Goal: Information Seeking & Learning: Learn about a topic

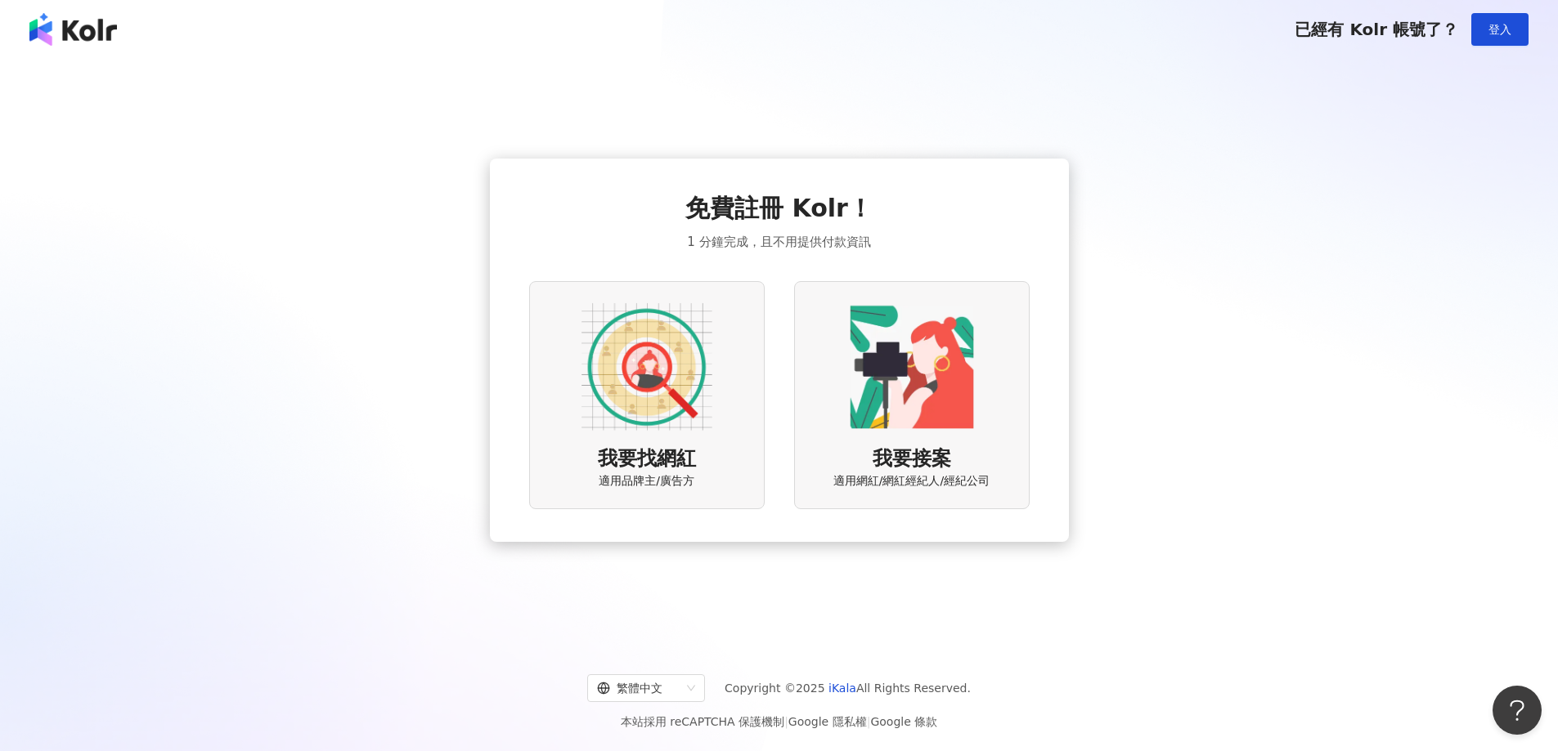
click at [930, 219] on div "免費註冊 Kolr！ 1 分鐘完成，且不用提供付款資訊 我要找網紅 適用品牌主/廣告方 我要接案 適用網紅/網紅經紀人/經紀公司" at bounding box center [779, 350] width 500 height 318
click at [723, 413] on div "我要找網紅 適用品牌主/廣告方" at bounding box center [646, 395] width 235 height 228
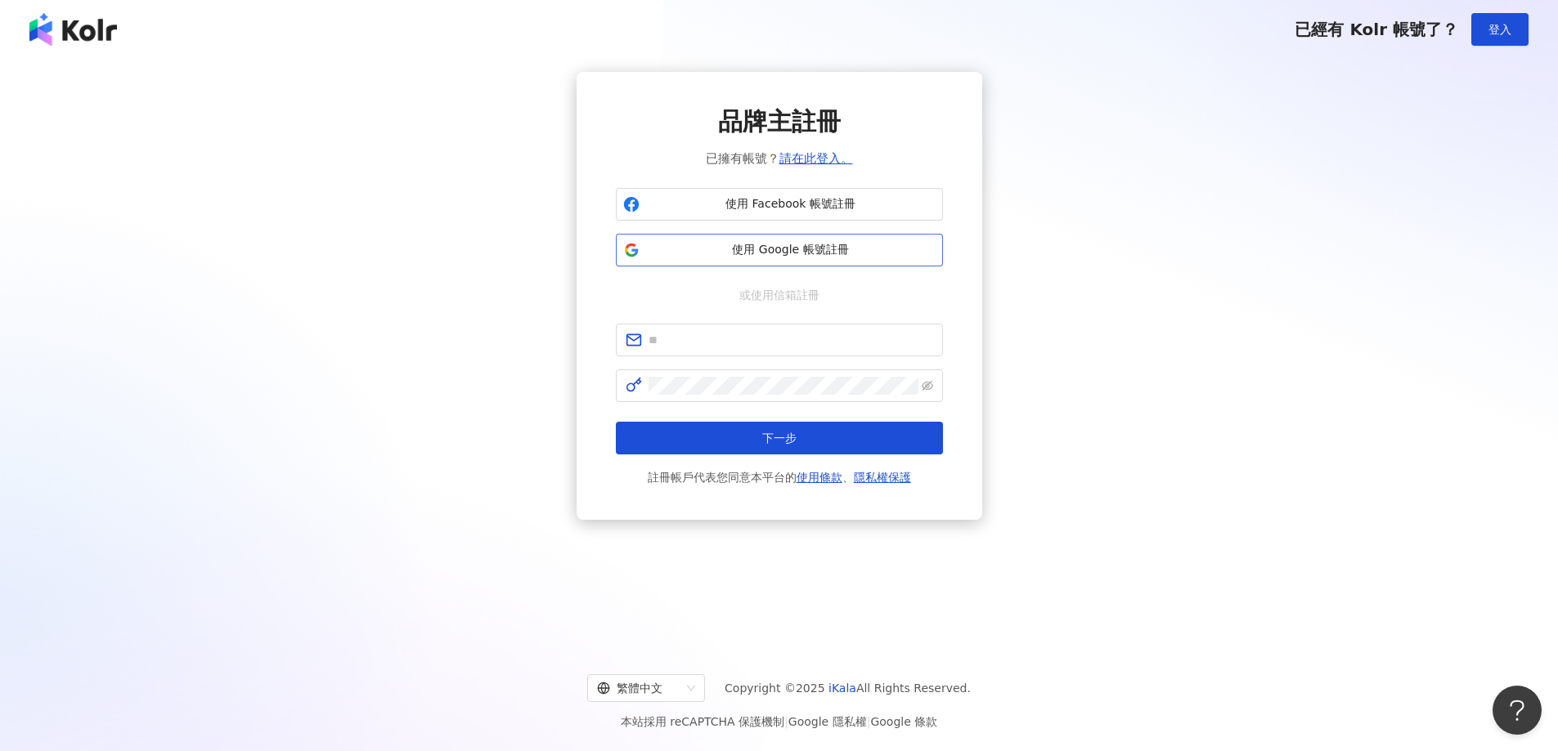
click at [833, 246] on span "使用 Google 帳號註冊" at bounding box center [790, 250] width 289 height 16
click at [1433, 361] on div "品牌主註冊 已擁有帳號？ 請在此登入。 使用 Facebook 帳號註冊 使用 Google 帳號註冊 或使用信箱註冊 下一步 註冊帳戶代表您同意本平台的 使…" at bounding box center [779, 296] width 1518 height 448
click at [809, 266] on button "使用 Google 帳號註冊" at bounding box center [779, 250] width 327 height 33
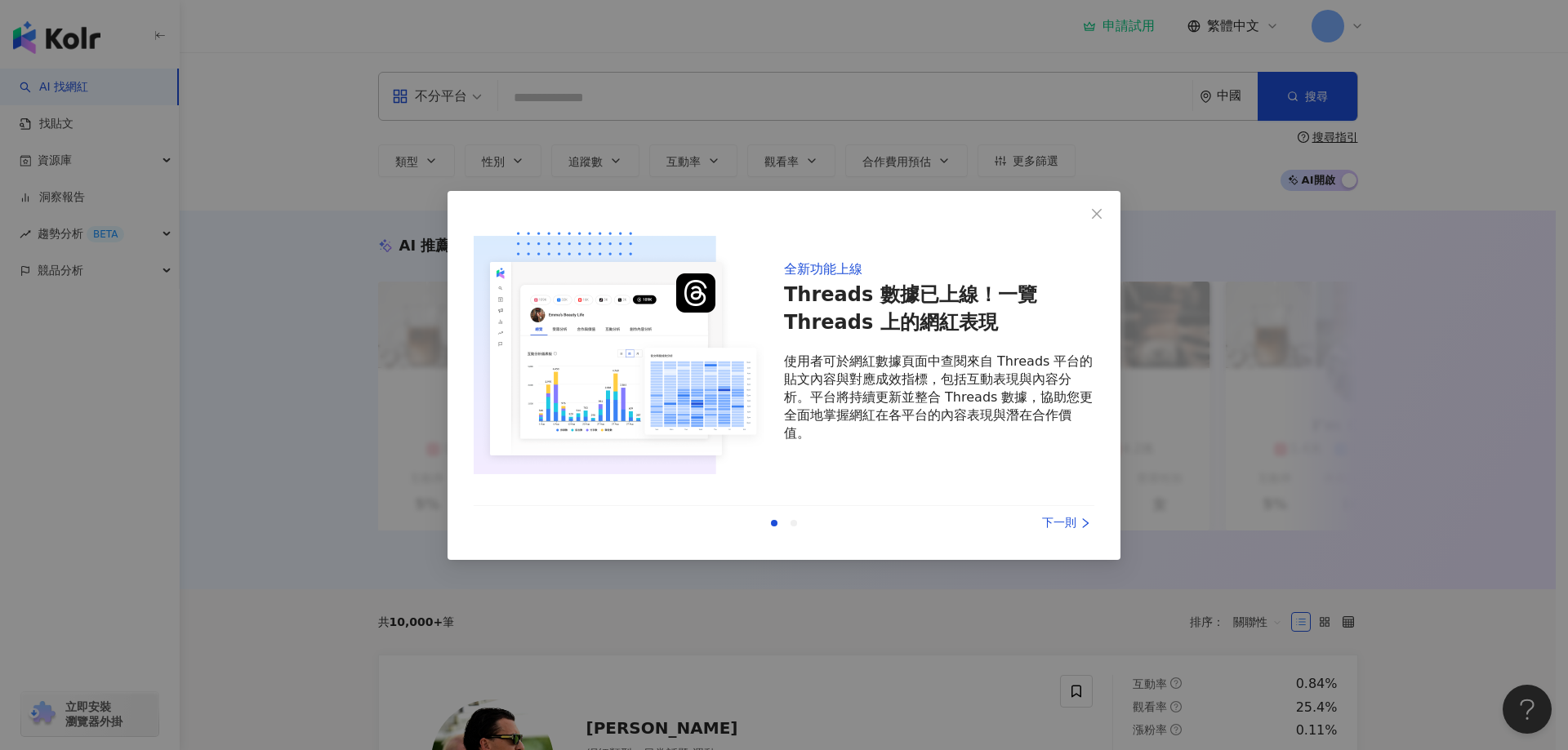
drag, startPoint x: 1050, startPoint y: 517, endPoint x: 1064, endPoint y: 487, distance: 33.1
click at [1051, 517] on div "下一則" at bounding box center [1033, 523] width 123 height 18
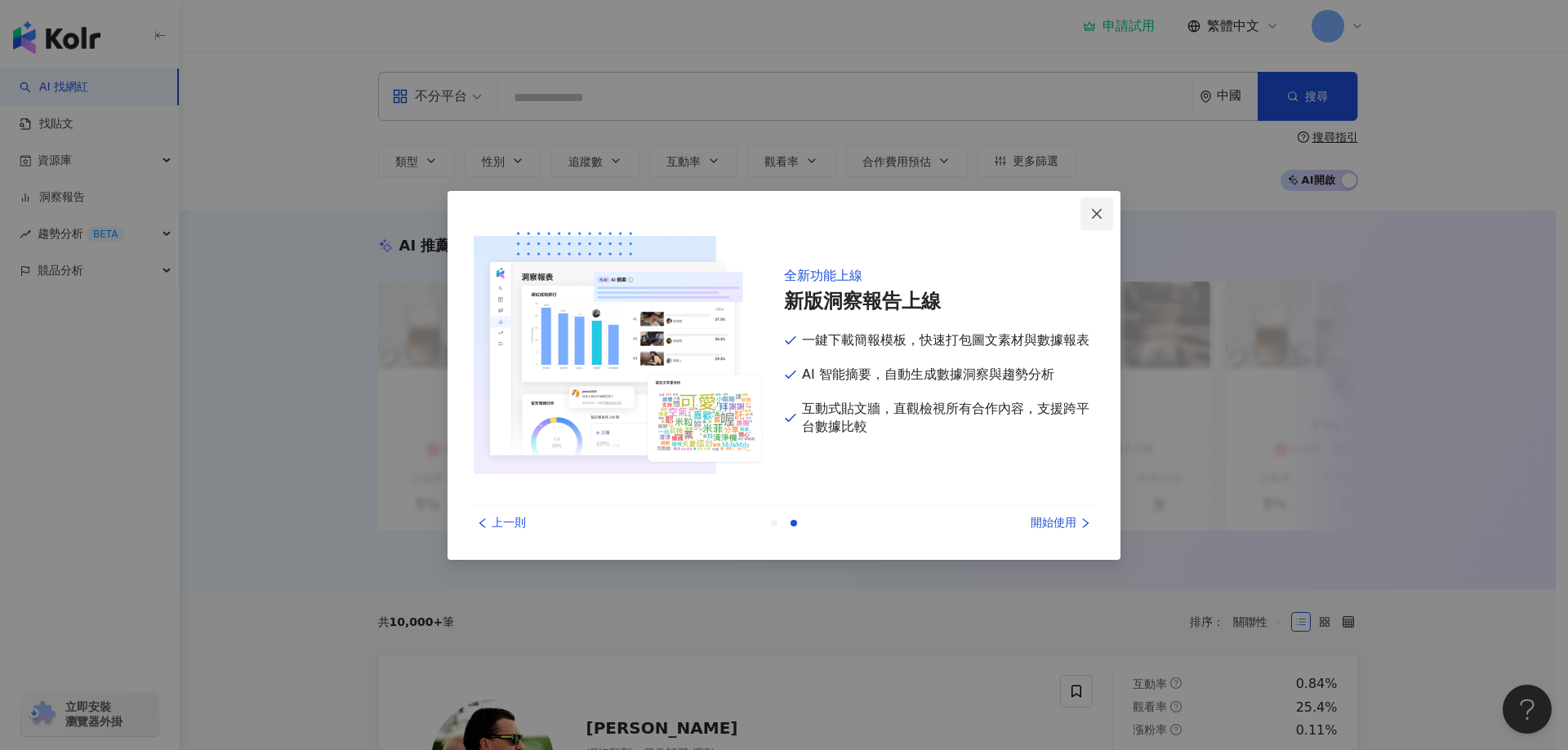
click at [1092, 213] on icon "close" at bounding box center [1096, 214] width 13 height 13
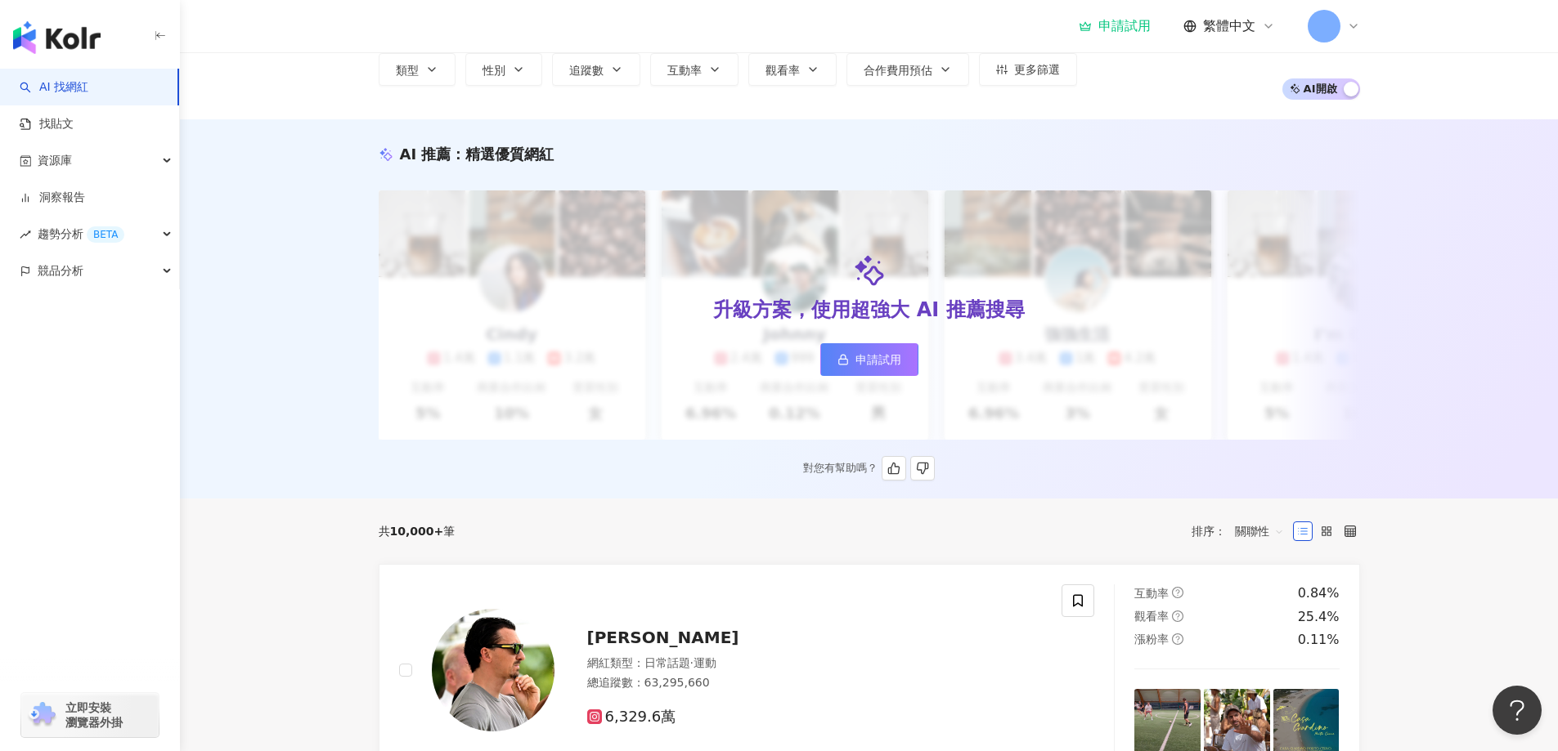
scroll to position [164, 0]
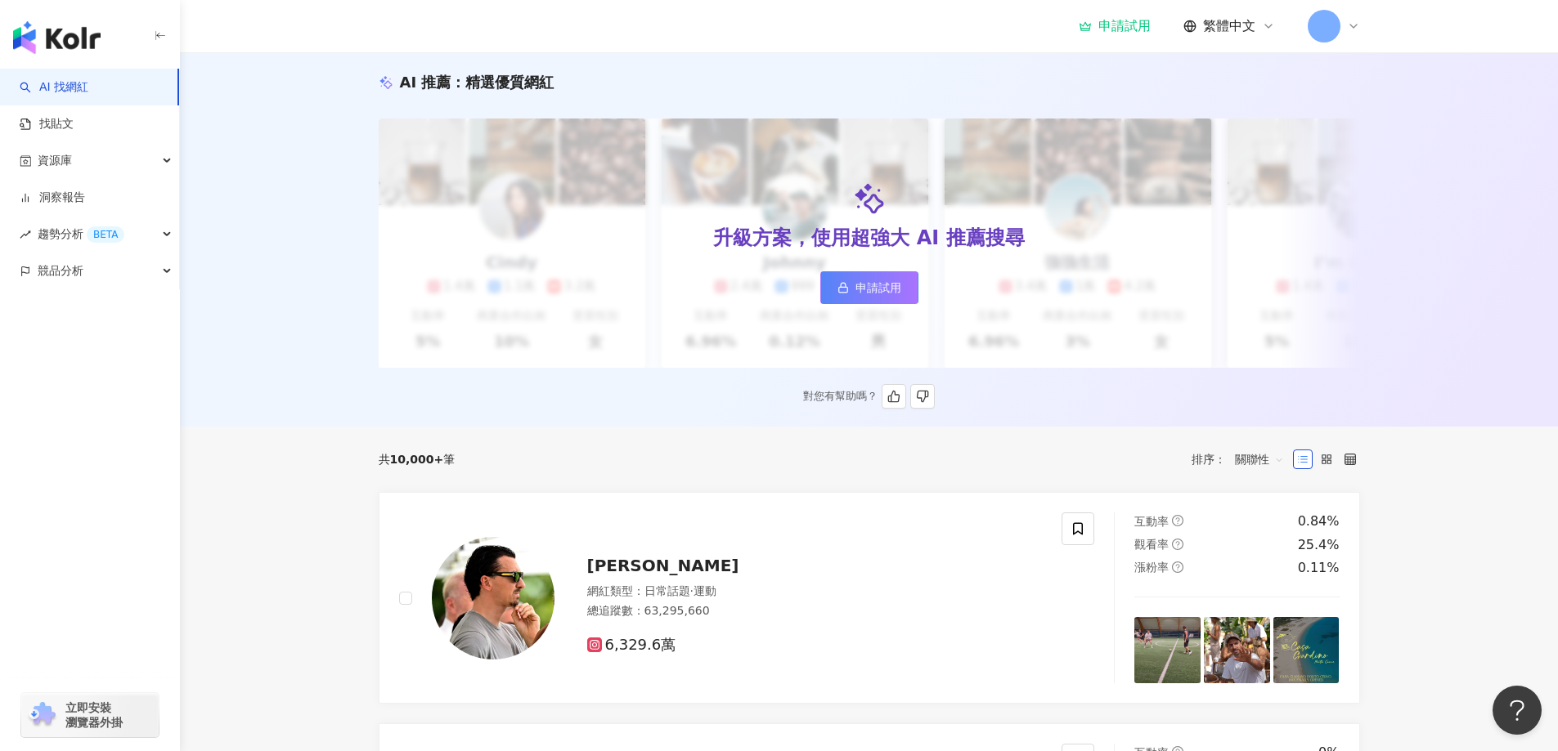
click at [878, 289] on span "申請試用" at bounding box center [878, 287] width 46 height 13
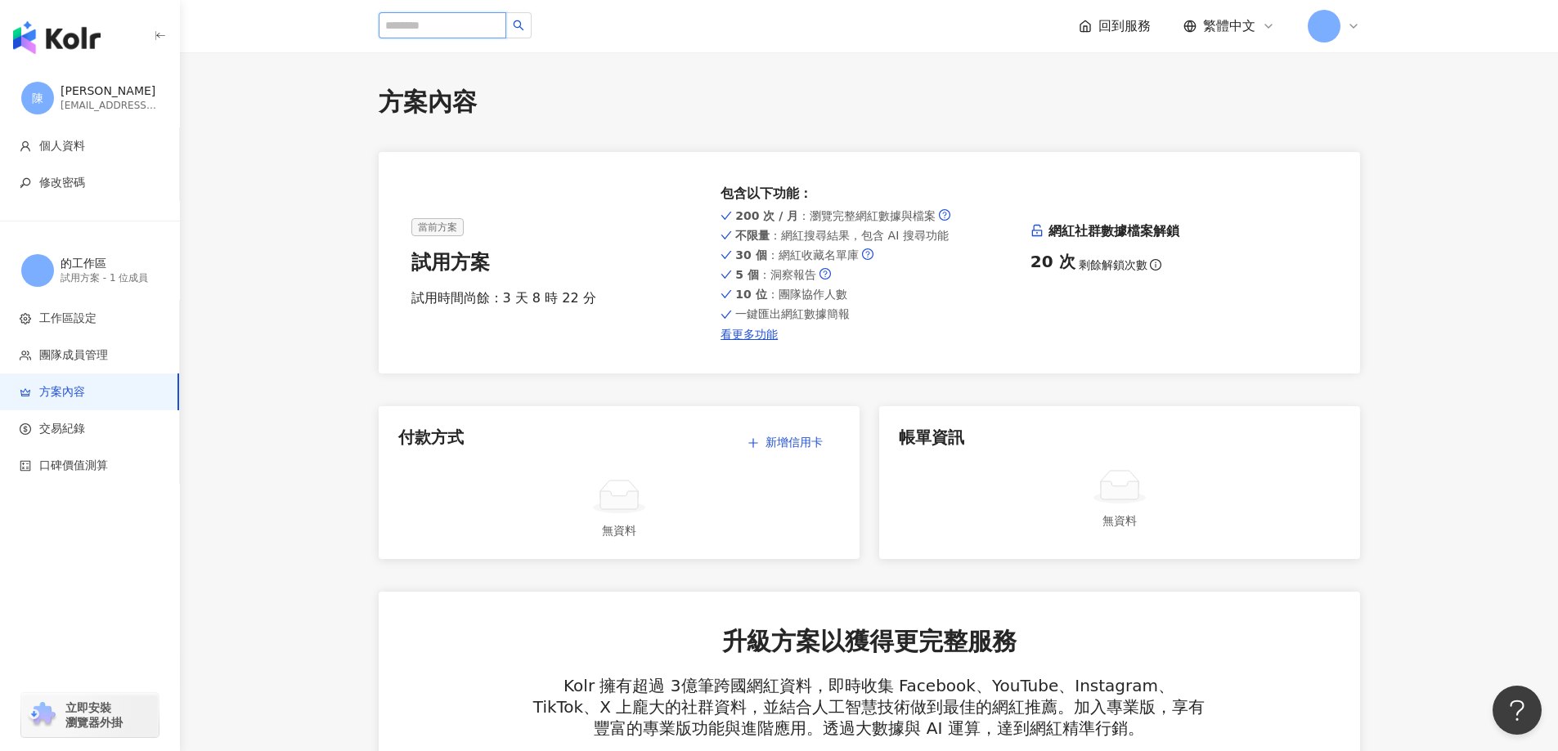
click at [397, 29] on input "search" at bounding box center [443, 25] width 128 height 26
type input "**"
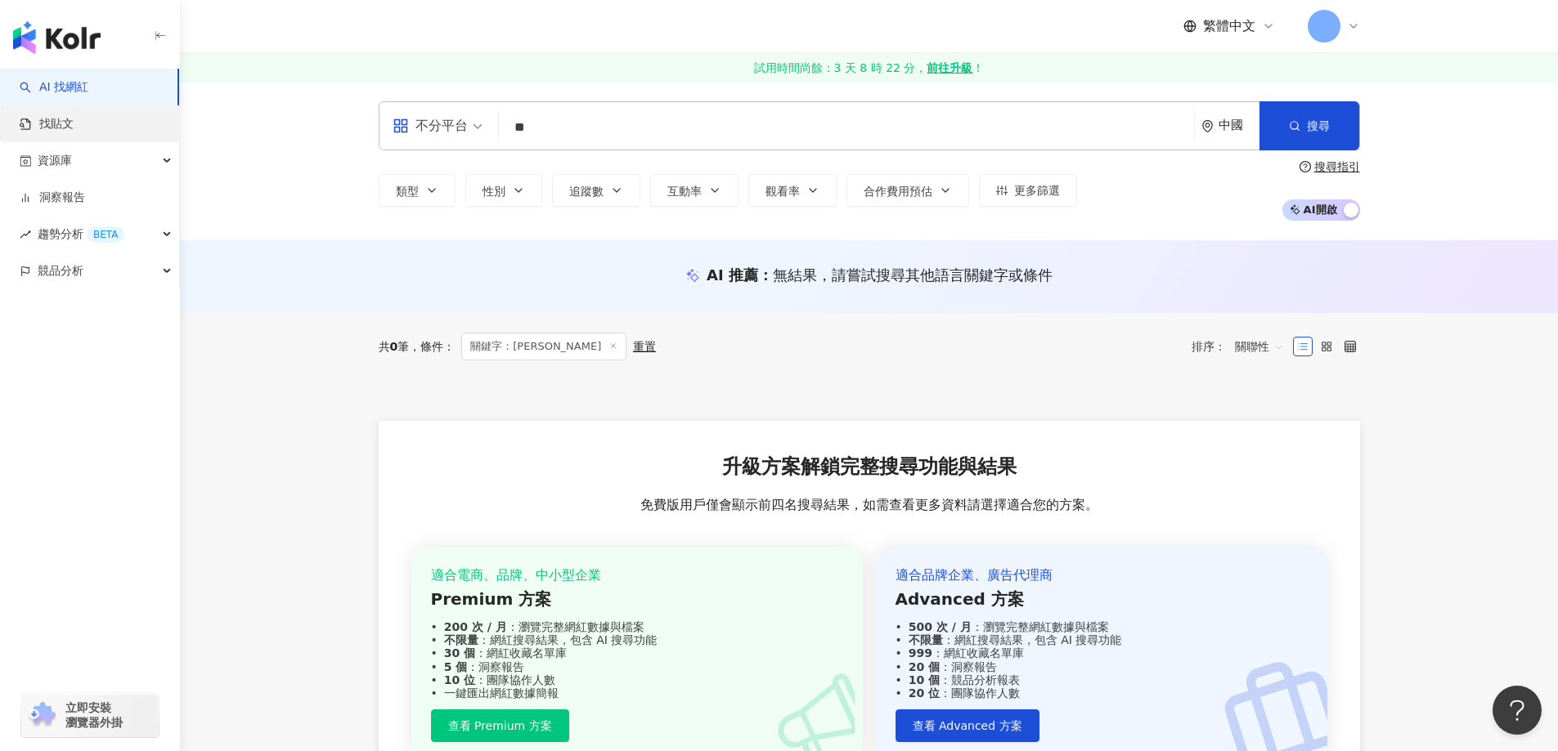
click at [72, 123] on link "找貼文" at bounding box center [47, 124] width 54 height 16
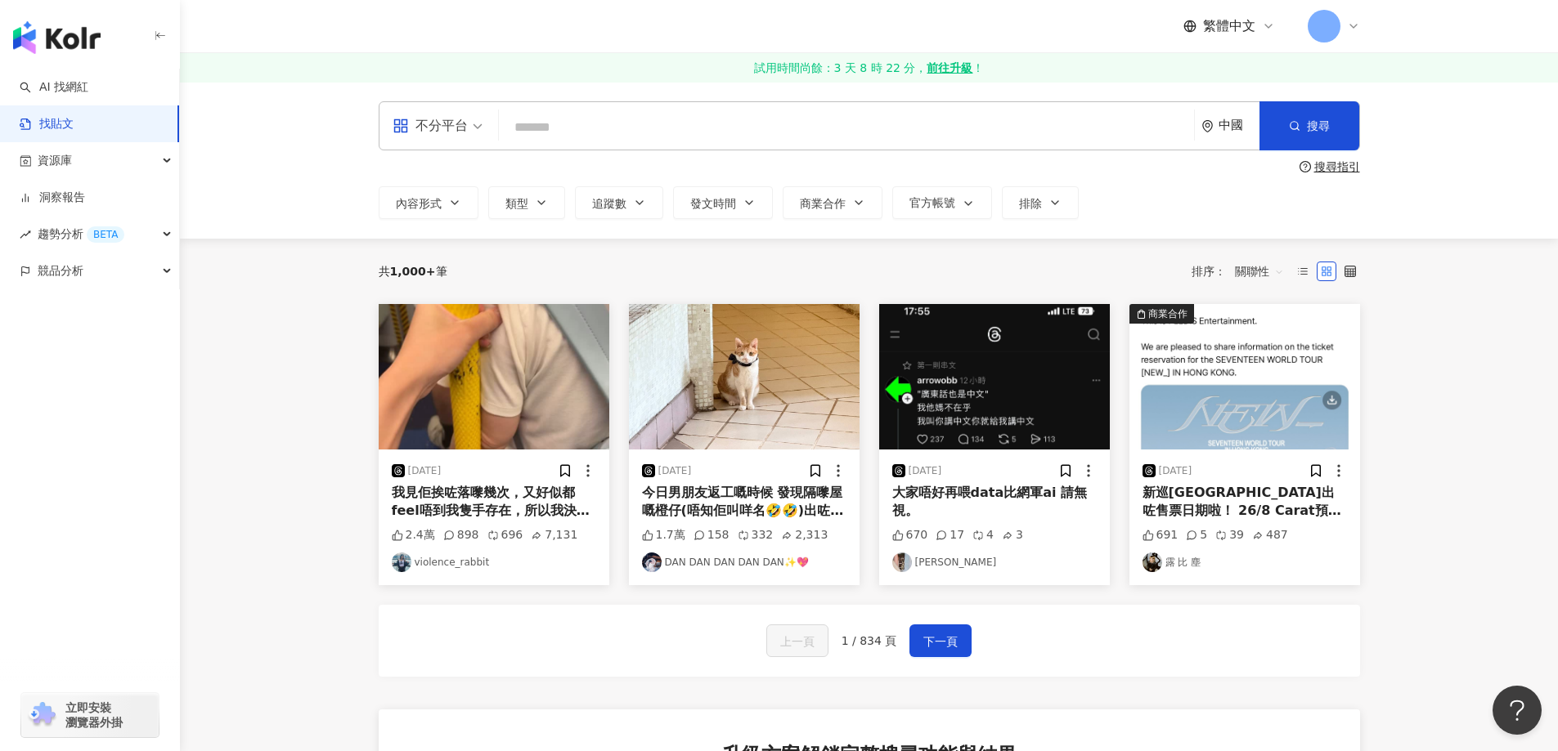
click at [1222, 121] on div "中國" at bounding box center [1238, 126] width 41 height 14
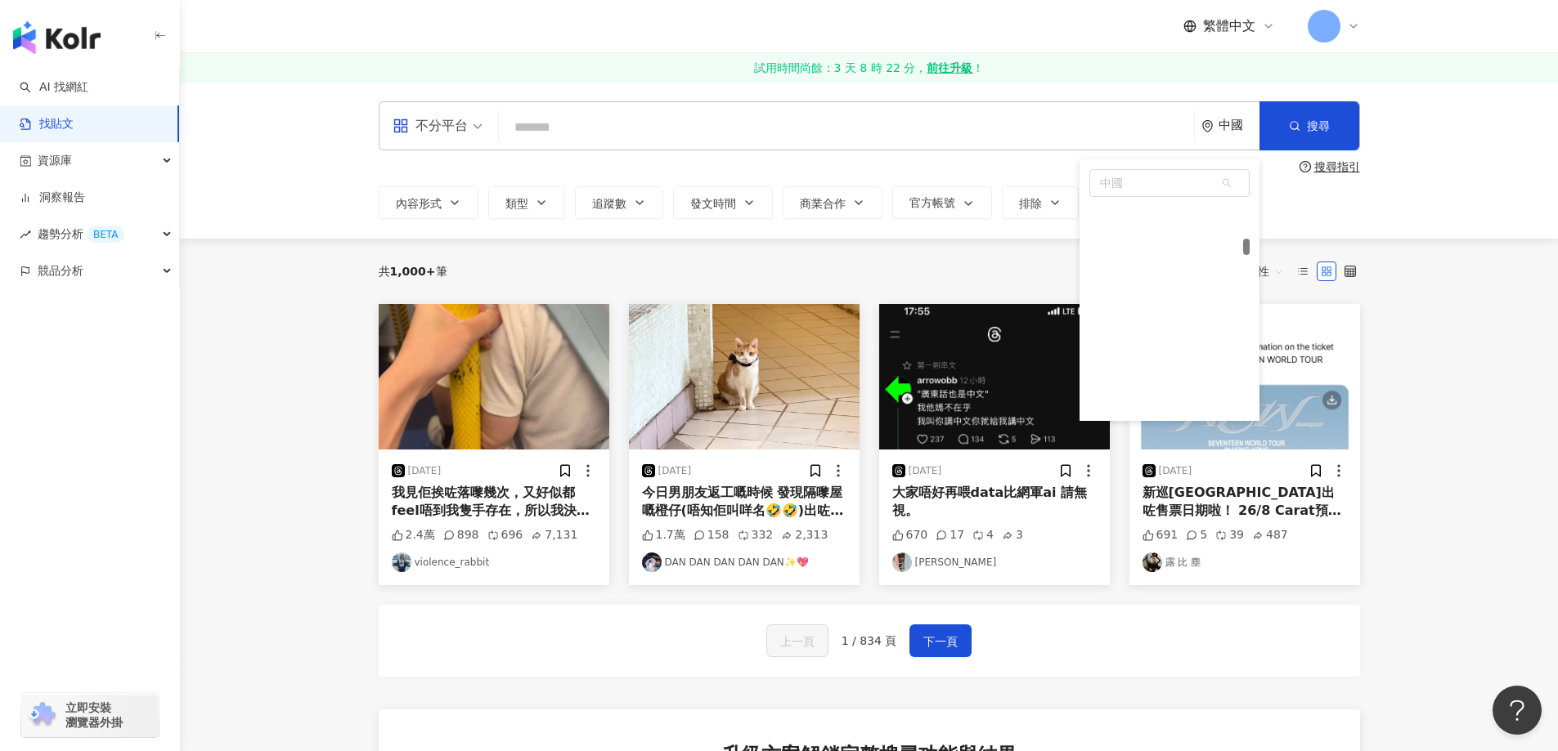
scroll to position [1611, 0]
click at [1139, 187] on span "中國" at bounding box center [1169, 183] width 159 height 26
type input "**"
click at [1144, 219] on div "台灣" at bounding box center [1169, 214] width 160 height 29
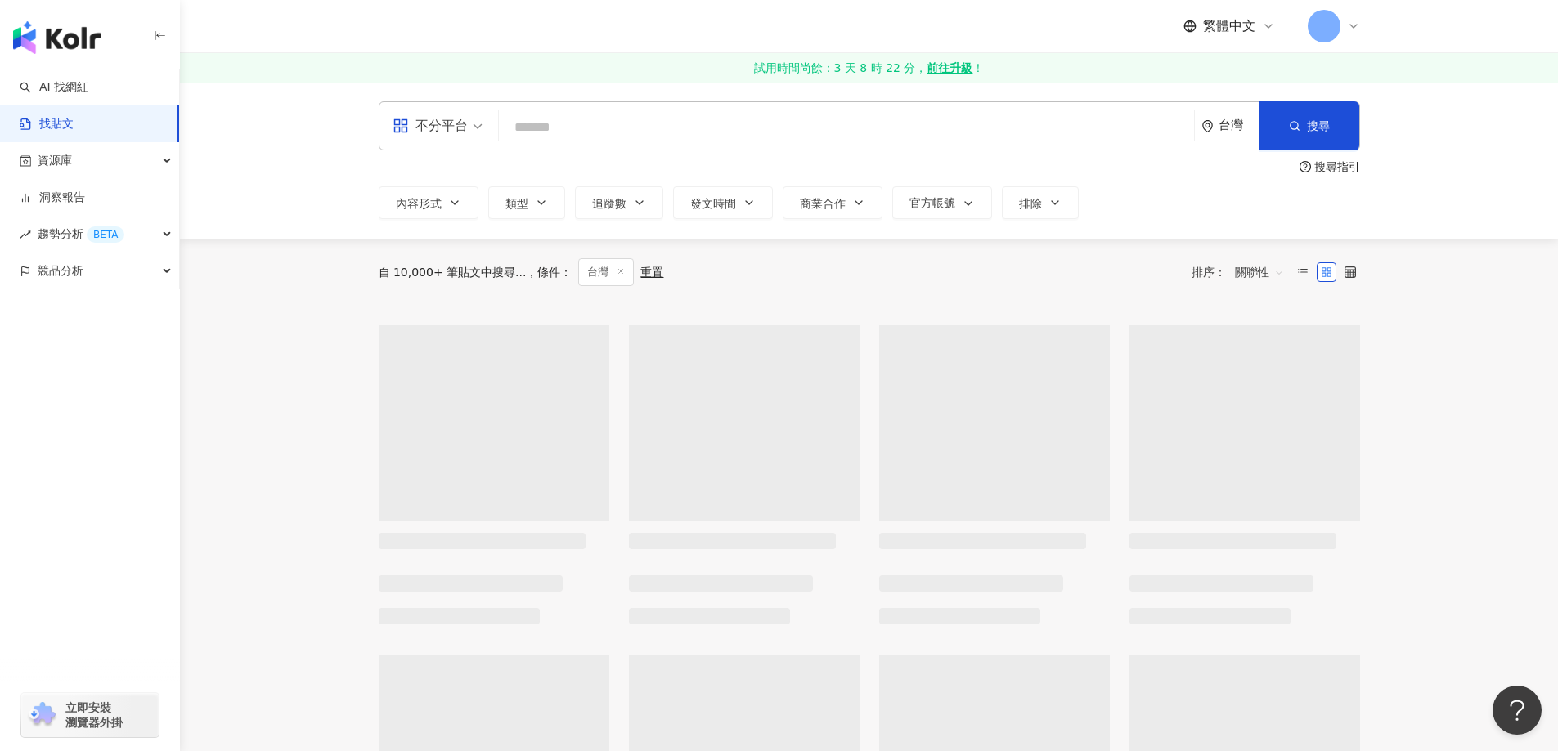
click at [589, 146] on div "不分平台 台灣 搜尋" at bounding box center [869, 125] width 981 height 49
click at [592, 136] on input "search" at bounding box center [846, 127] width 682 height 35
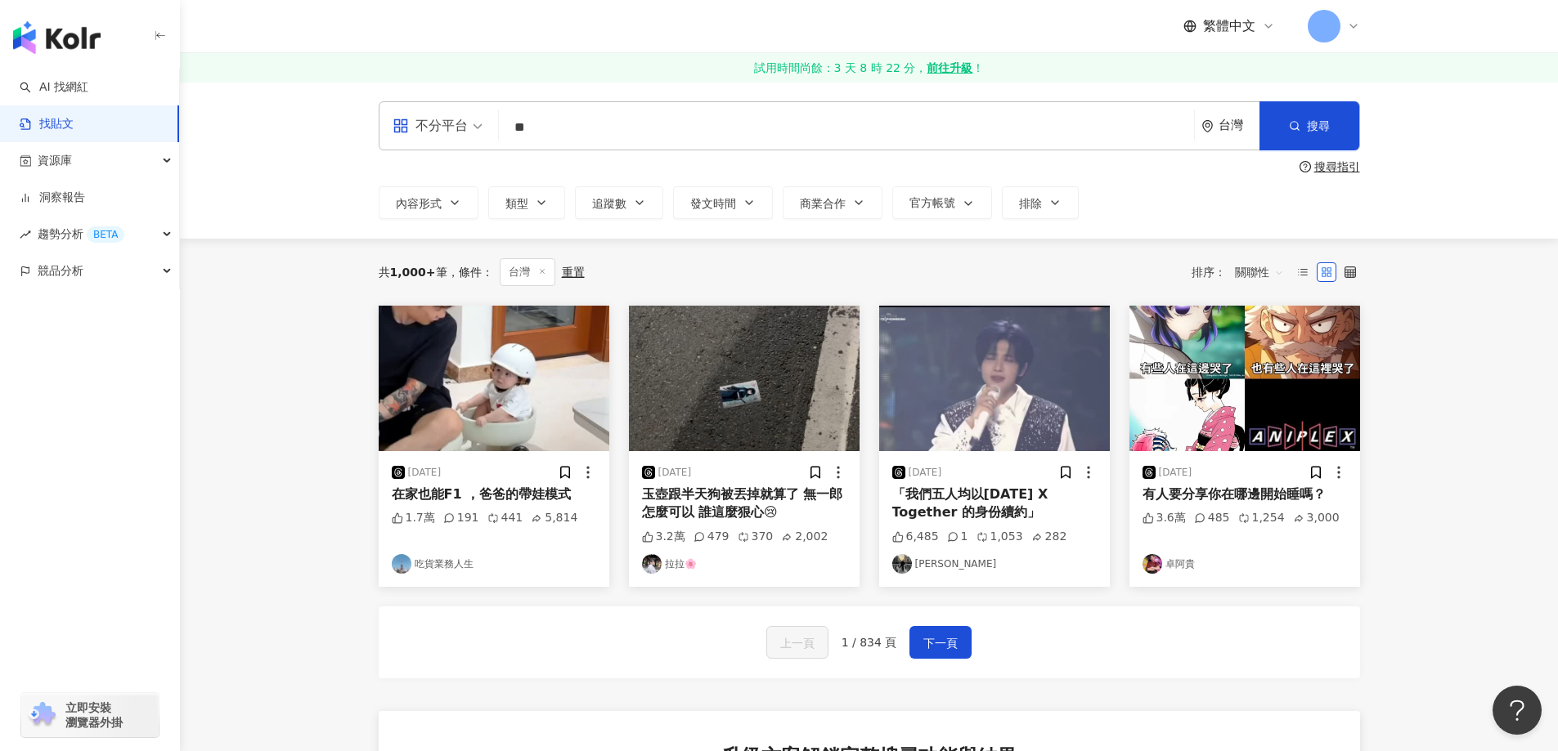
type input "**"
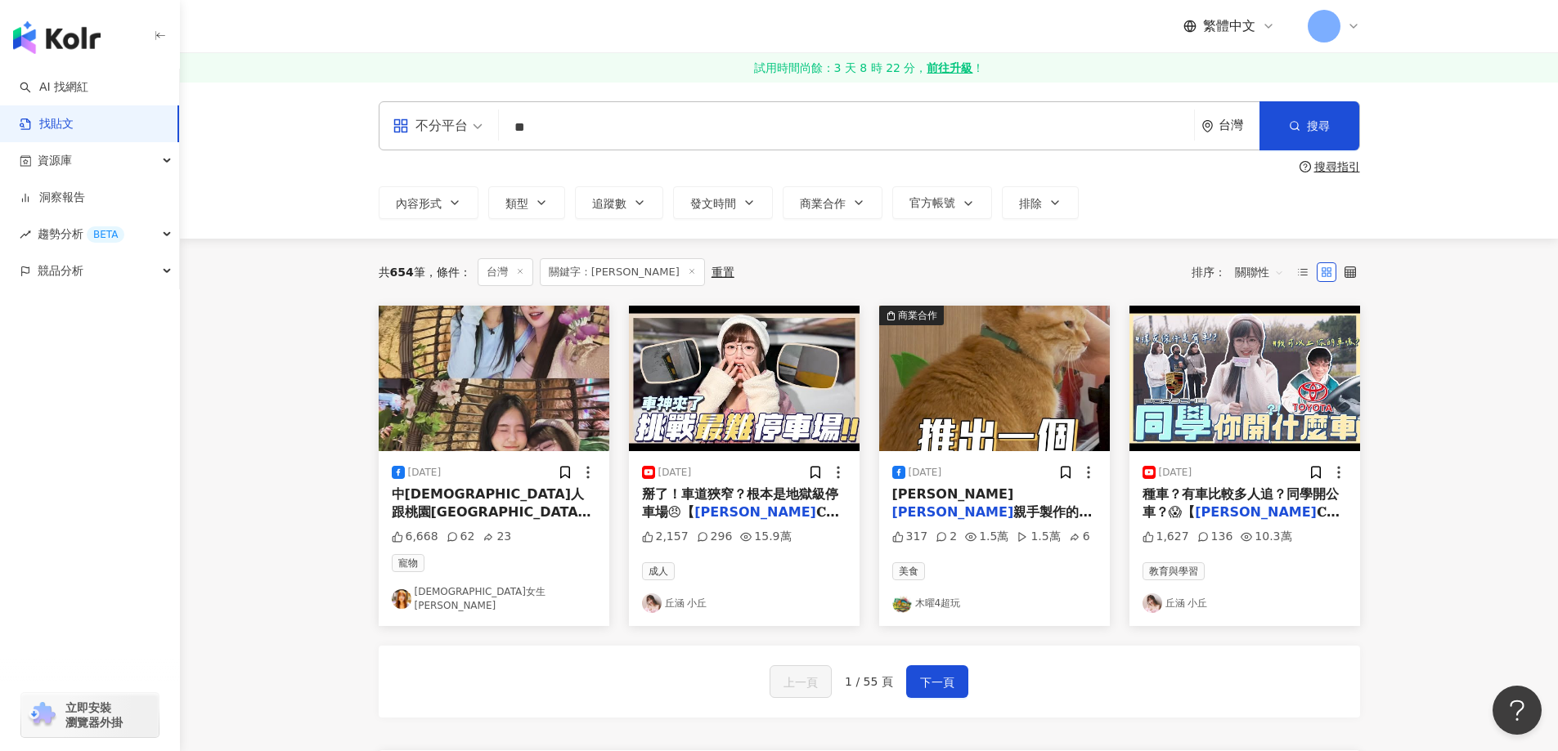
click at [690, 598] on link "丘涵 小丘" at bounding box center [744, 604] width 204 height 20
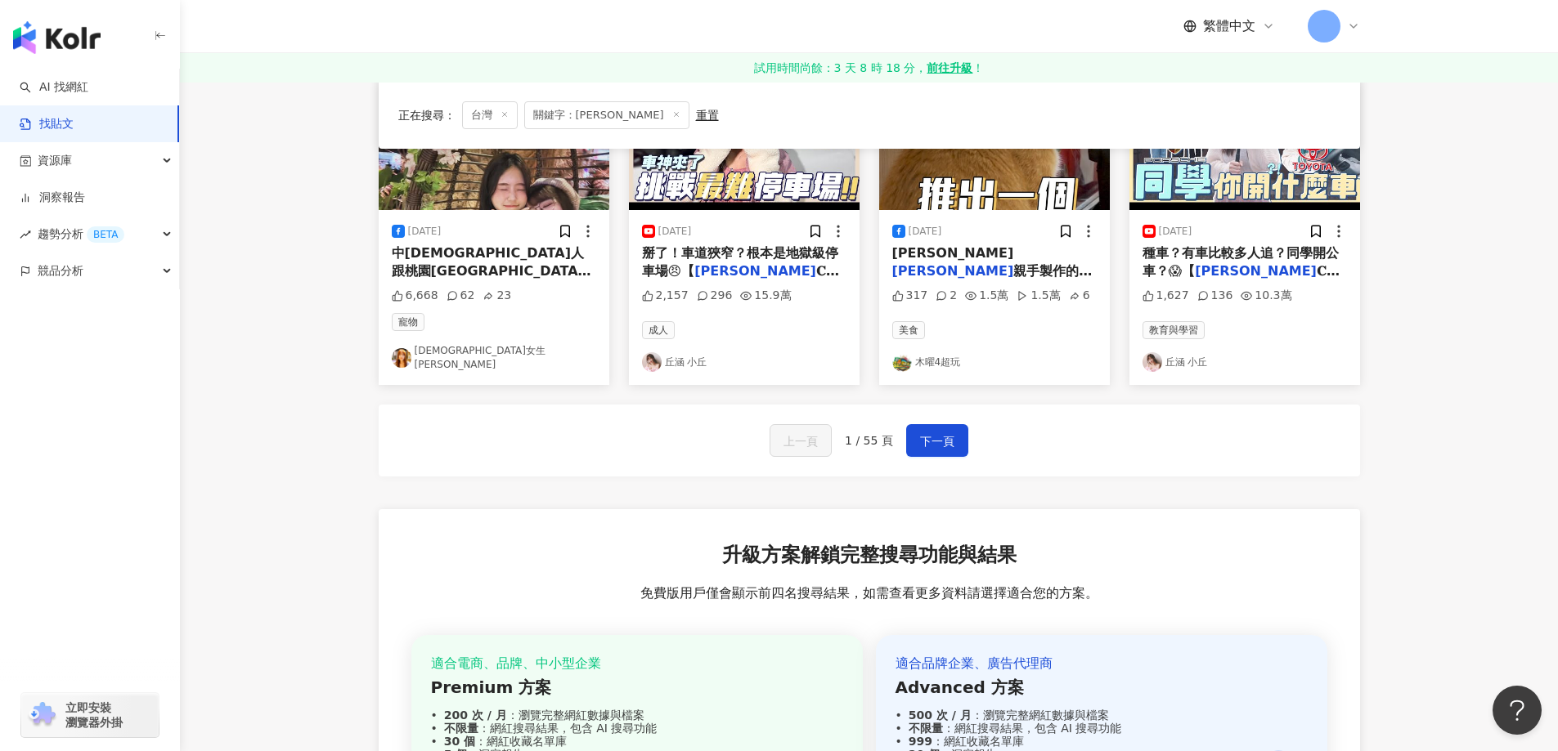
scroll to position [245, 0]
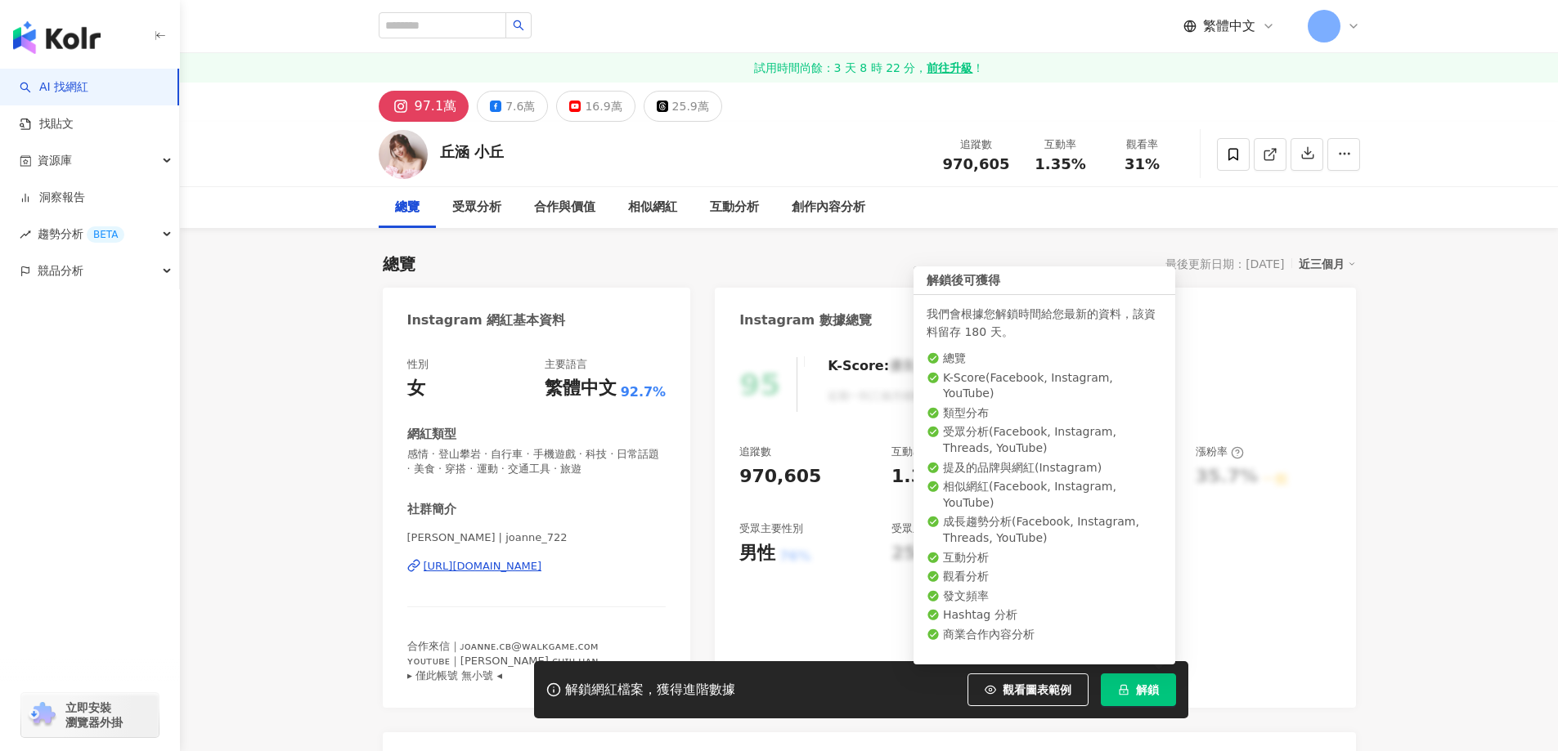
click at [1131, 688] on button "解鎖" at bounding box center [1137, 690] width 75 height 33
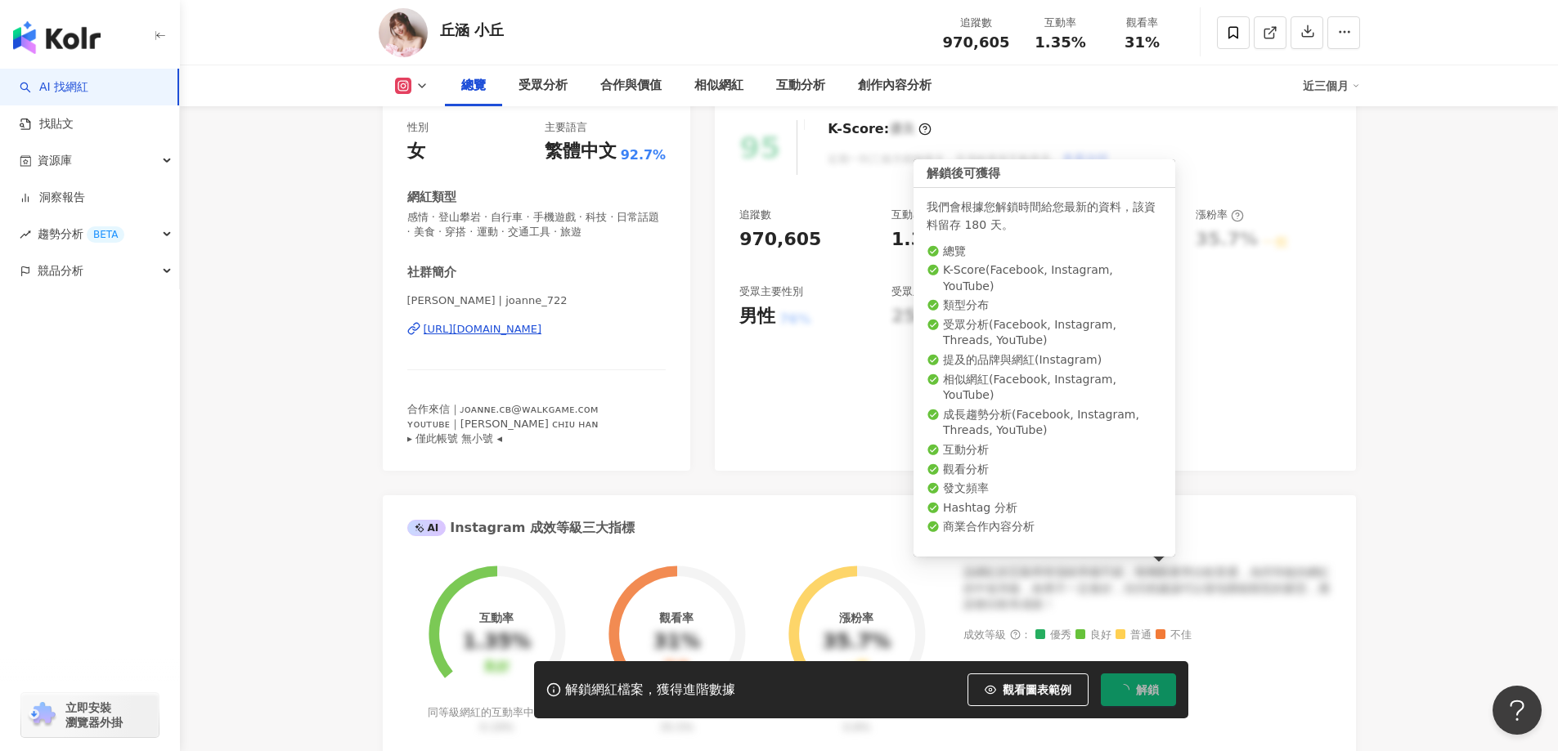
scroll to position [245, 0]
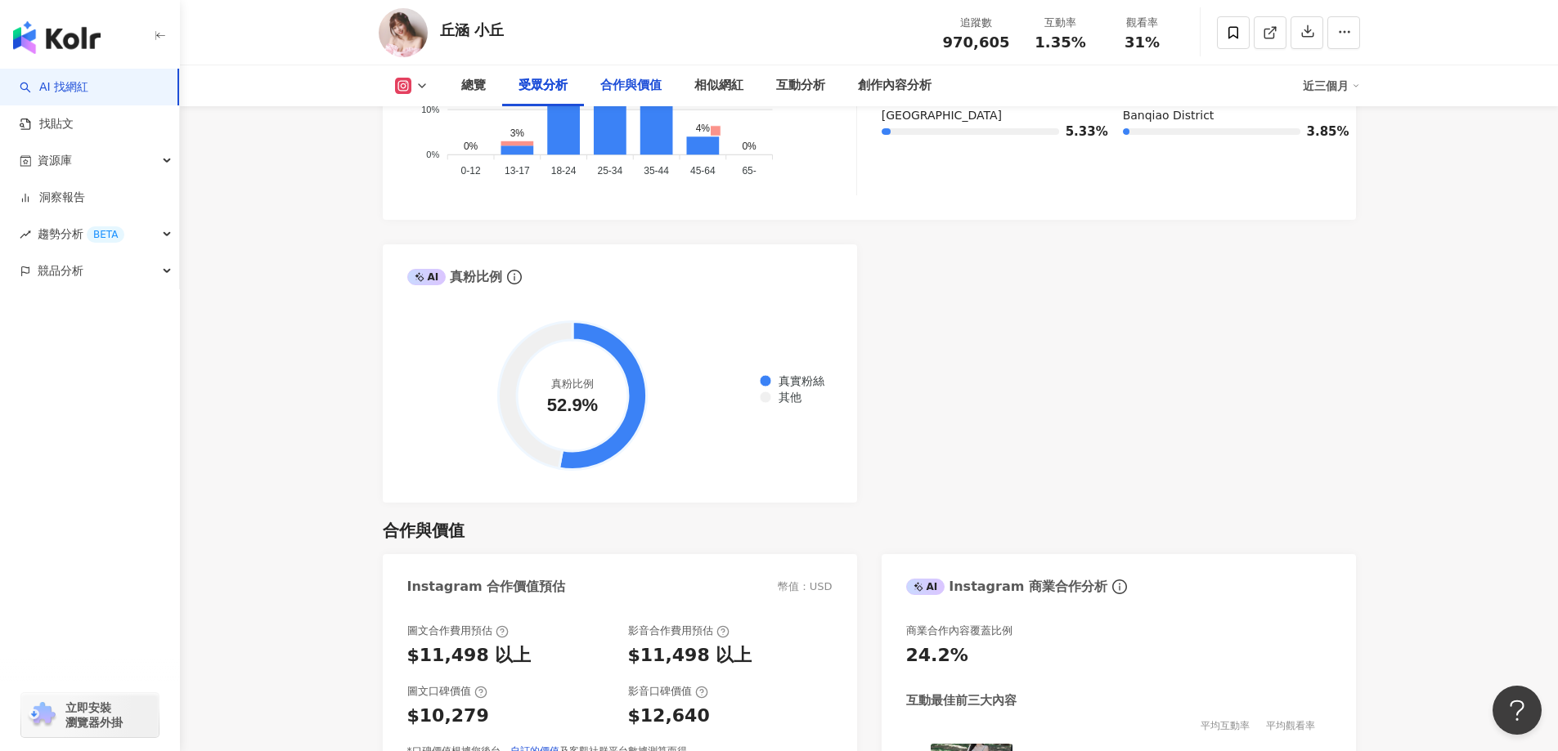
scroll to position [2289, 0]
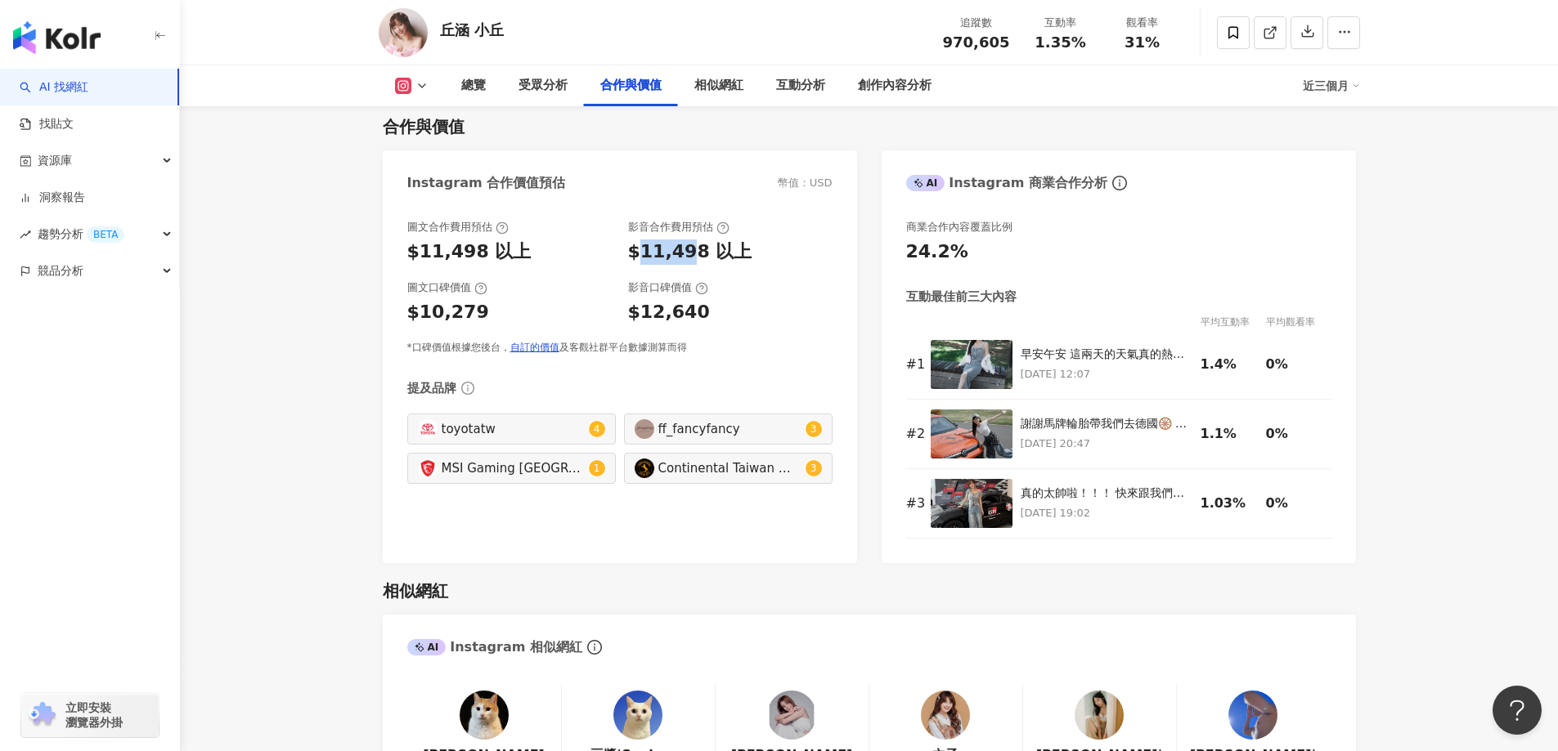
drag, startPoint x: 639, startPoint y: 213, endPoint x: 592, endPoint y: 209, distance: 47.5
click at [685, 240] on div "$11,498 以上" at bounding box center [690, 252] width 124 height 25
click at [581, 240] on div "$11,498 以上" at bounding box center [509, 252] width 204 height 25
drag, startPoint x: 802, startPoint y: 146, endPoint x: 826, endPoint y: 152, distance: 24.4
click at [825, 176] on div "幣值：USD" at bounding box center [805, 183] width 55 height 15
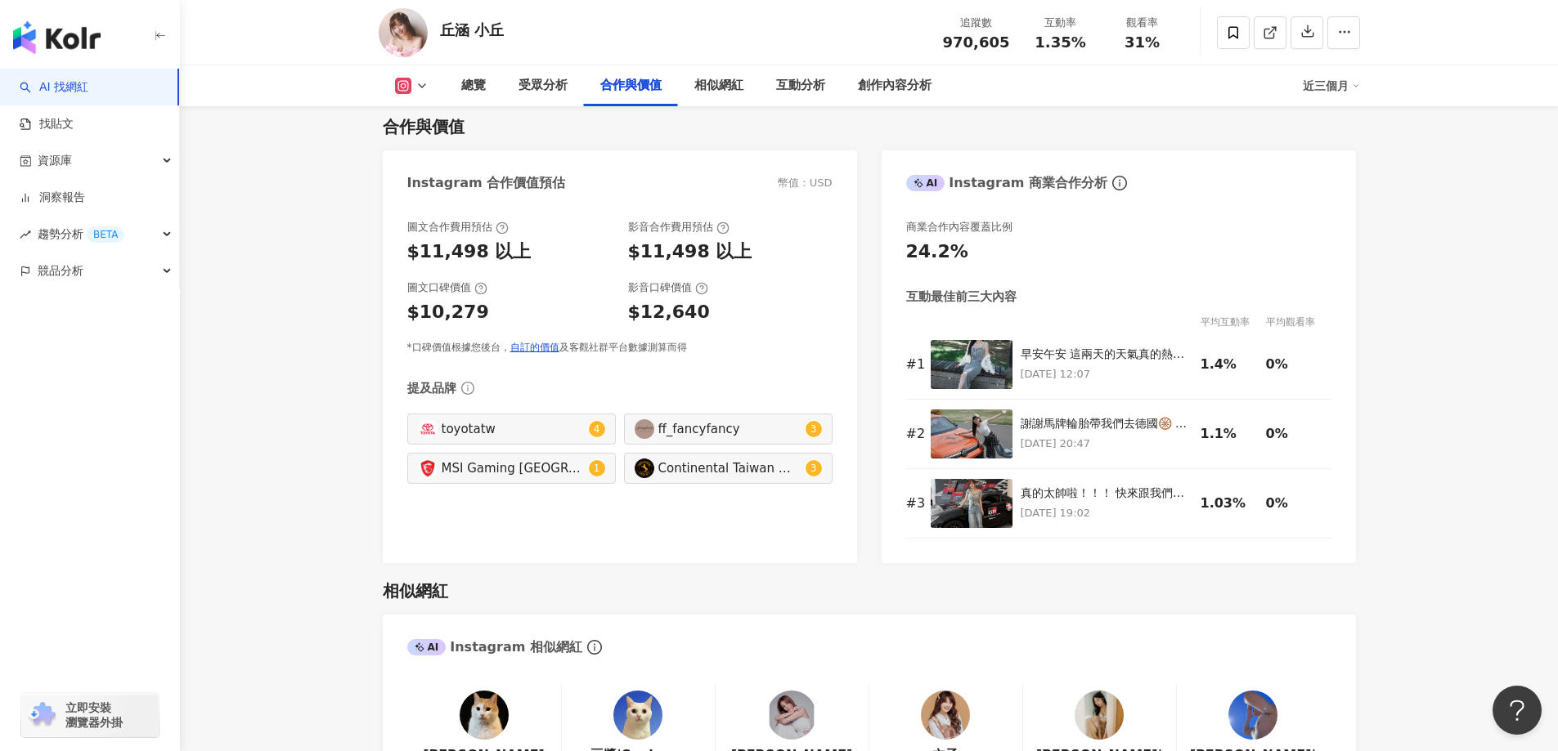
click at [854, 226] on div "圖文合作費用預估 $11,498 以上 影音合作費用預估 $11,498 以上 圖文口碑價值 $10,279 影音口碑價值 $12,640 *口碑價值根據您後…" at bounding box center [620, 384] width 474 height 360
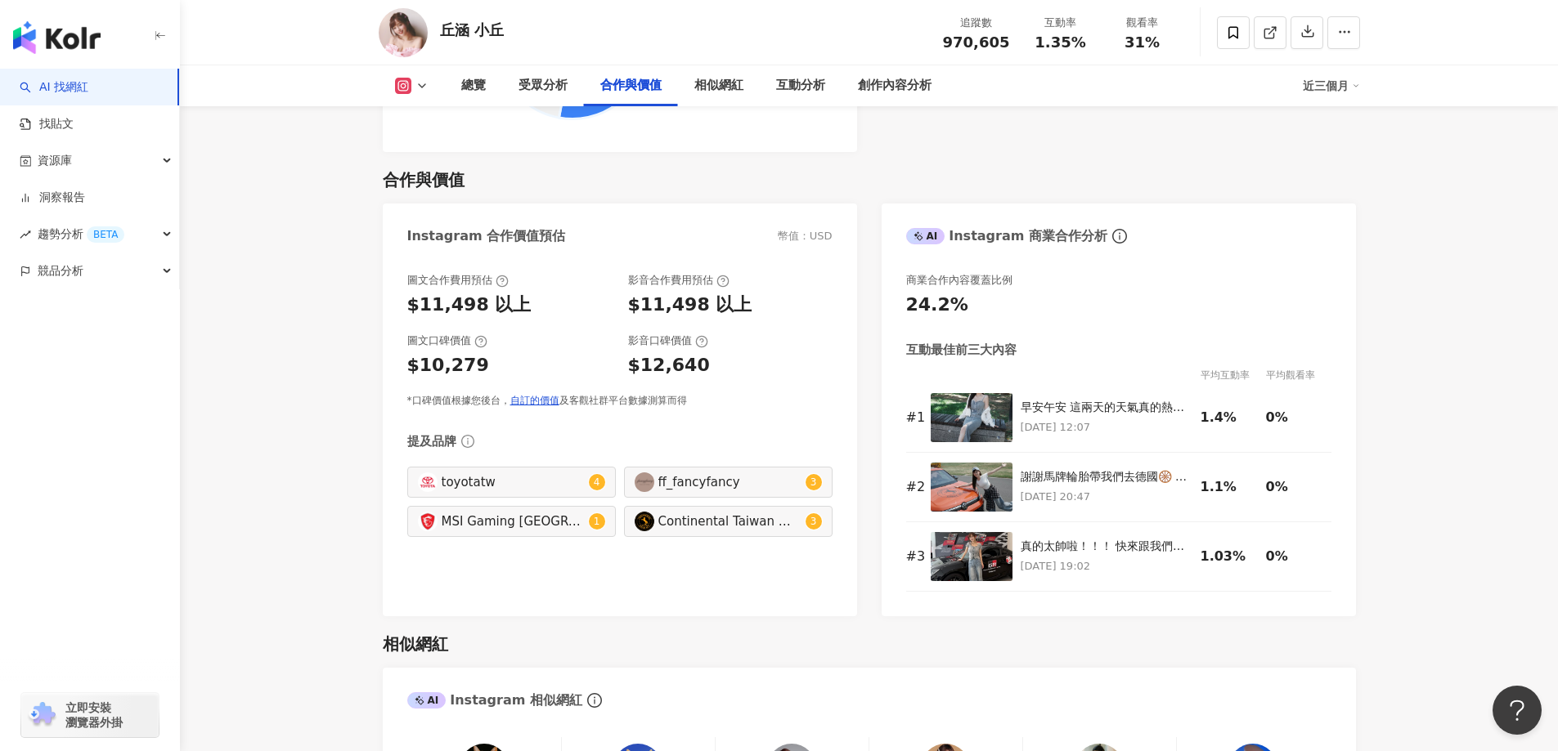
scroll to position [2207, 0]
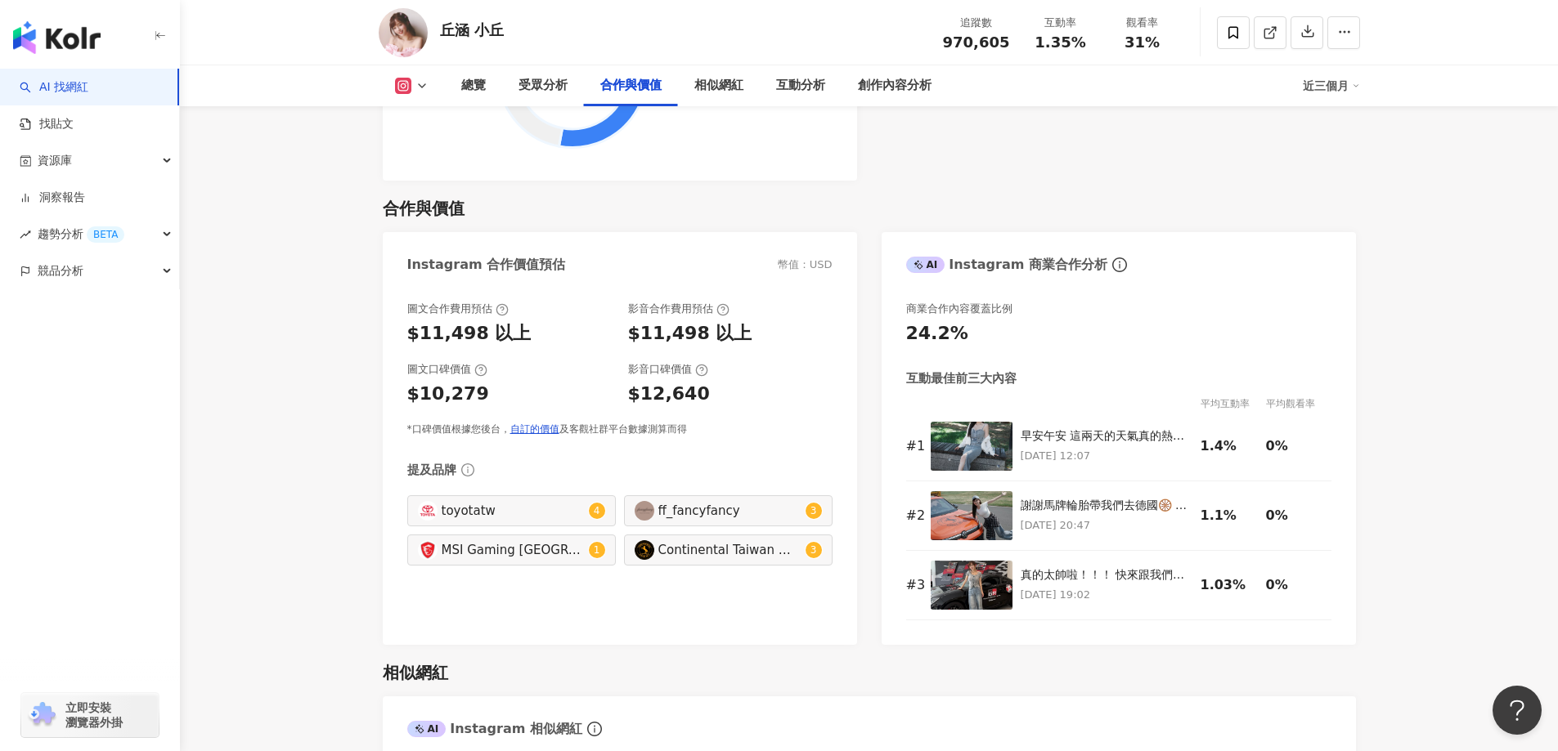
click at [814, 197] on div "合作與價值" at bounding box center [869, 208] width 973 height 23
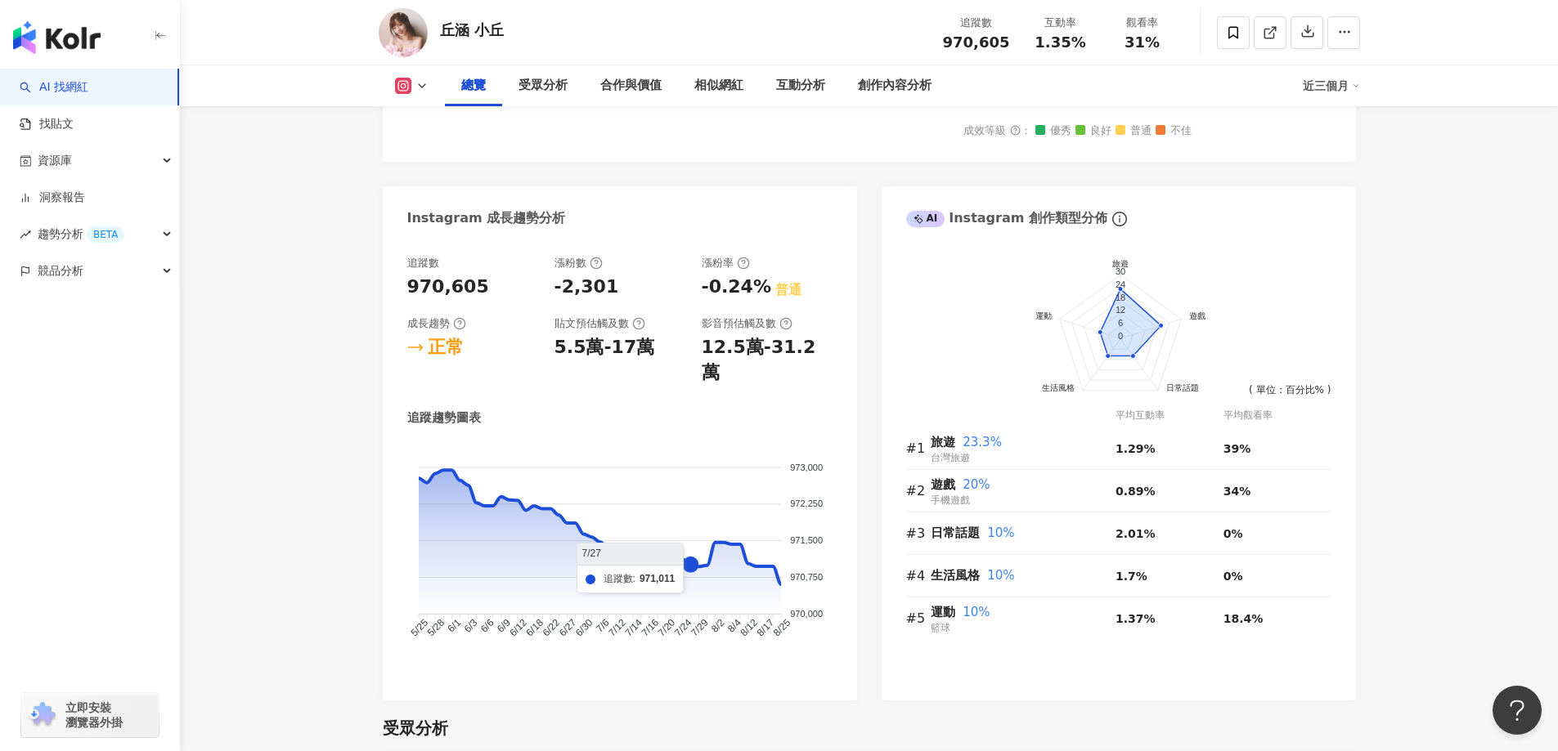
scroll to position [572, 0]
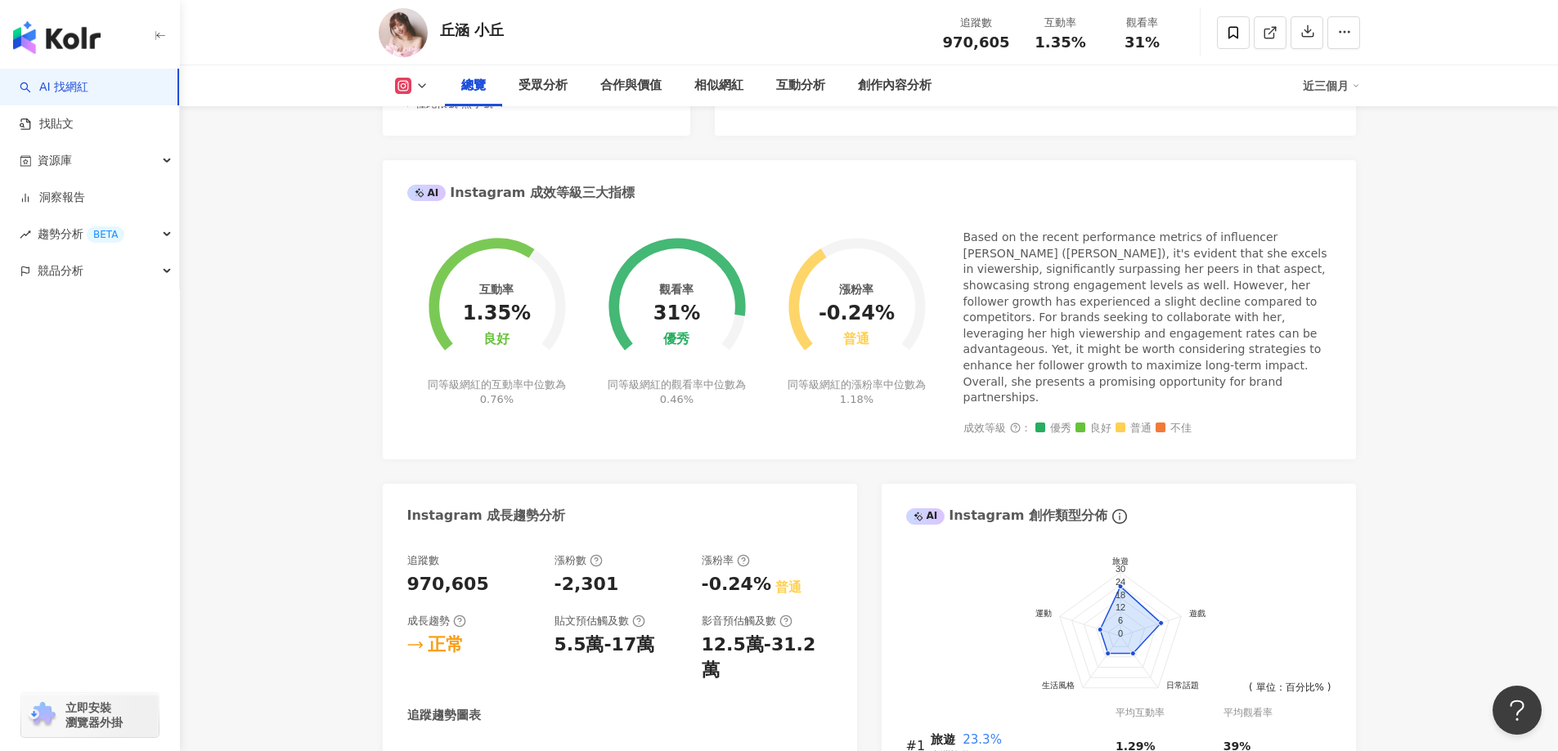
click at [88, 92] on link "AI 找網紅" at bounding box center [54, 87] width 69 height 16
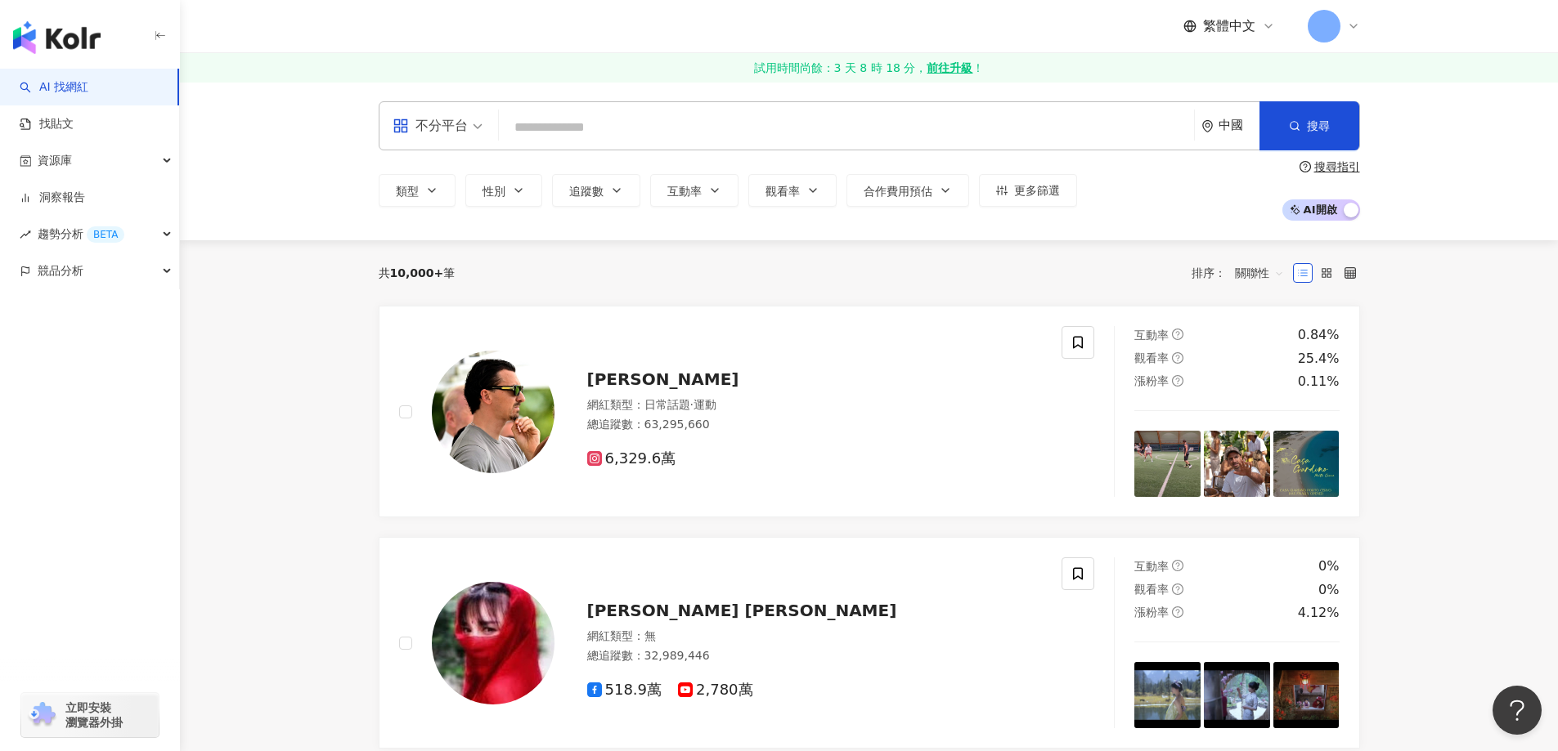
click at [1230, 139] on div "中國" at bounding box center [1230, 125] width 58 height 47
click at [1145, 186] on span "中國" at bounding box center [1169, 183] width 159 height 26
type input "**"
click at [1125, 216] on div "台灣" at bounding box center [1169, 214] width 160 height 29
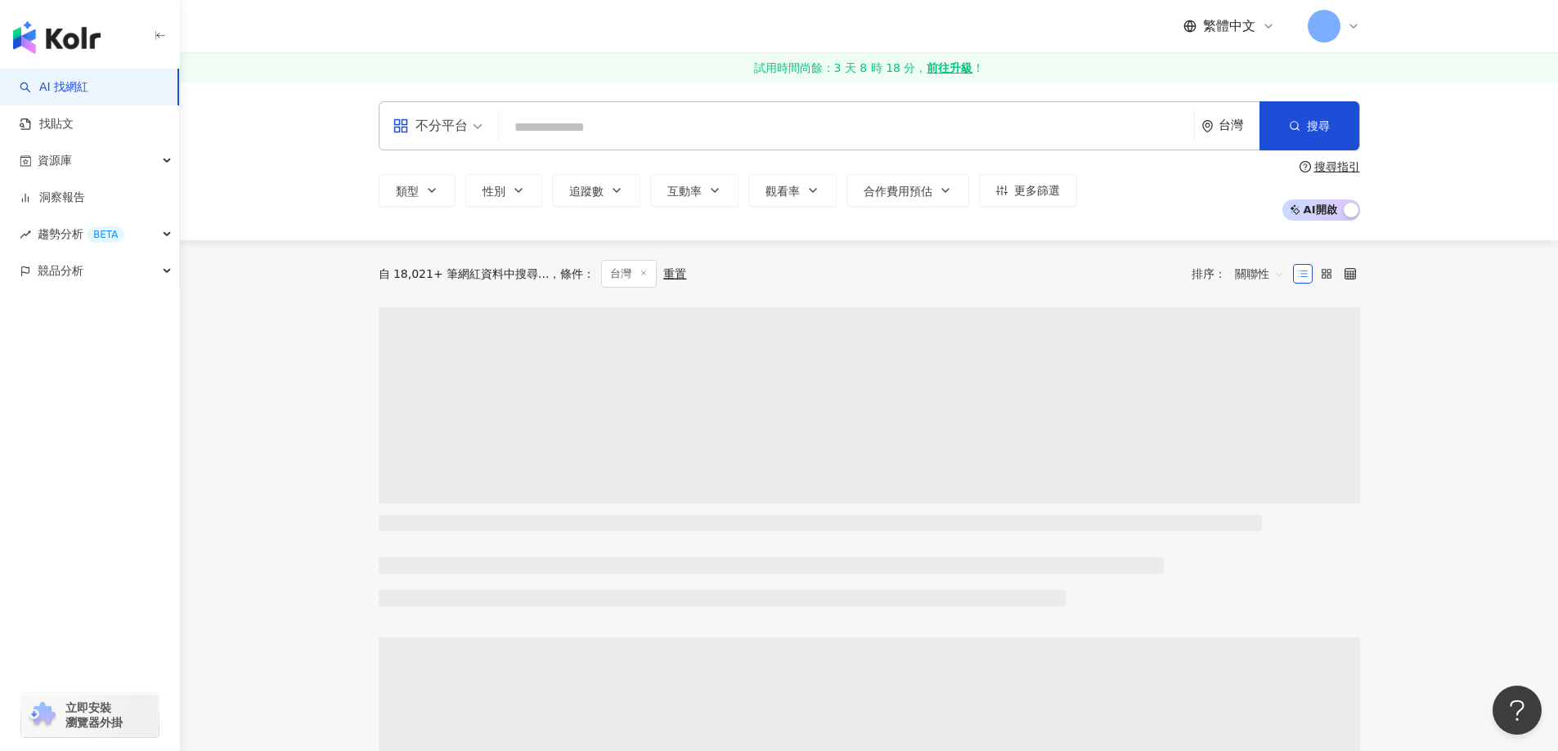
click at [1094, 121] on input "search" at bounding box center [846, 127] width 682 height 31
paste input "******"
type input "******"
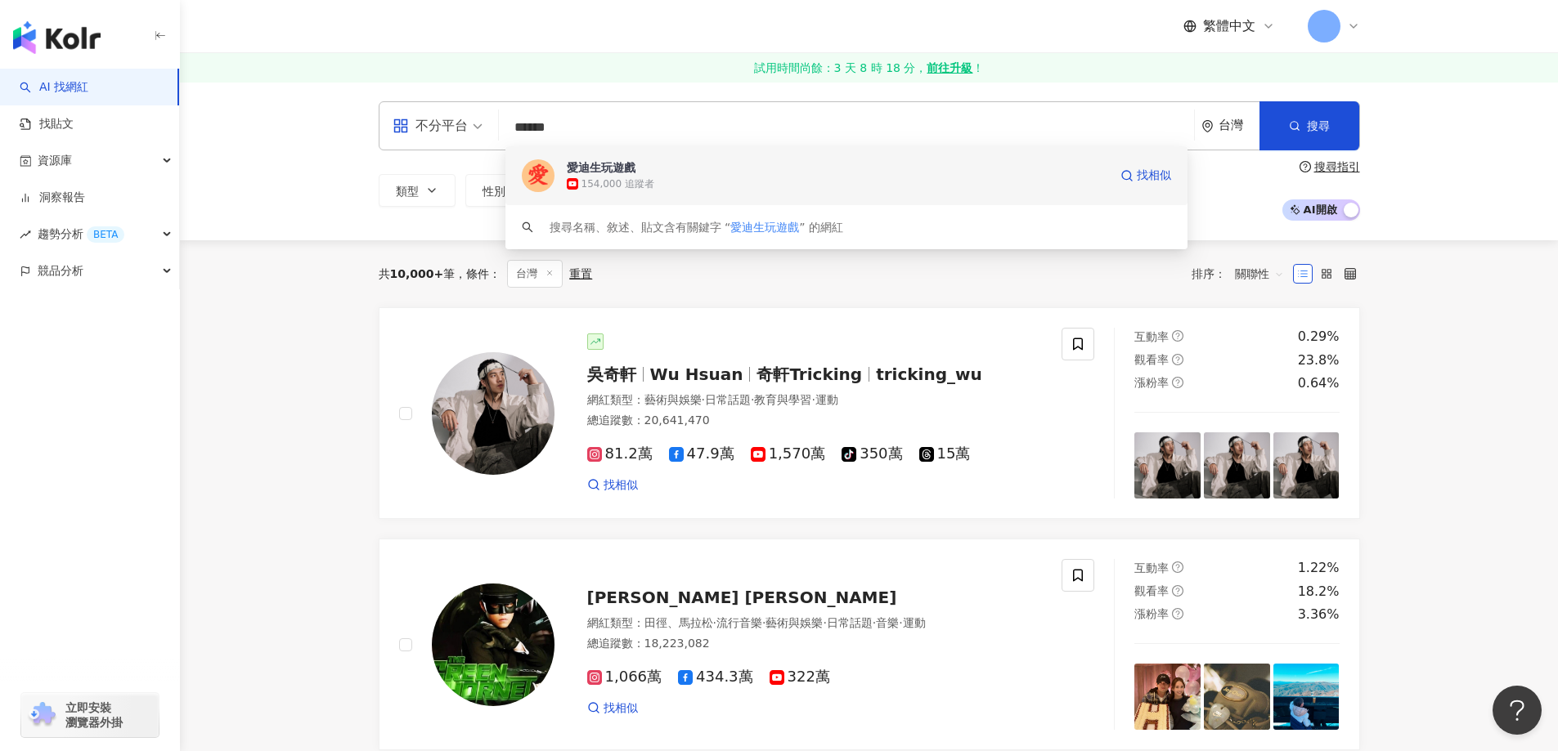
click at [666, 179] on div "154,000 追蹤者" at bounding box center [837, 184] width 541 height 16
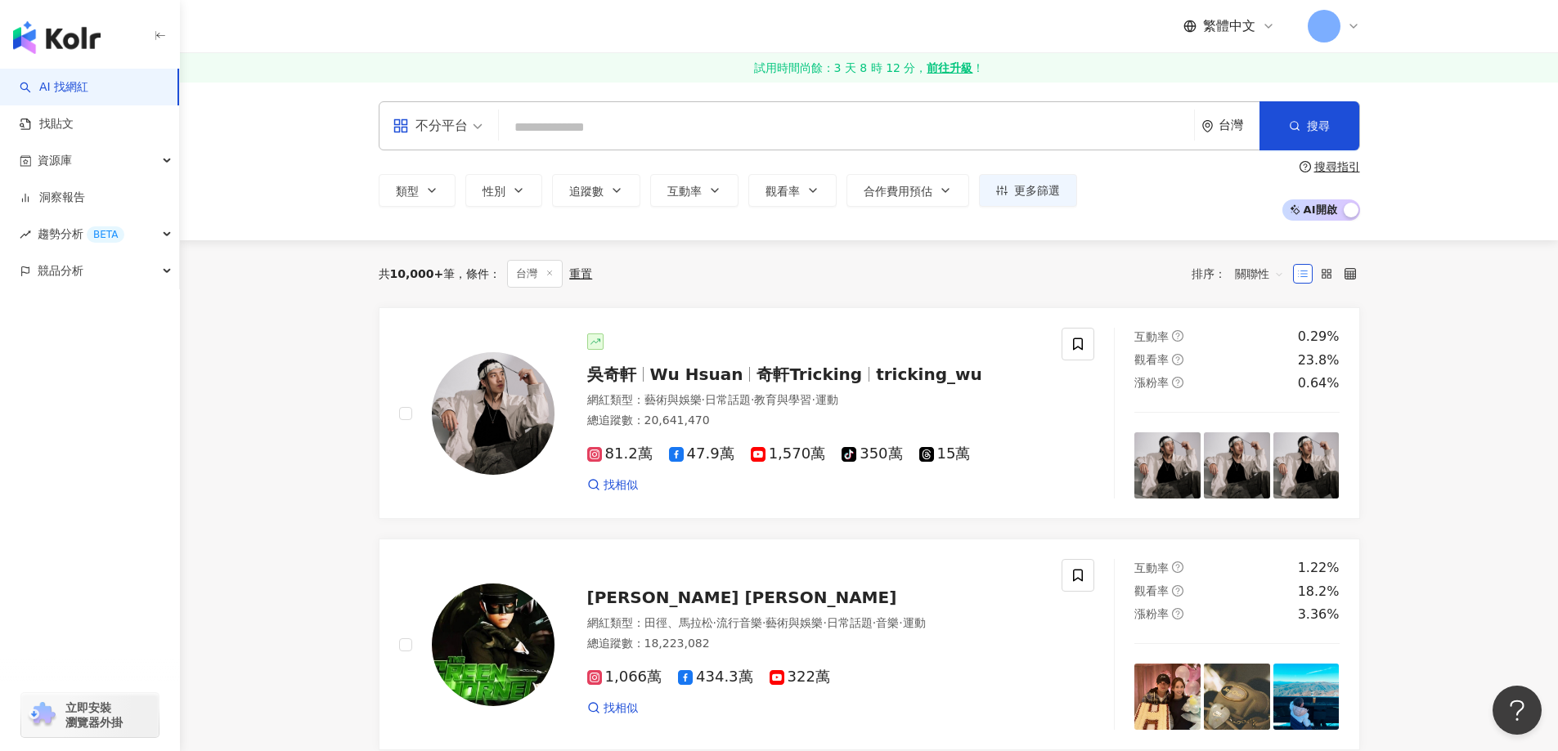
click at [1095, 132] on input "search" at bounding box center [846, 127] width 682 height 31
paste input "*****"
click at [758, 119] on input "*****" at bounding box center [846, 127] width 682 height 31
paste input "*****"
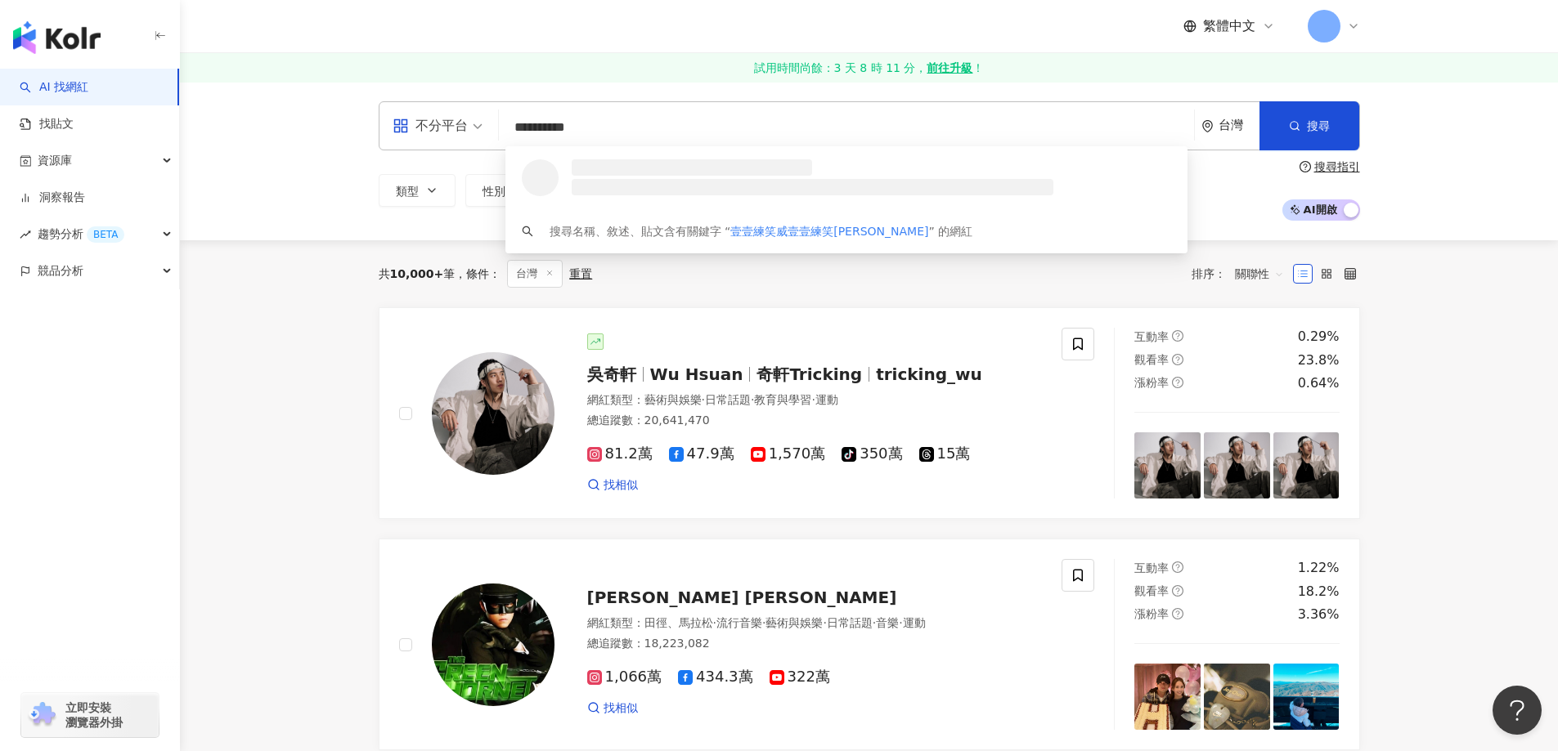
drag, startPoint x: 759, startPoint y: 137, endPoint x: 343, endPoint y: 115, distance: 415.9
click at [343, 115] on div "**********" at bounding box center [869, 161] width 1378 height 159
paste input "search"
type input "*****"
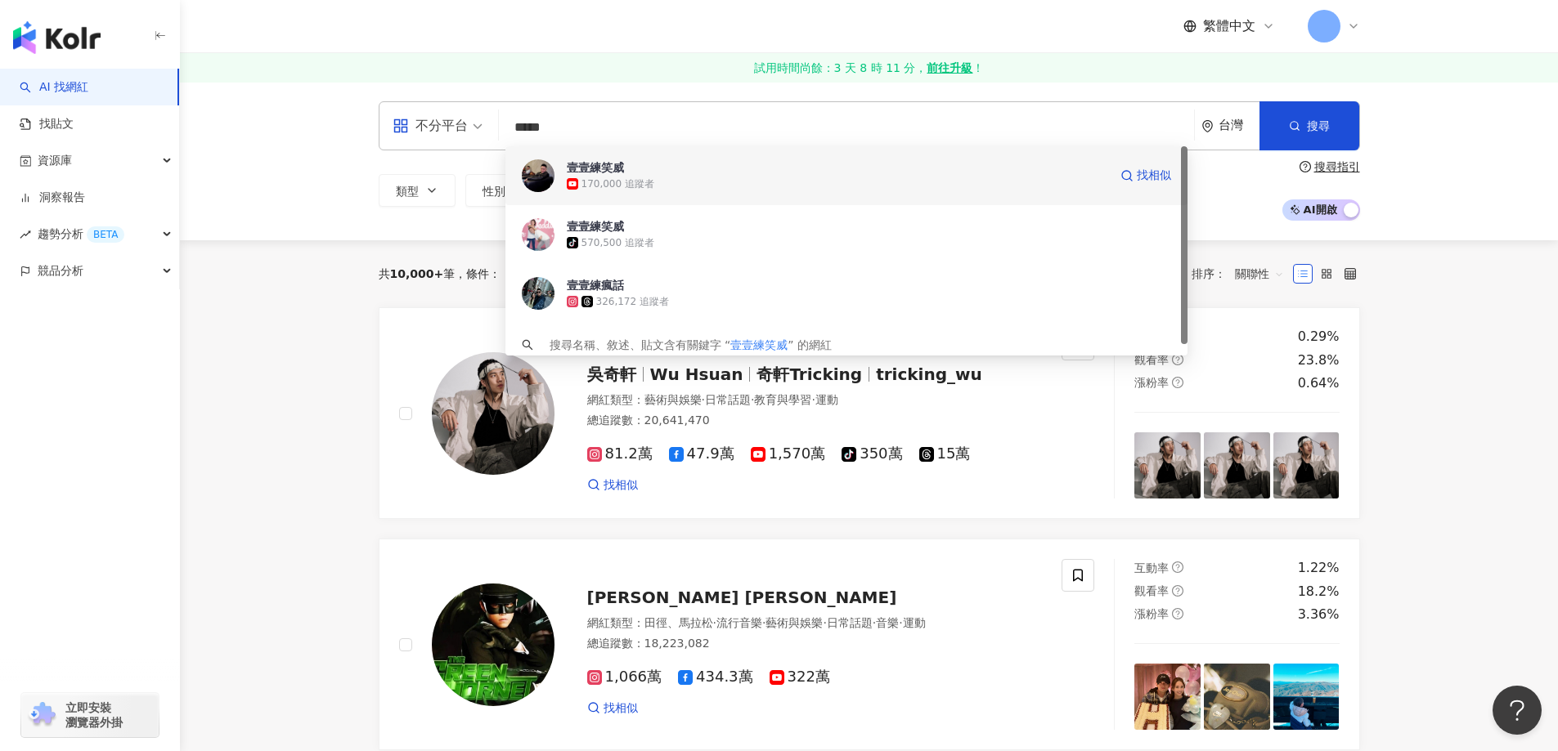
click at [703, 181] on div "170,000 追蹤者" at bounding box center [837, 184] width 541 height 16
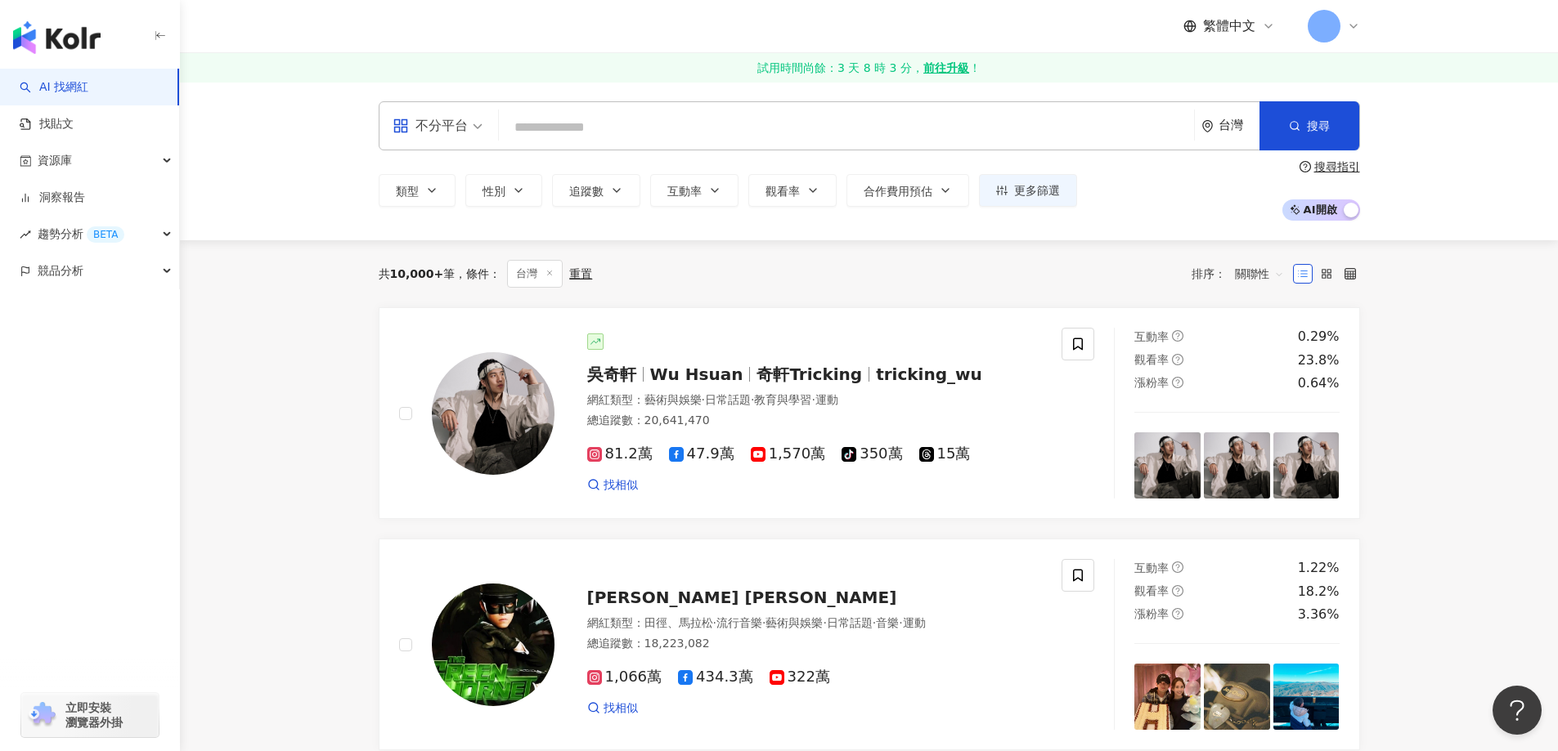
click at [949, 141] on input "search" at bounding box center [846, 127] width 682 height 31
paste input "********"
type input "********"
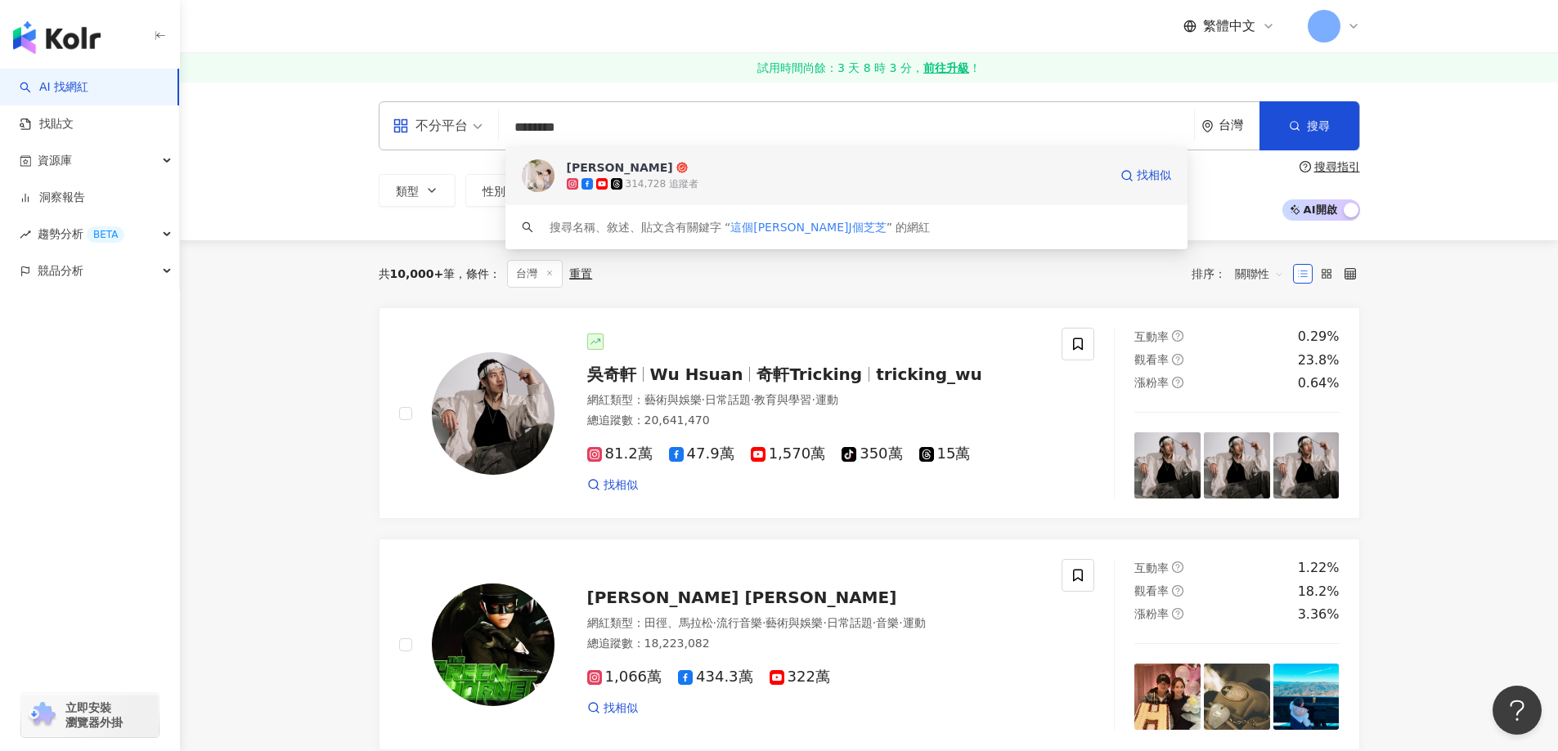
click at [756, 181] on div "314,728 追蹤者" at bounding box center [837, 184] width 541 height 16
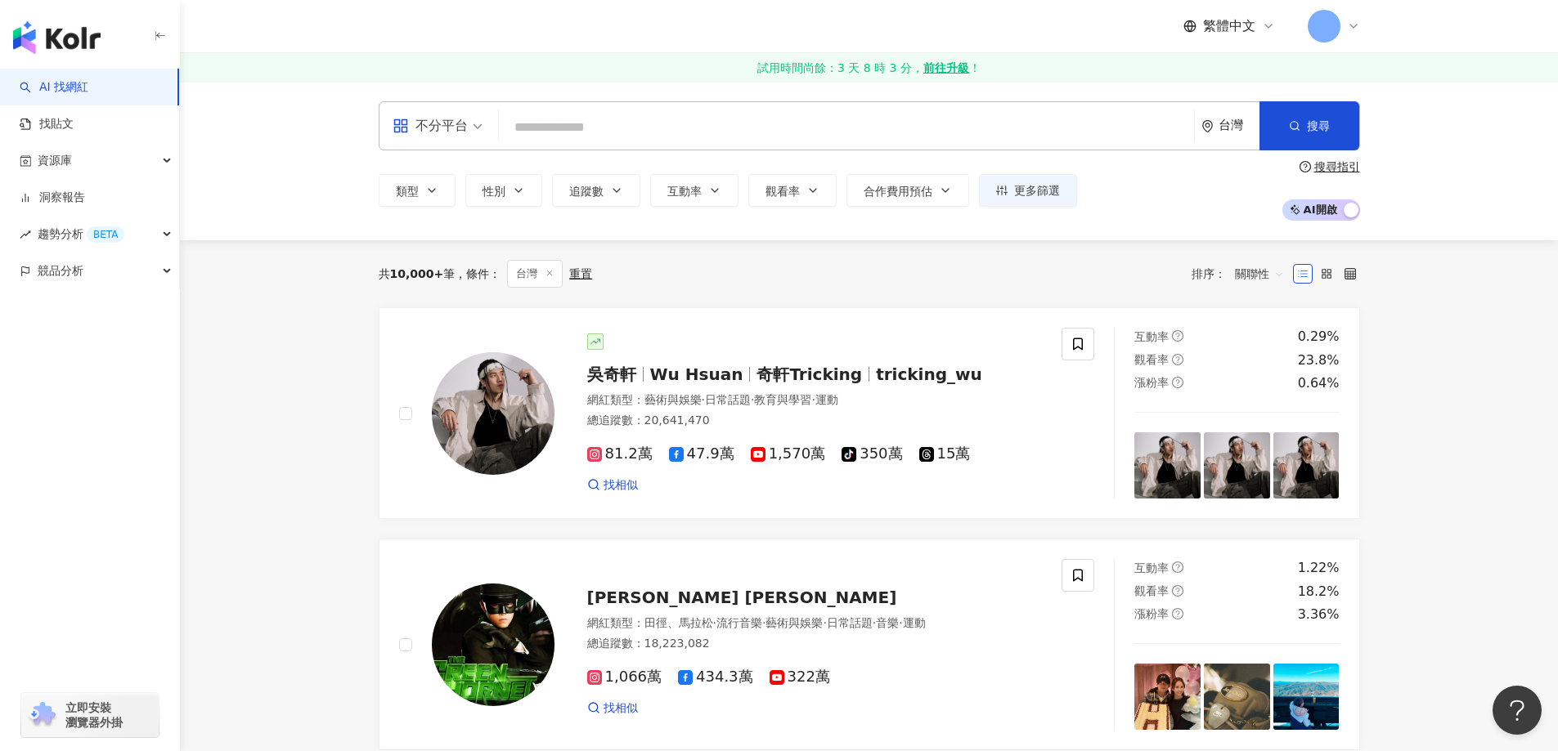
click at [728, 128] on input "search" at bounding box center [846, 127] width 682 height 31
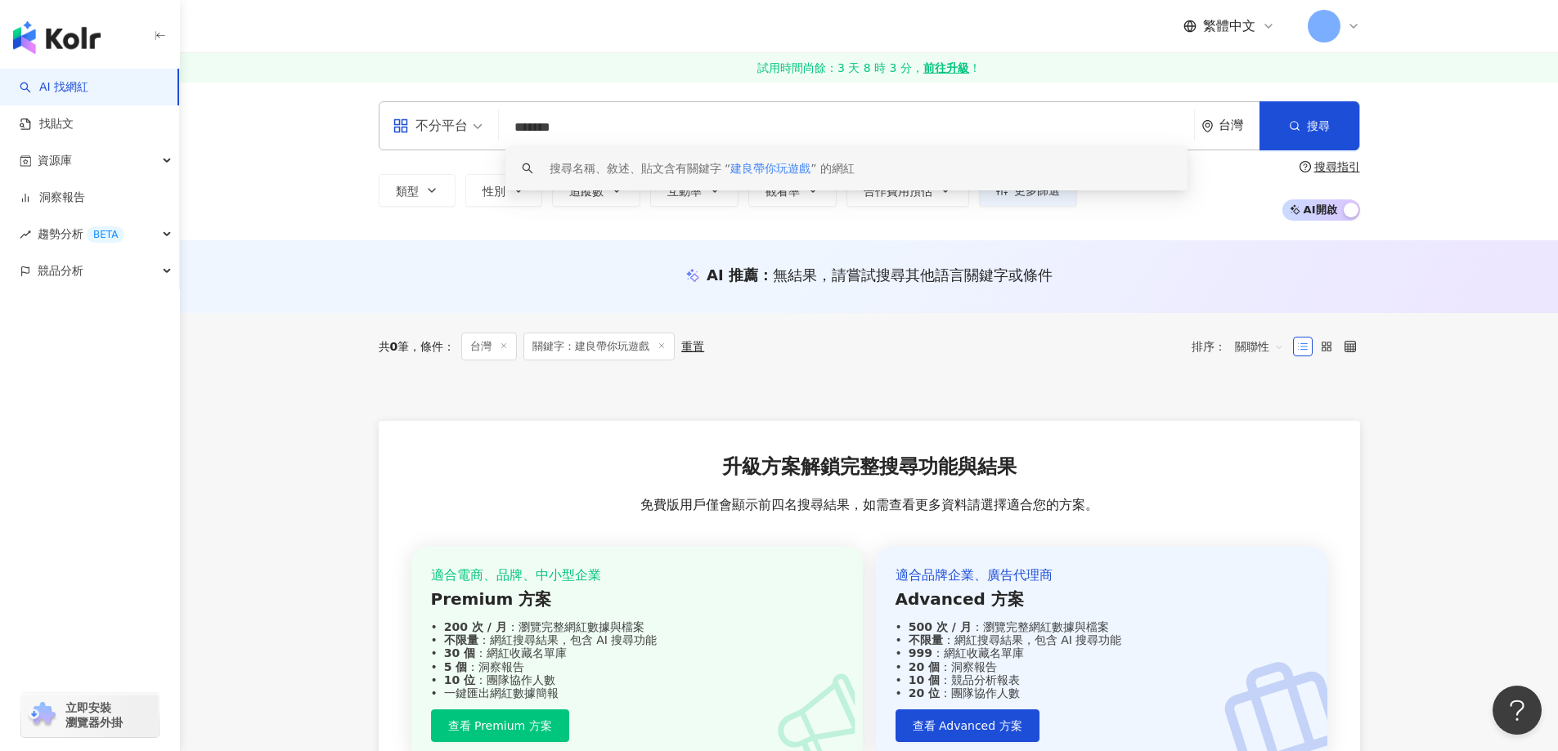
click at [690, 119] on input "*******" at bounding box center [846, 127] width 682 height 31
click at [710, 164] on div "搜尋名稱、敘述、貼文含有關鍵字 “ 建良帶你玩遊戲 ” 的網紅" at bounding box center [701, 168] width 305 height 18
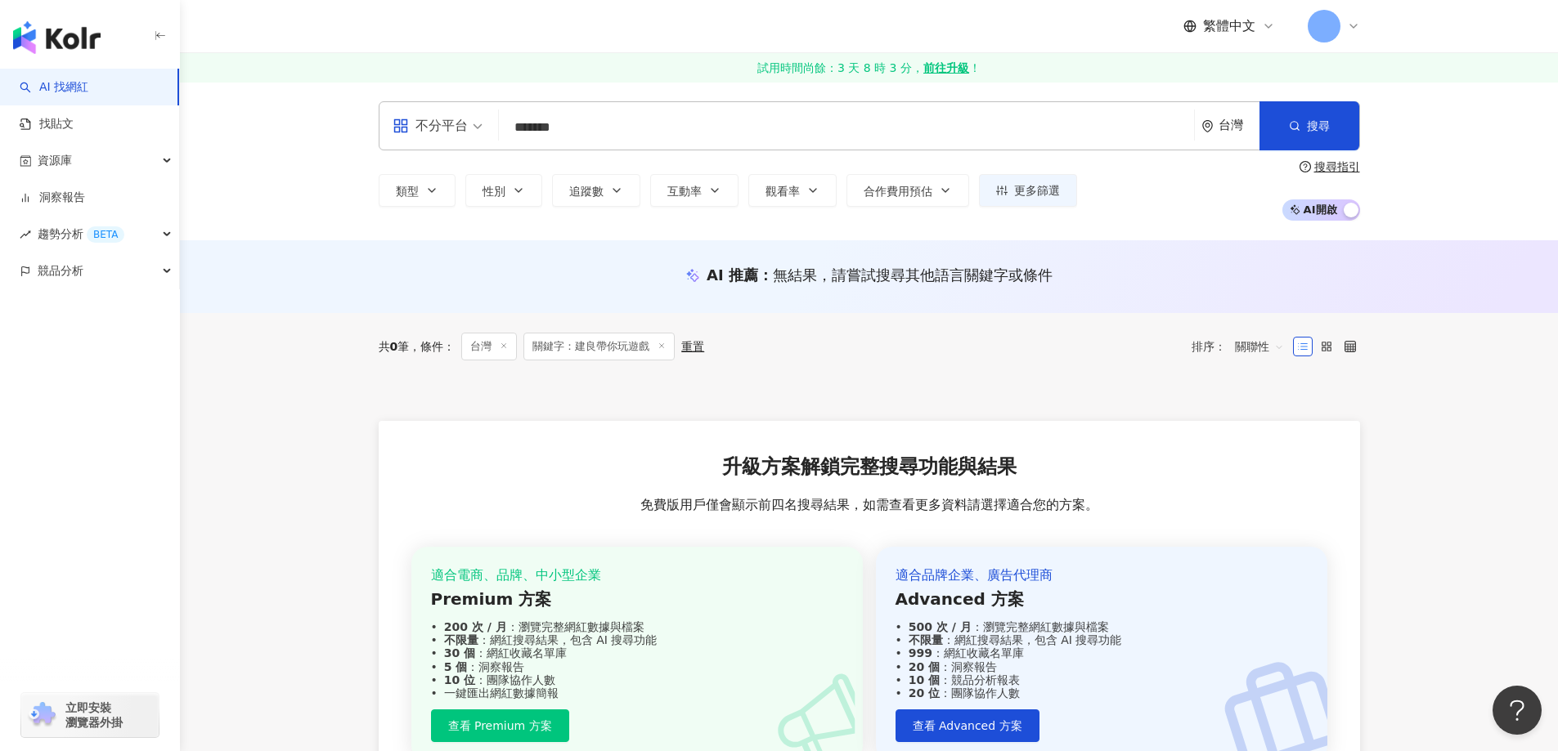
click at [445, 119] on div "不分平台" at bounding box center [429, 126] width 75 height 26
type input "*******"
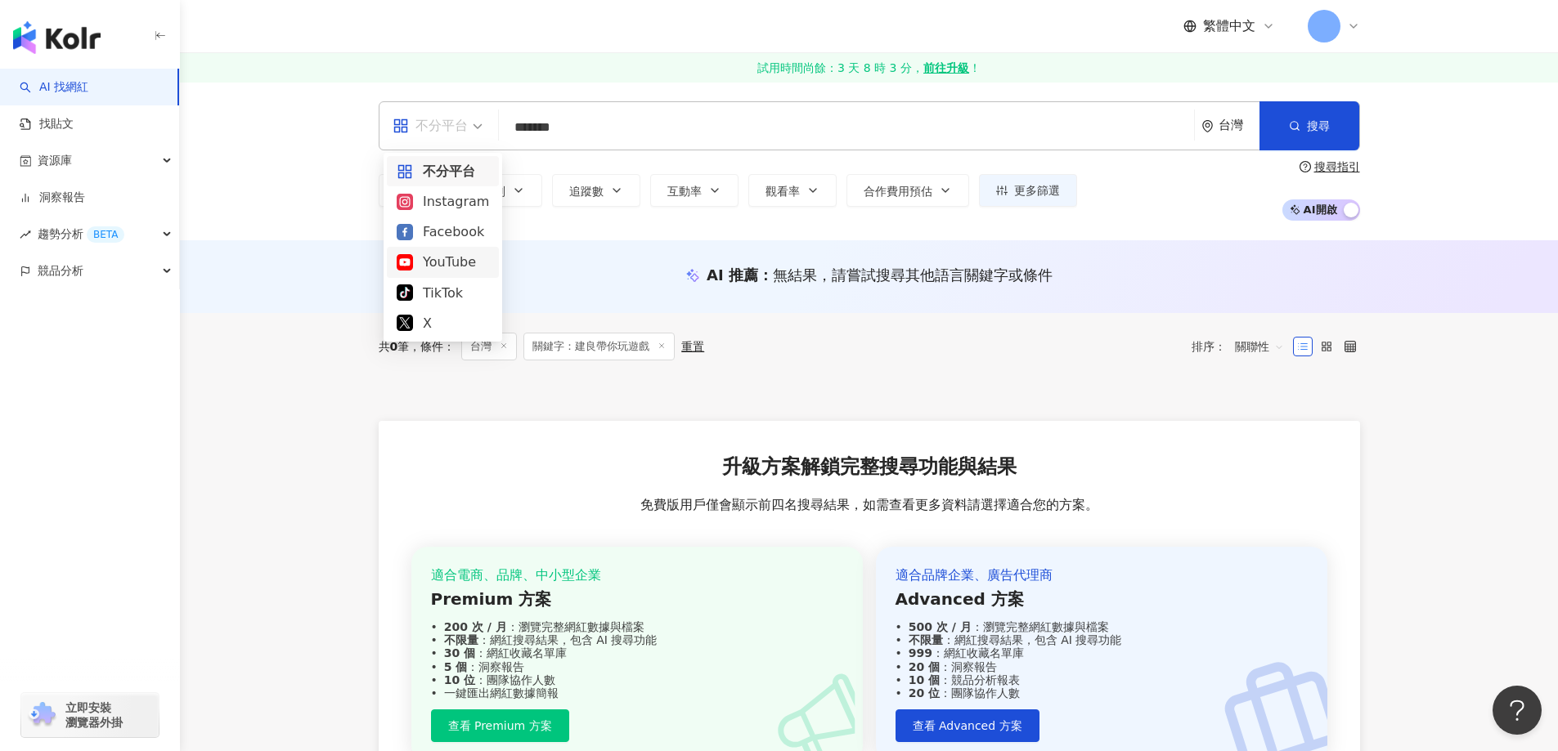
click at [441, 258] on div "YouTube" at bounding box center [443, 262] width 92 height 20
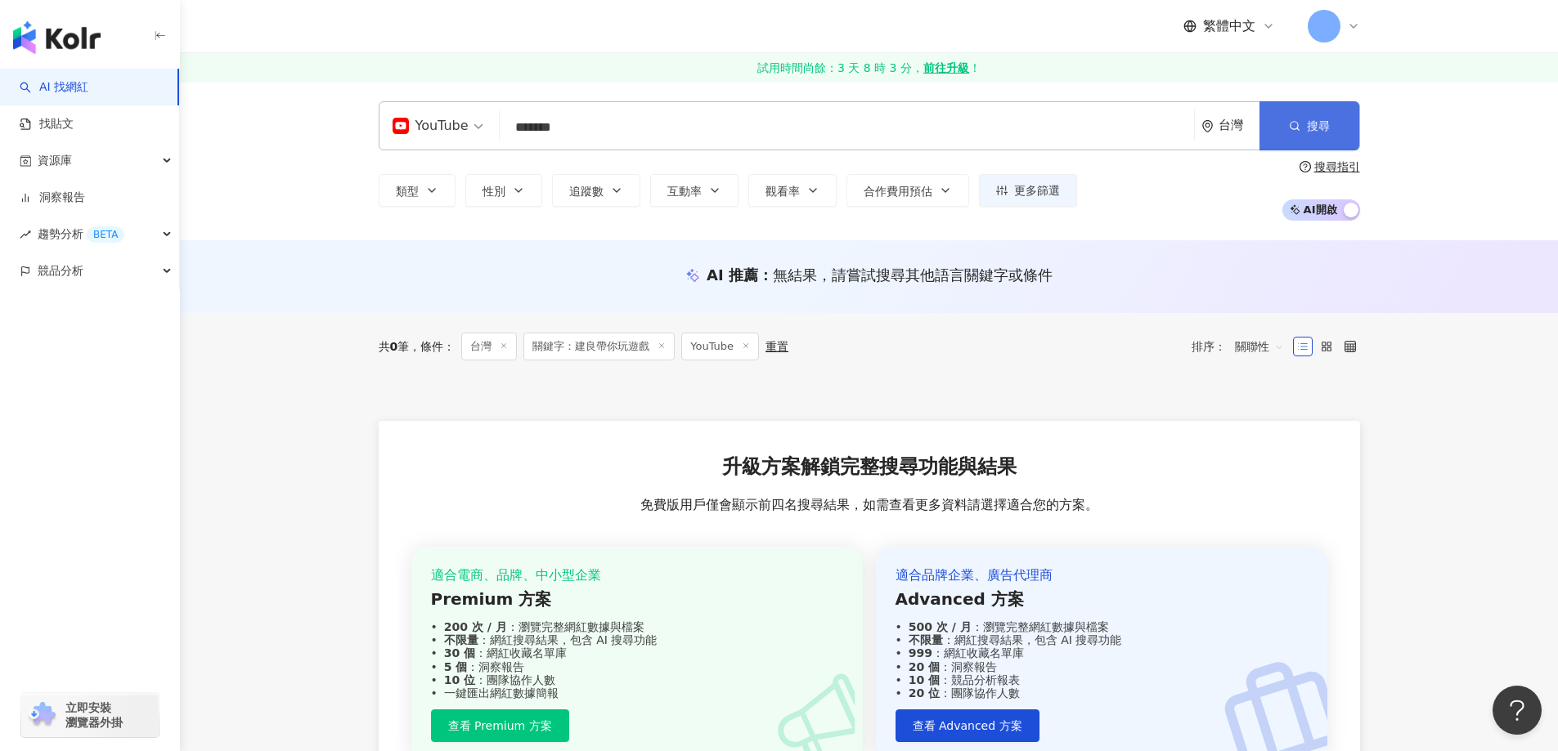
click at [1295, 123] on icon "button" at bounding box center [1294, 125] width 11 height 11
click at [710, 141] on input "*******" at bounding box center [846, 127] width 681 height 31
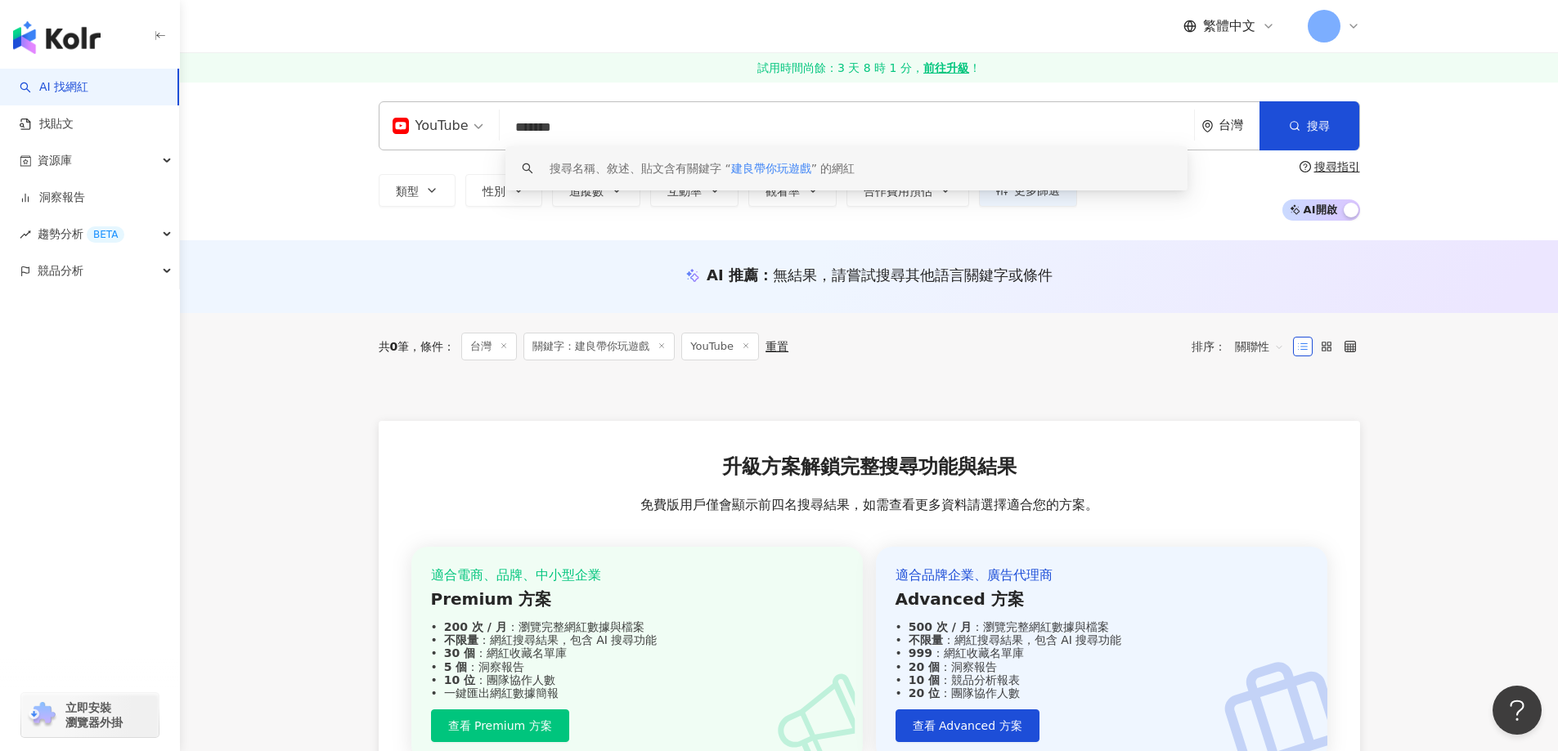
click at [709, 137] on input "*******" at bounding box center [846, 127] width 681 height 31
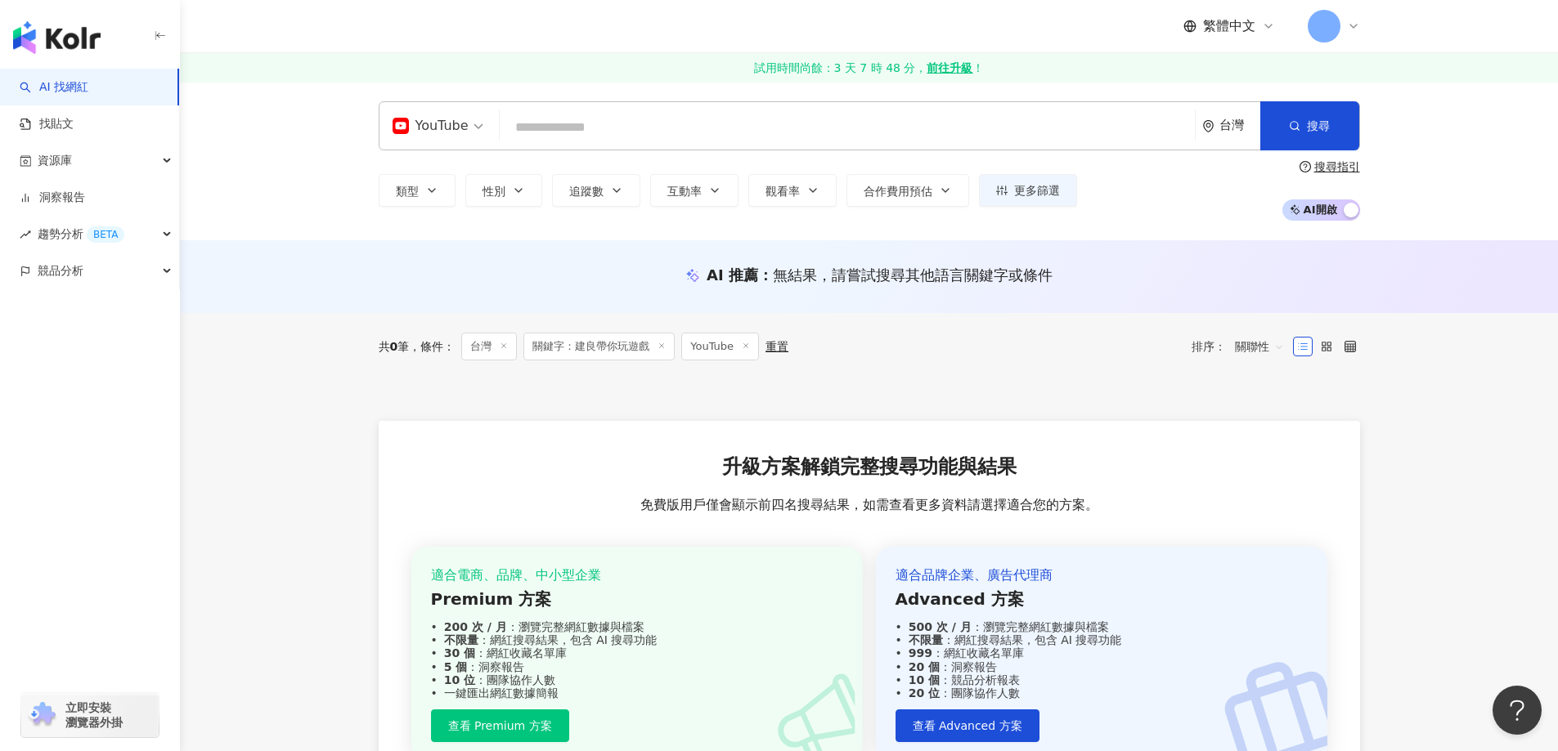
click at [754, 130] on input "search" at bounding box center [847, 127] width 682 height 31
paste input "*********"
type input "*********"
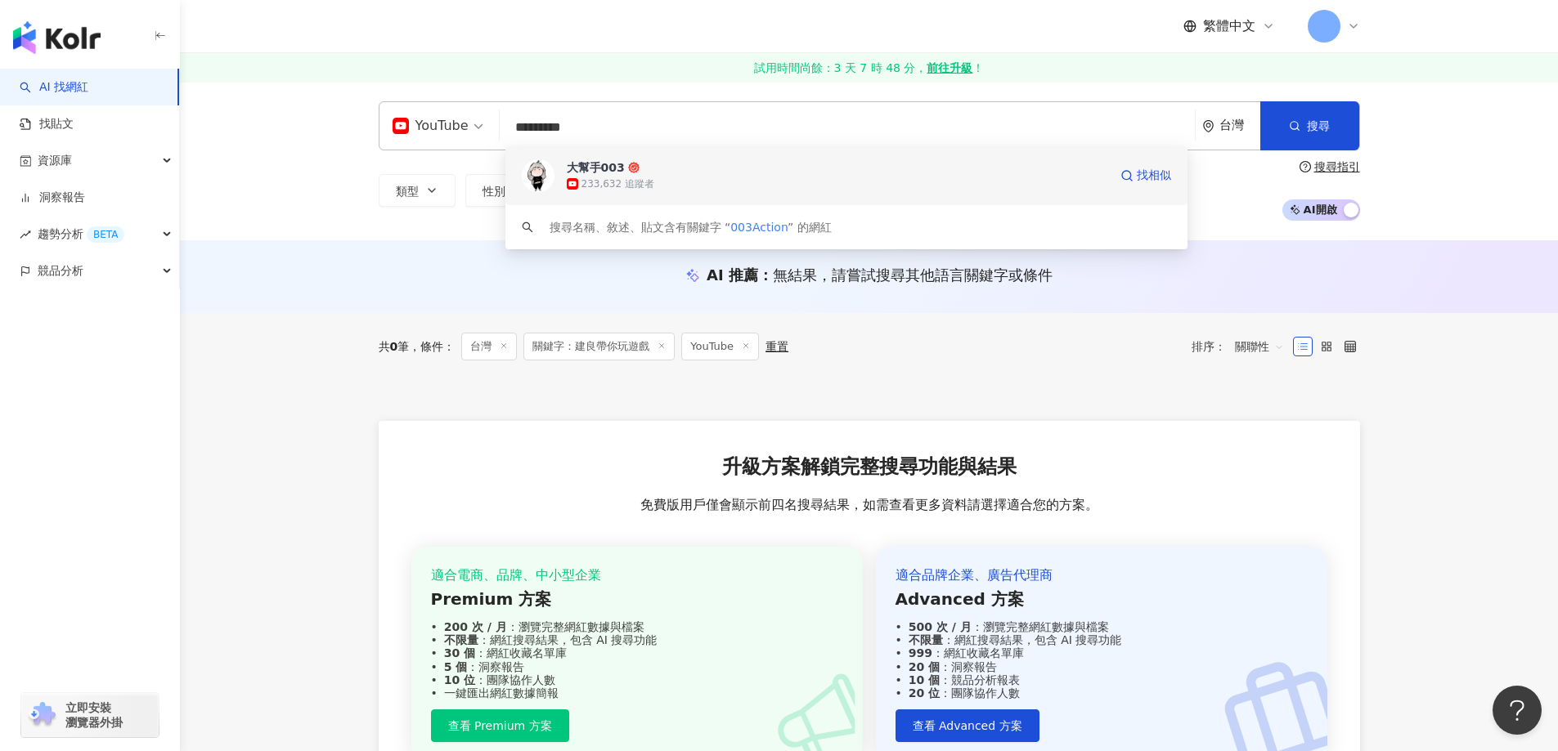
click at [683, 179] on div "233,632 追蹤者" at bounding box center [837, 184] width 541 height 16
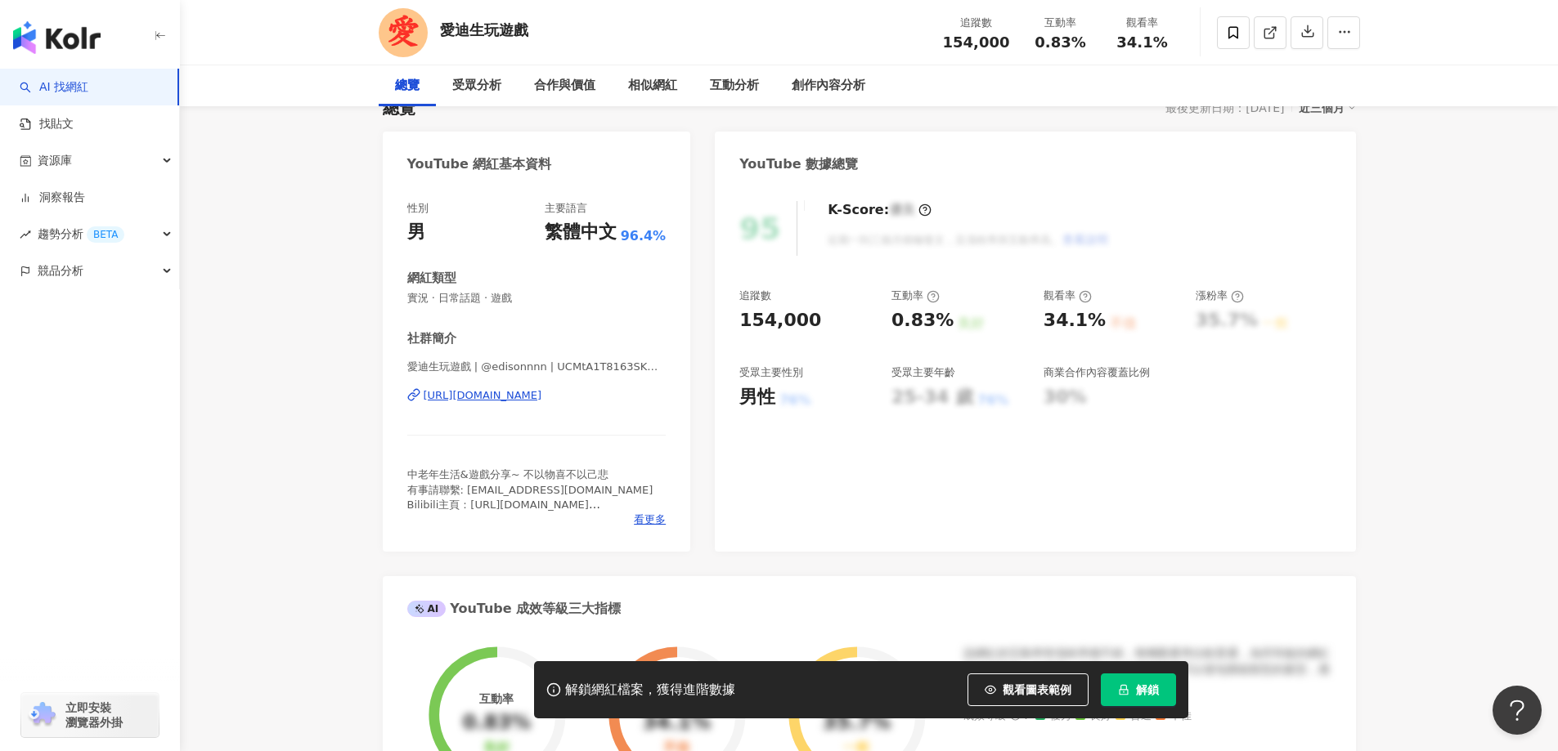
scroll to position [245, 0]
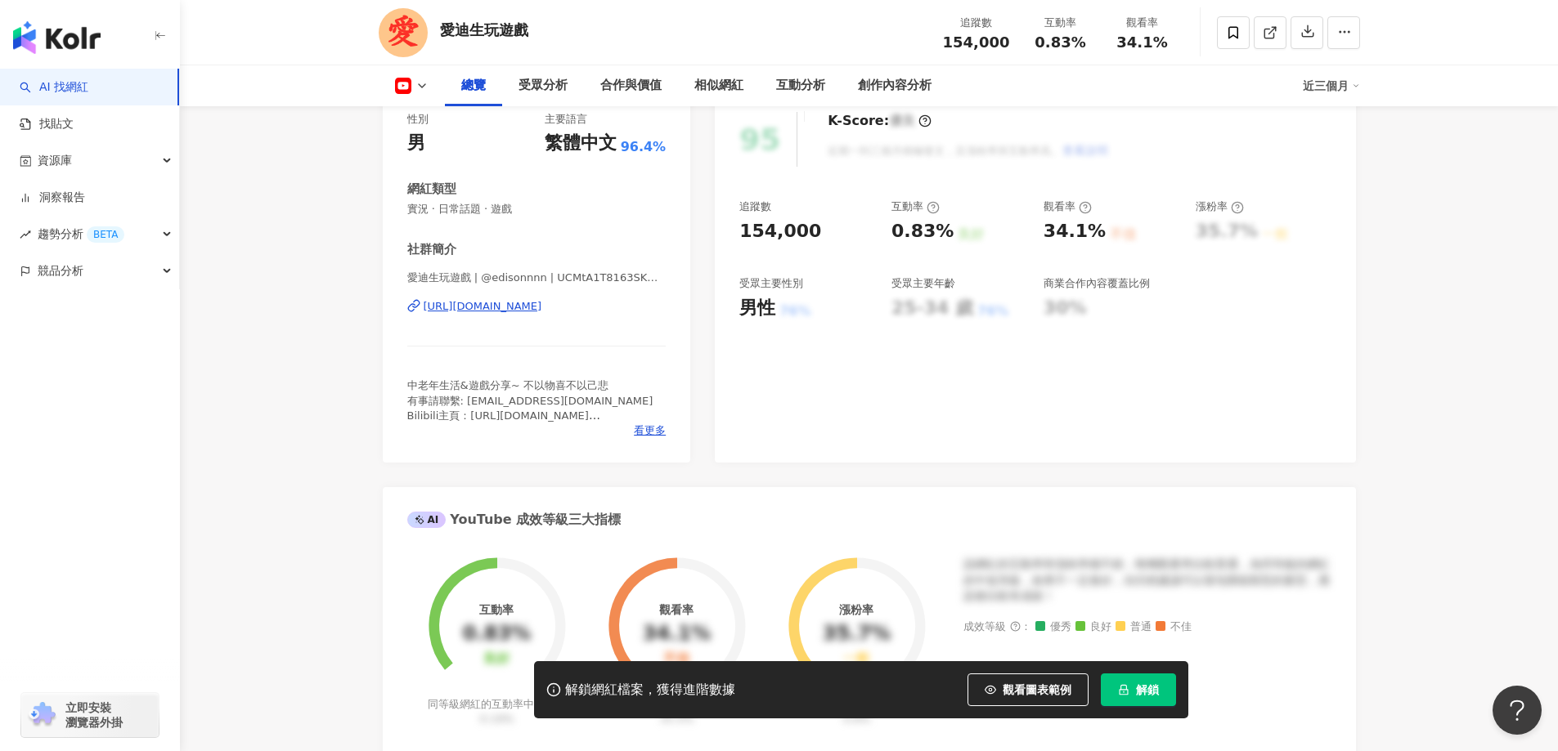
click at [1136, 696] on span "解鎖" at bounding box center [1147, 690] width 23 height 13
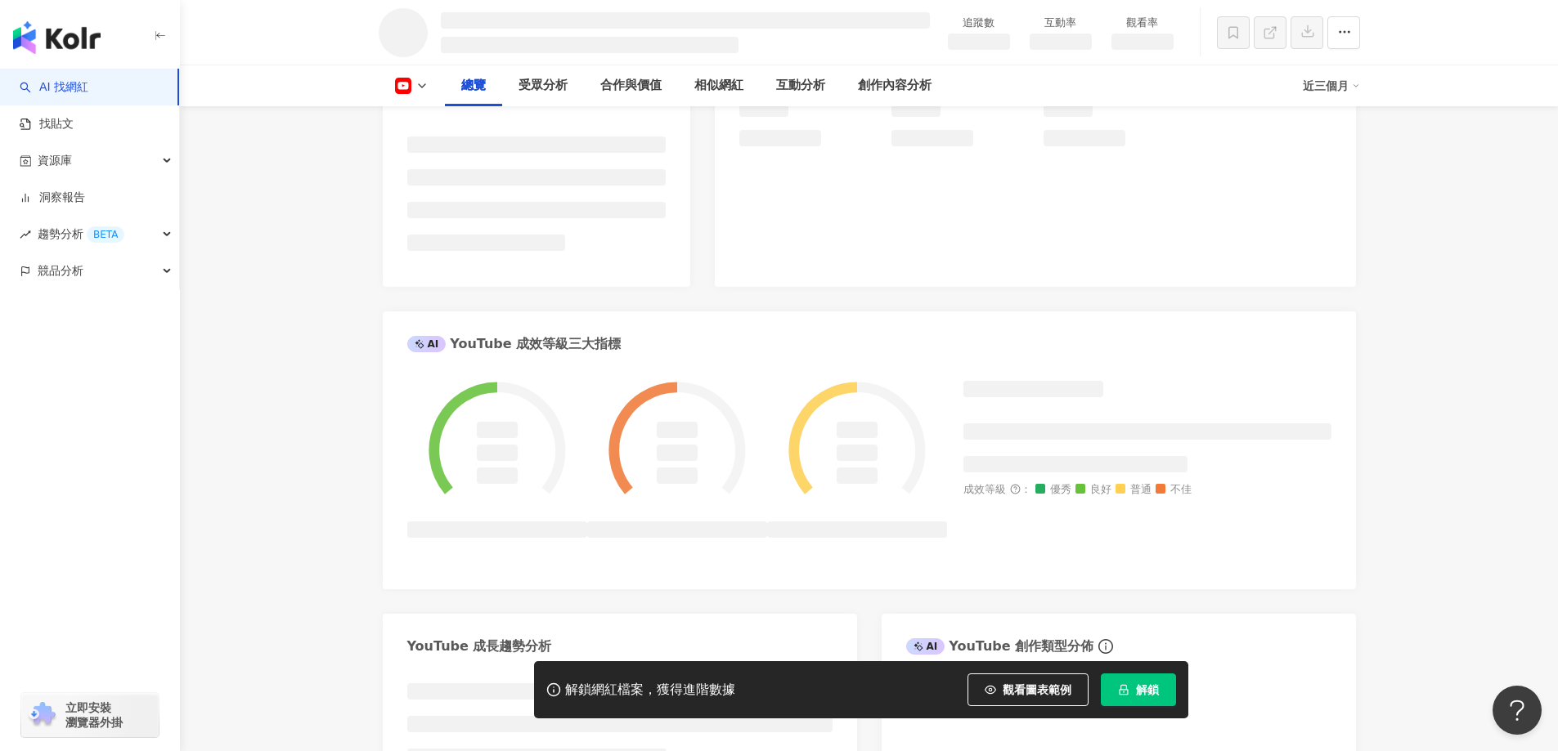
scroll to position [410, 0]
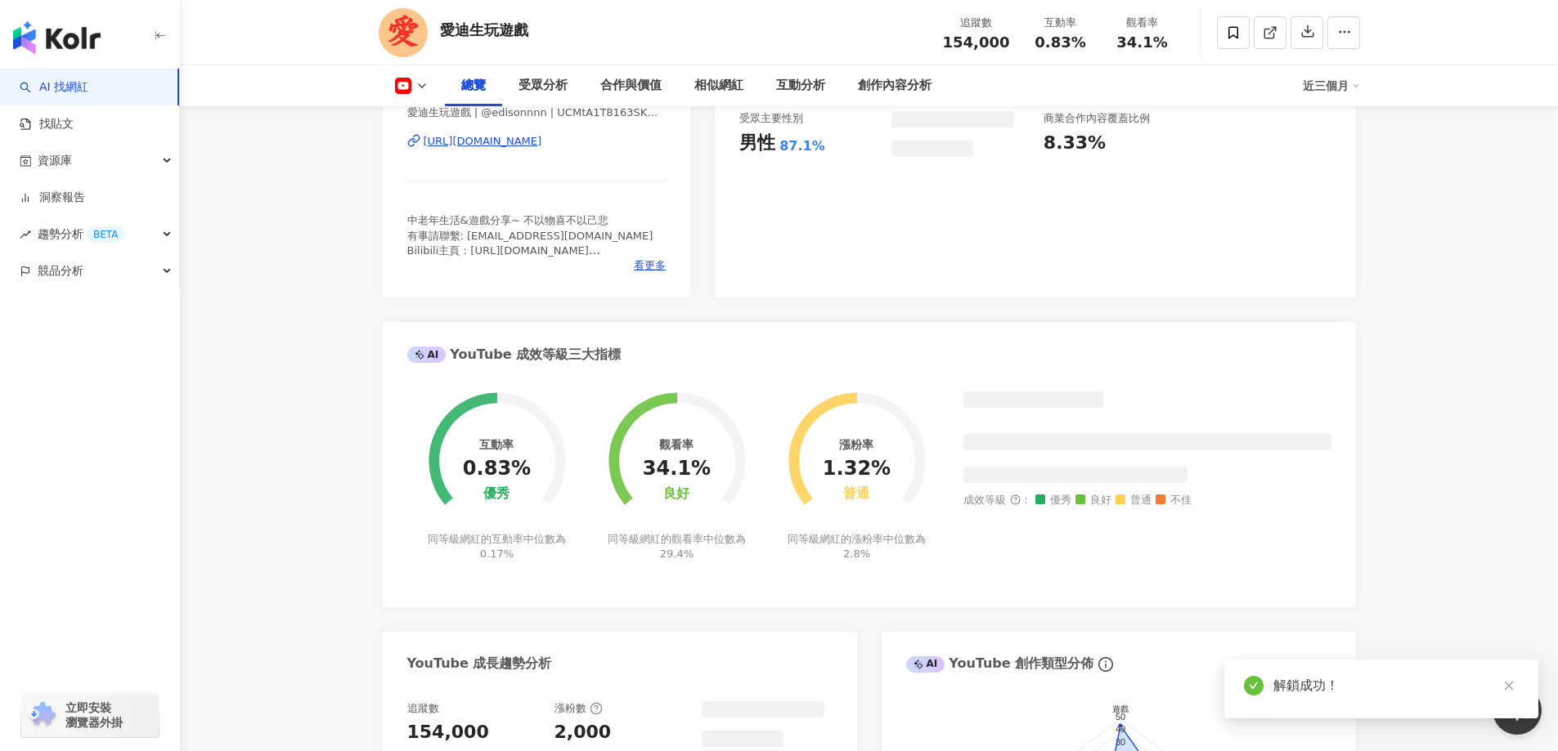
scroll to position [409, 0]
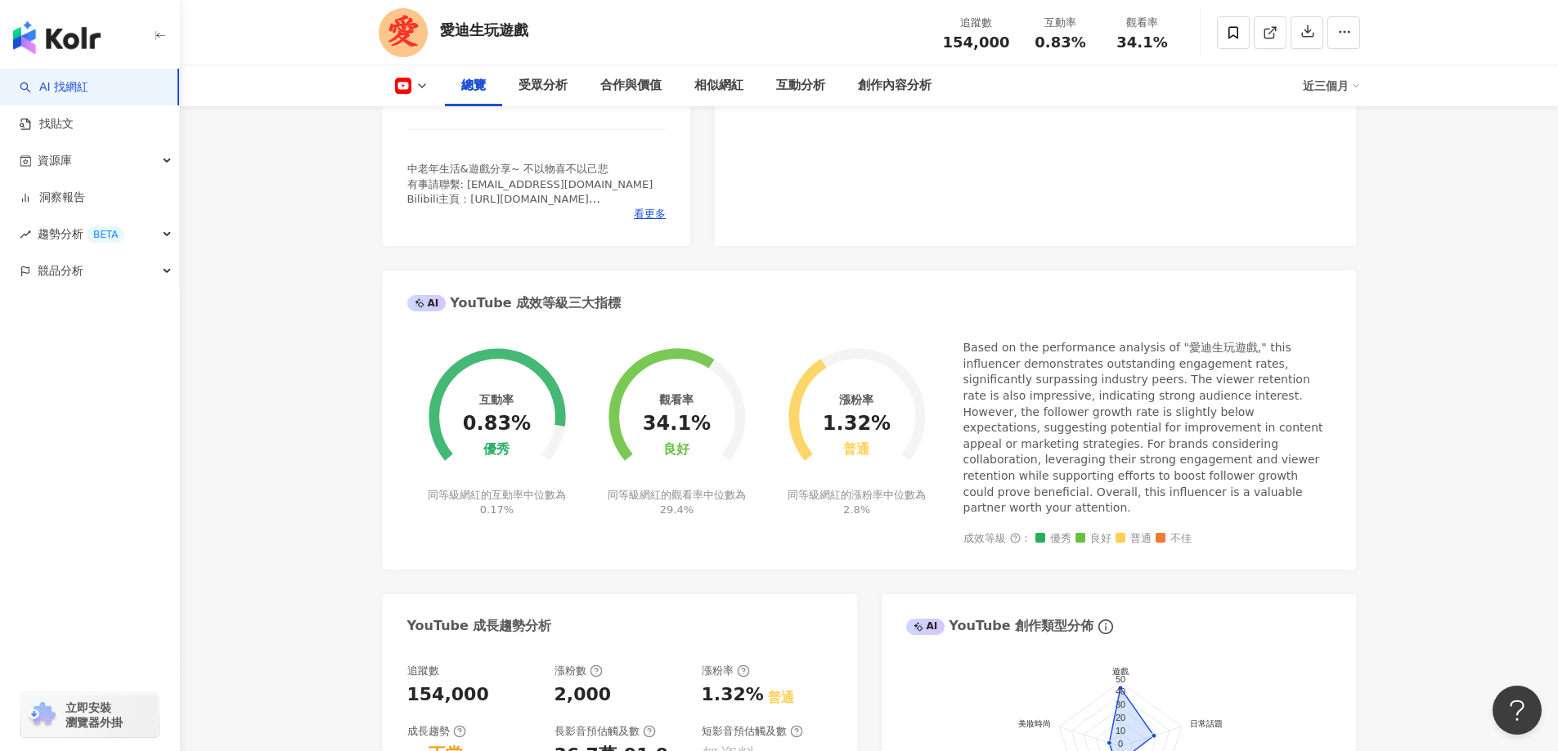
scroll to position [899, 0]
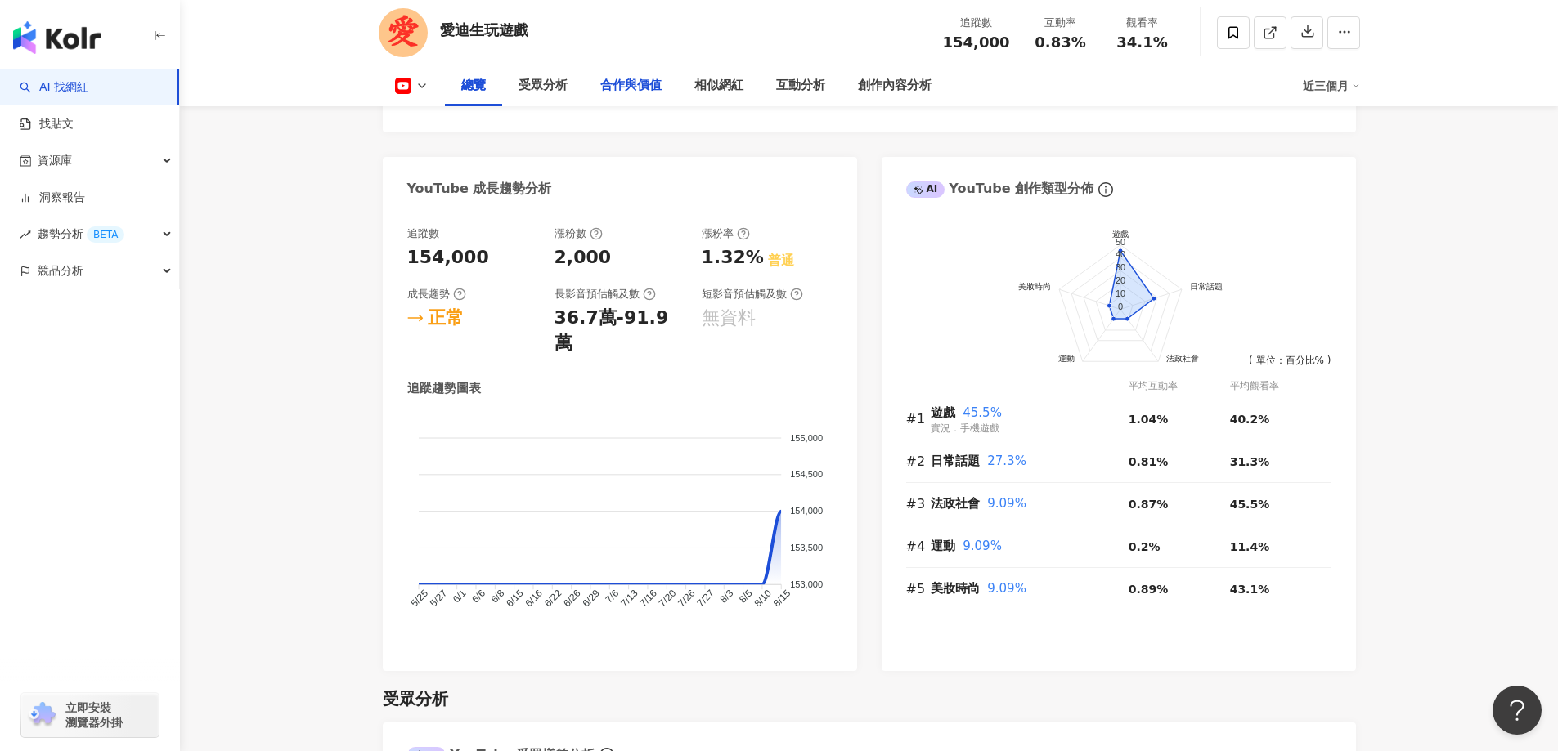
click at [620, 91] on div "合作與價值" at bounding box center [630, 86] width 61 height 20
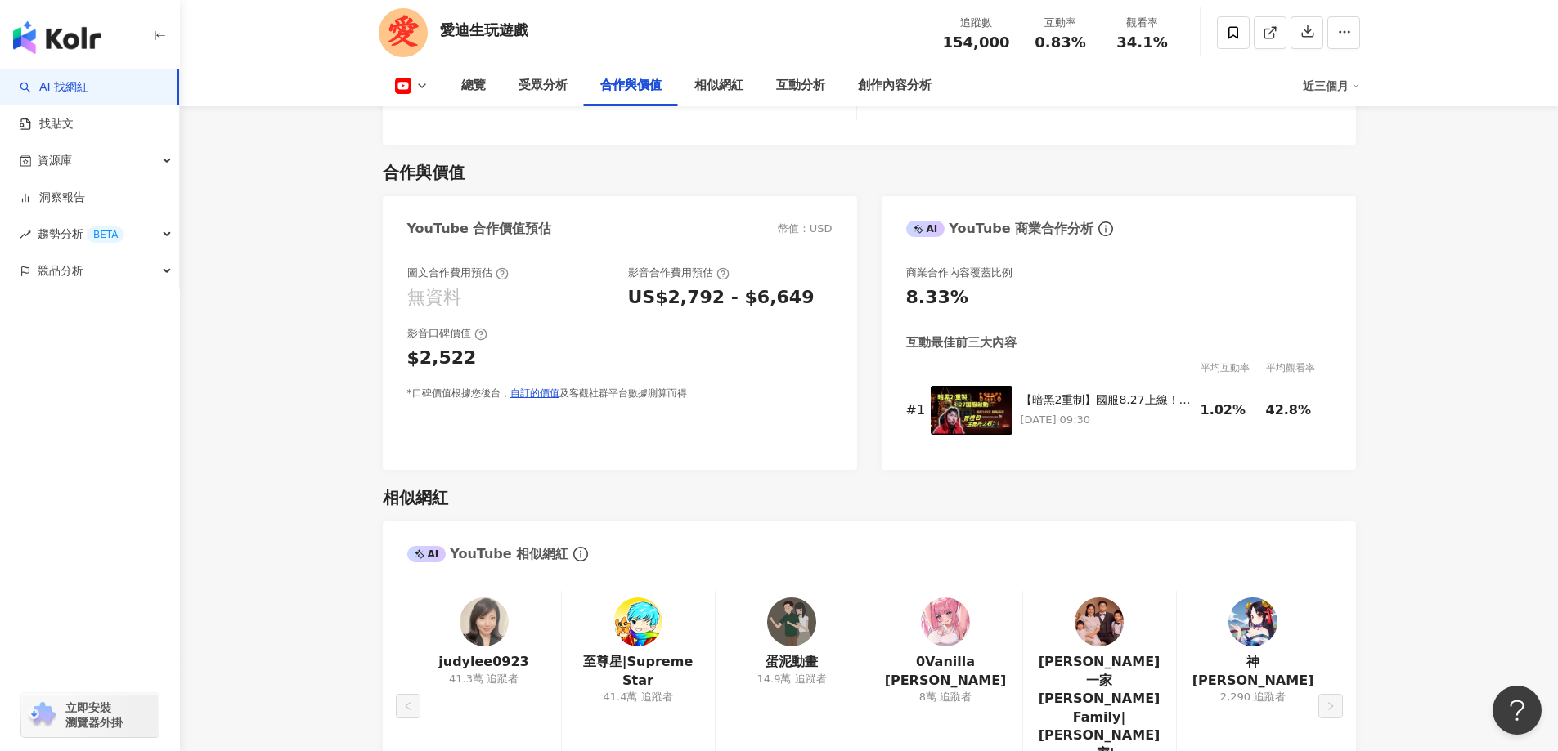
drag, startPoint x: 646, startPoint y: 266, endPoint x: 756, endPoint y: 267, distance: 110.4
click at [742, 285] on div "US$2,792 - $6,649" at bounding box center [721, 297] width 186 height 25
click at [803, 380] on div "圖文合作費用預估 無資料 影音合作費用預估 US$2,792 - $6,649 影音口碑價值 $2,522 *口碑價值根據您後台， 自訂的價值 及客觀社群平台…" at bounding box center [620, 359] width 474 height 221
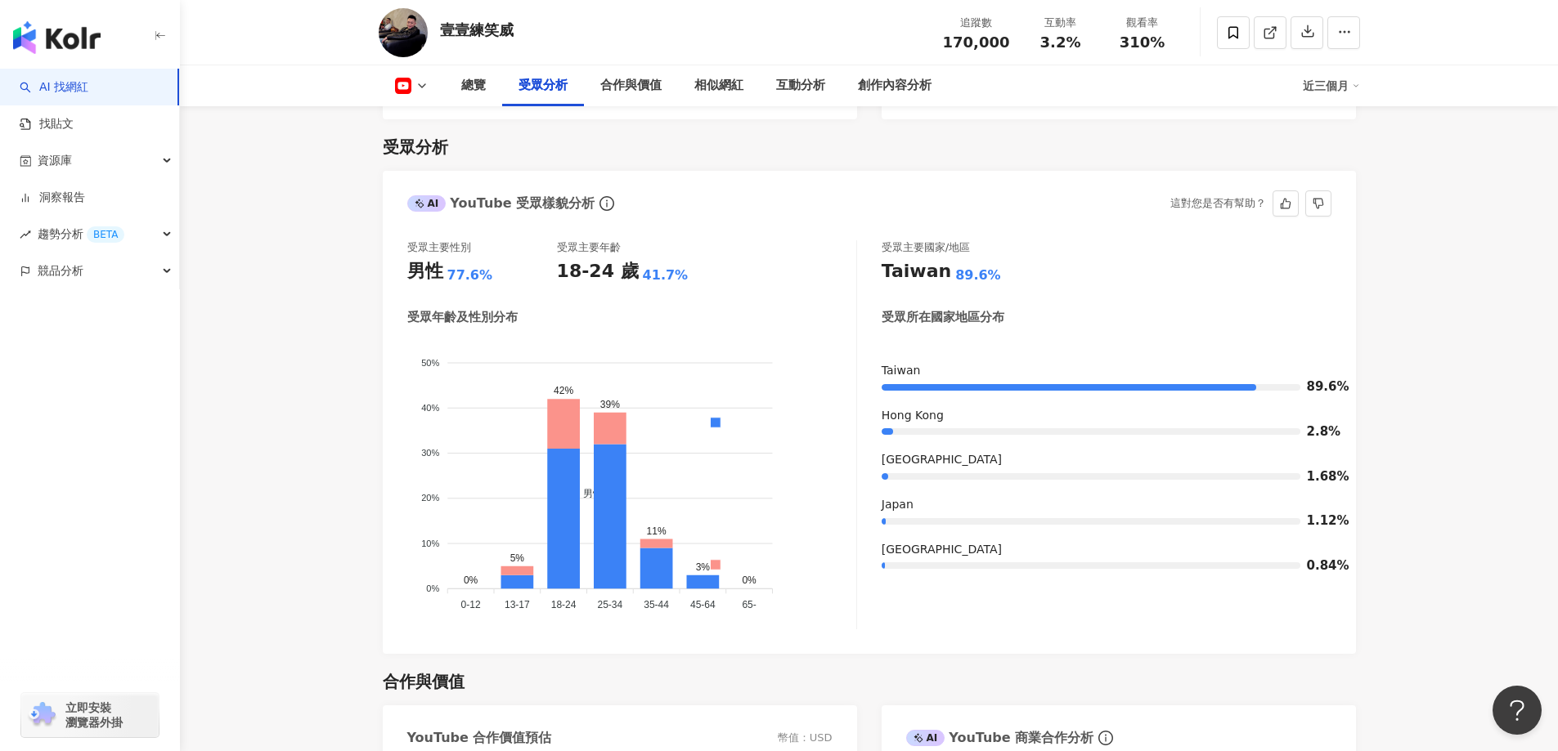
scroll to position [1844, 0]
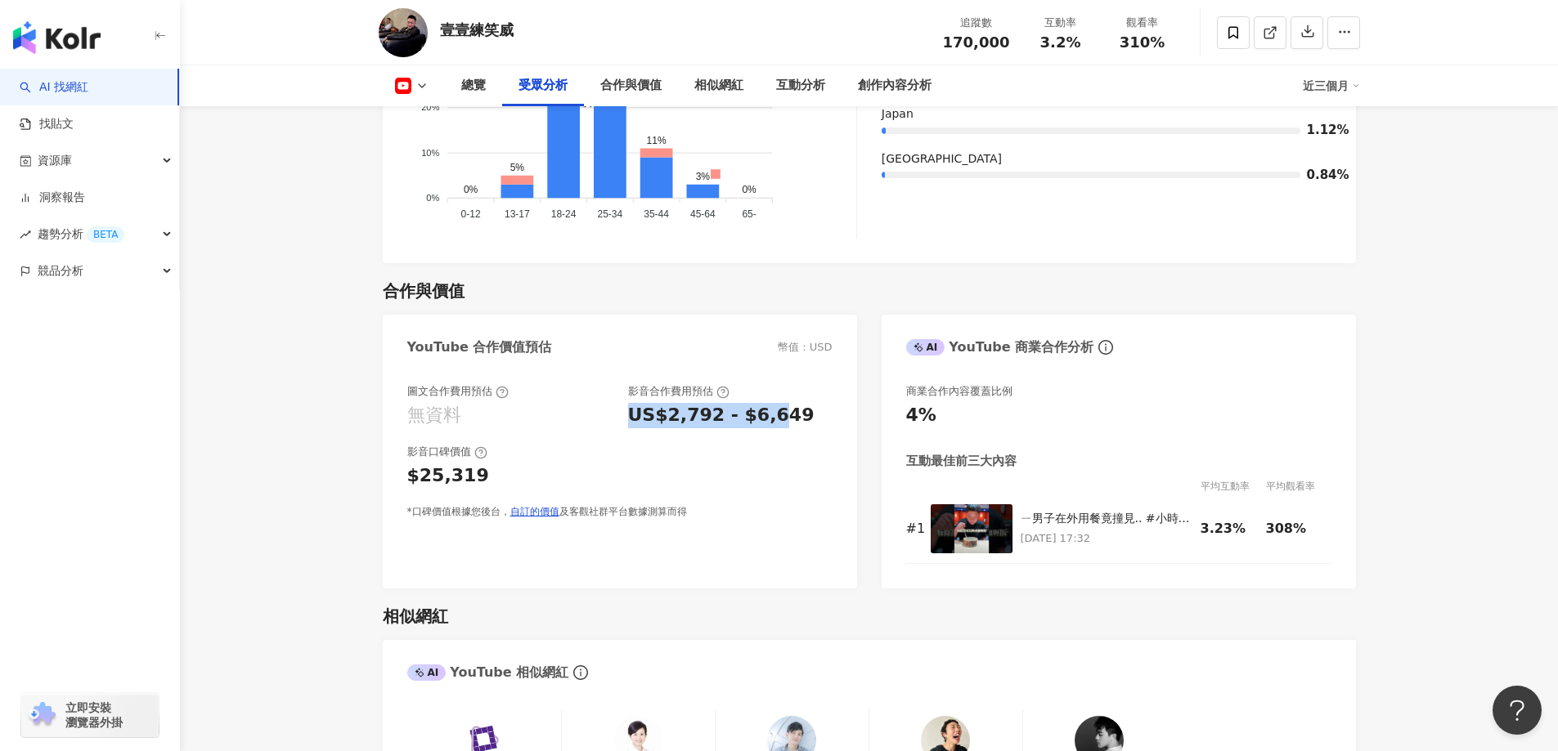
drag, startPoint x: 625, startPoint y: 388, endPoint x: 760, endPoint y: 399, distance: 135.4
click at [760, 399] on div "圖文合作費用預估 無資料 影音合作費用預估 US$2,792 - $6,649 影音口碑價值 $25,319 *口碑價值根據您後台， 自訂的價值 及客觀社群平…" at bounding box center [619, 451] width 425 height 135
click at [771, 464] on div "$25,319" at bounding box center [619, 476] width 425 height 25
drag, startPoint x: 662, startPoint y: 379, endPoint x: 733, endPoint y: 392, distance: 71.5
click at [729, 403] on div "US$2,792 - $6,649" at bounding box center [721, 415] width 186 height 25
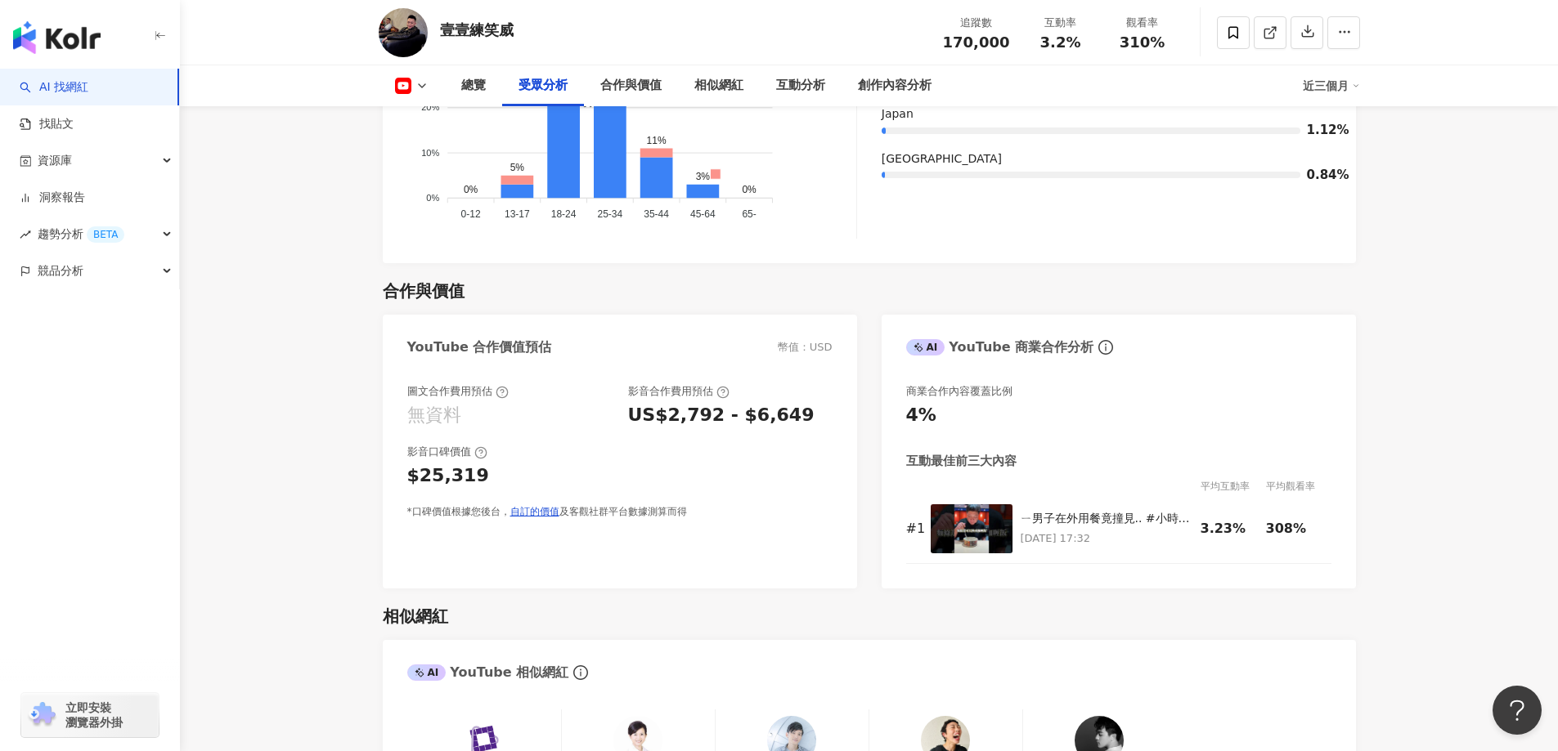
click at [783, 505] on div "*口碑價值根據您後台， 自訂的價值 及客觀社群平台數據測算而得" at bounding box center [619, 512] width 425 height 14
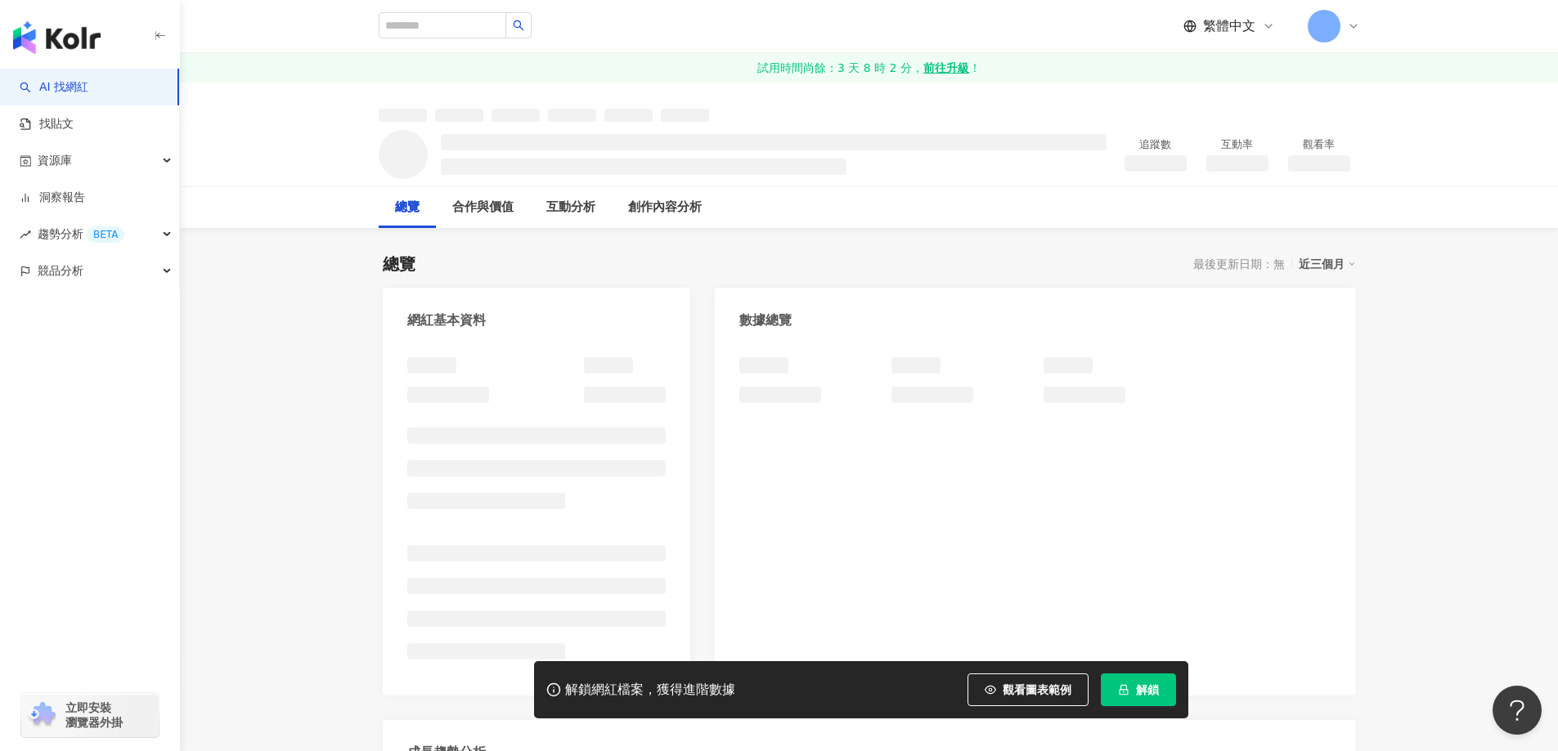
click at [1132, 685] on button "解鎖" at bounding box center [1137, 690] width 75 height 33
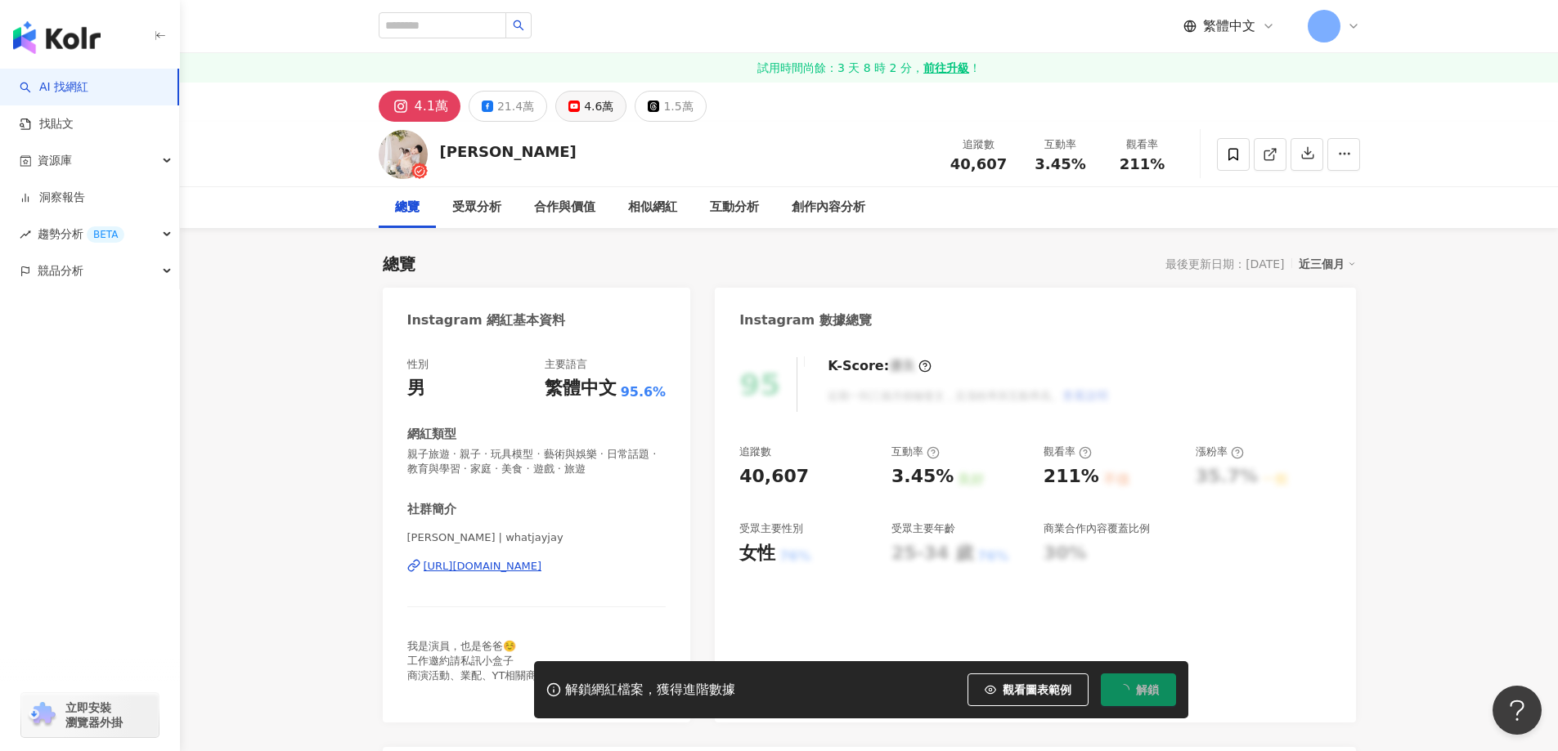
click at [574, 110] on icon at bounding box center [573, 106] width 11 height 11
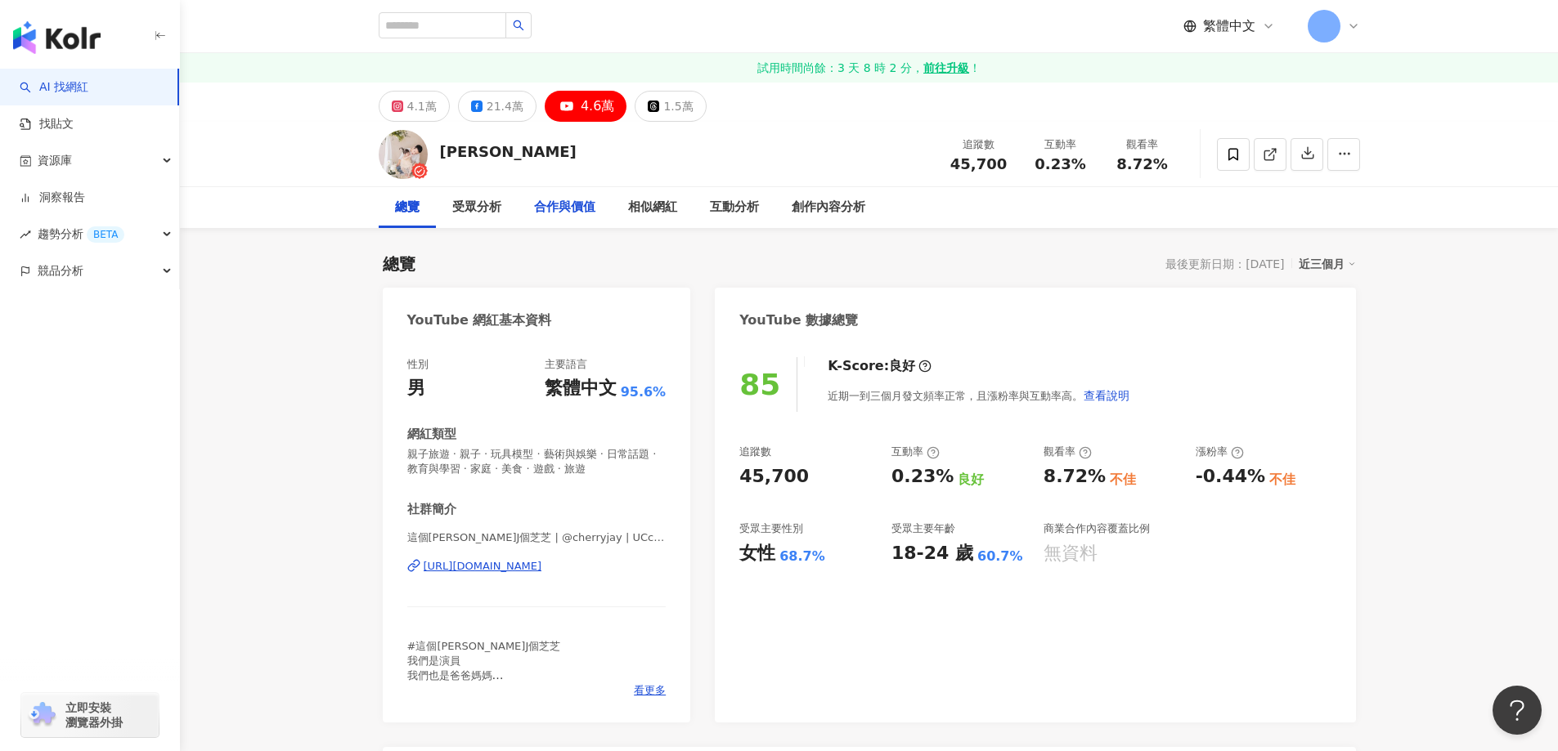
click at [563, 213] on div "合作與價值" at bounding box center [564, 208] width 61 height 20
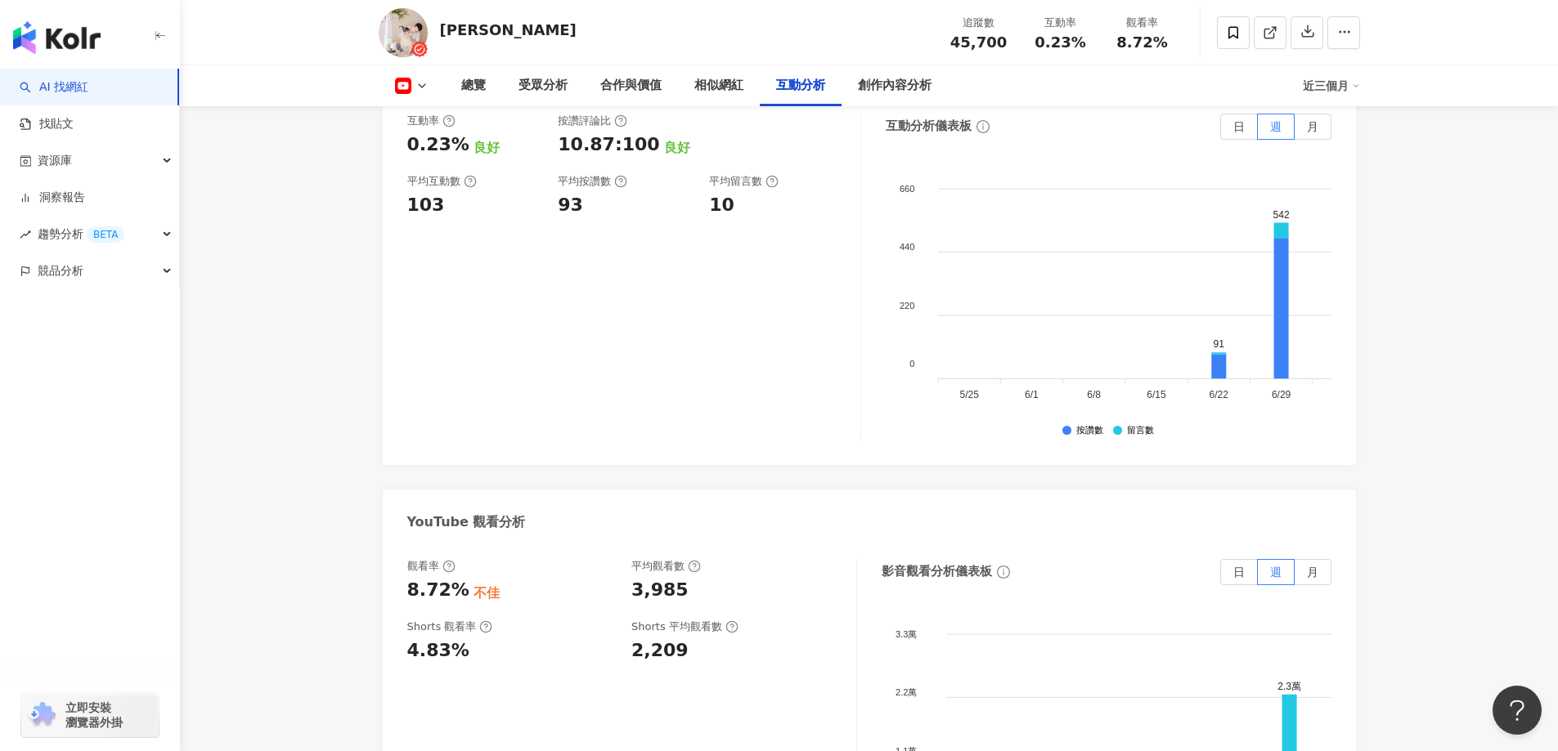
scroll to position [2725, 0]
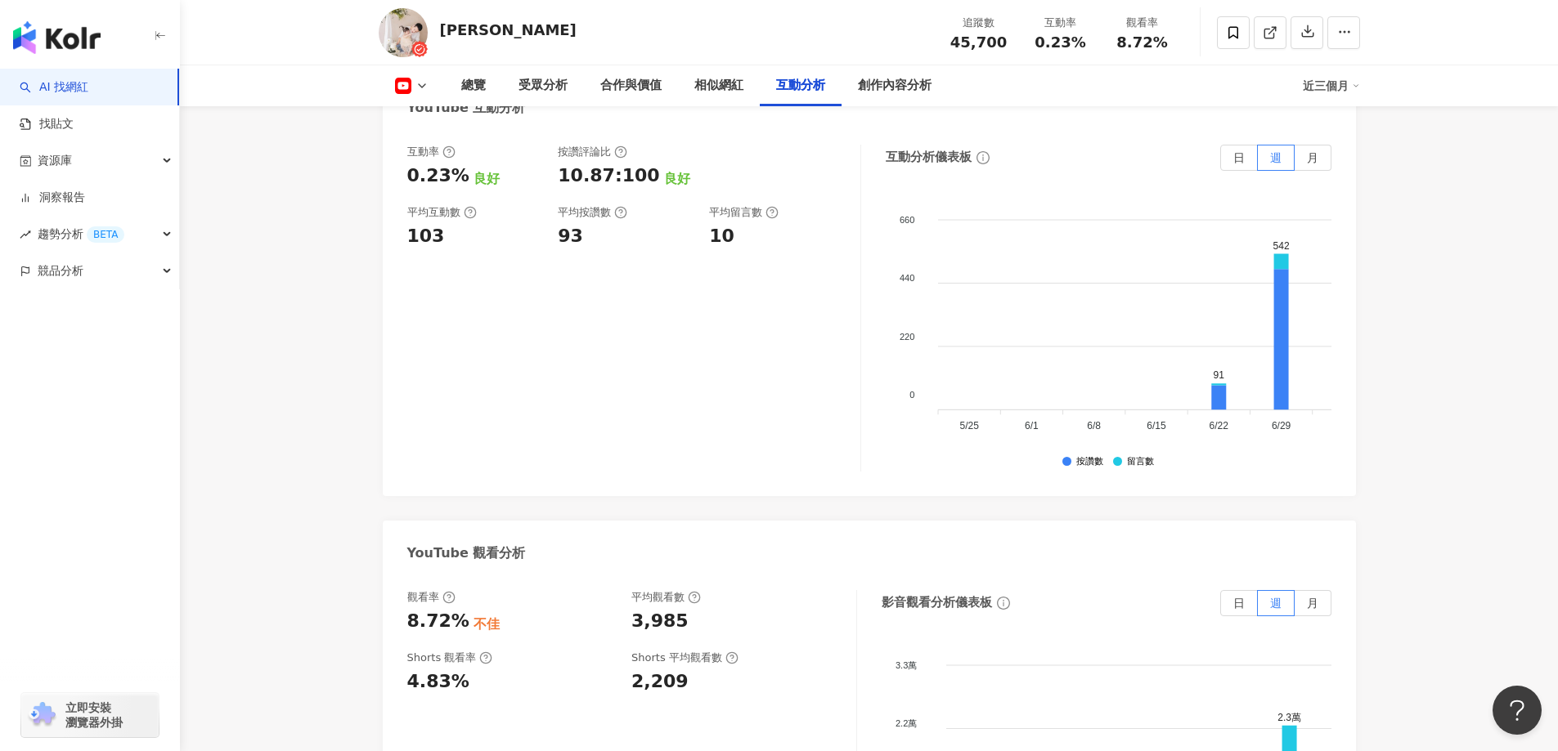
click at [275, 403] on main "4.1萬 21.4萬 4.6萬 1.5萬 [PERSON_NAME] 追蹤數 45,700 互動率 0.23% 觀看率 8.72% 總覽 受眾分析 合作與價值…" at bounding box center [869, 136] width 1378 height 5557
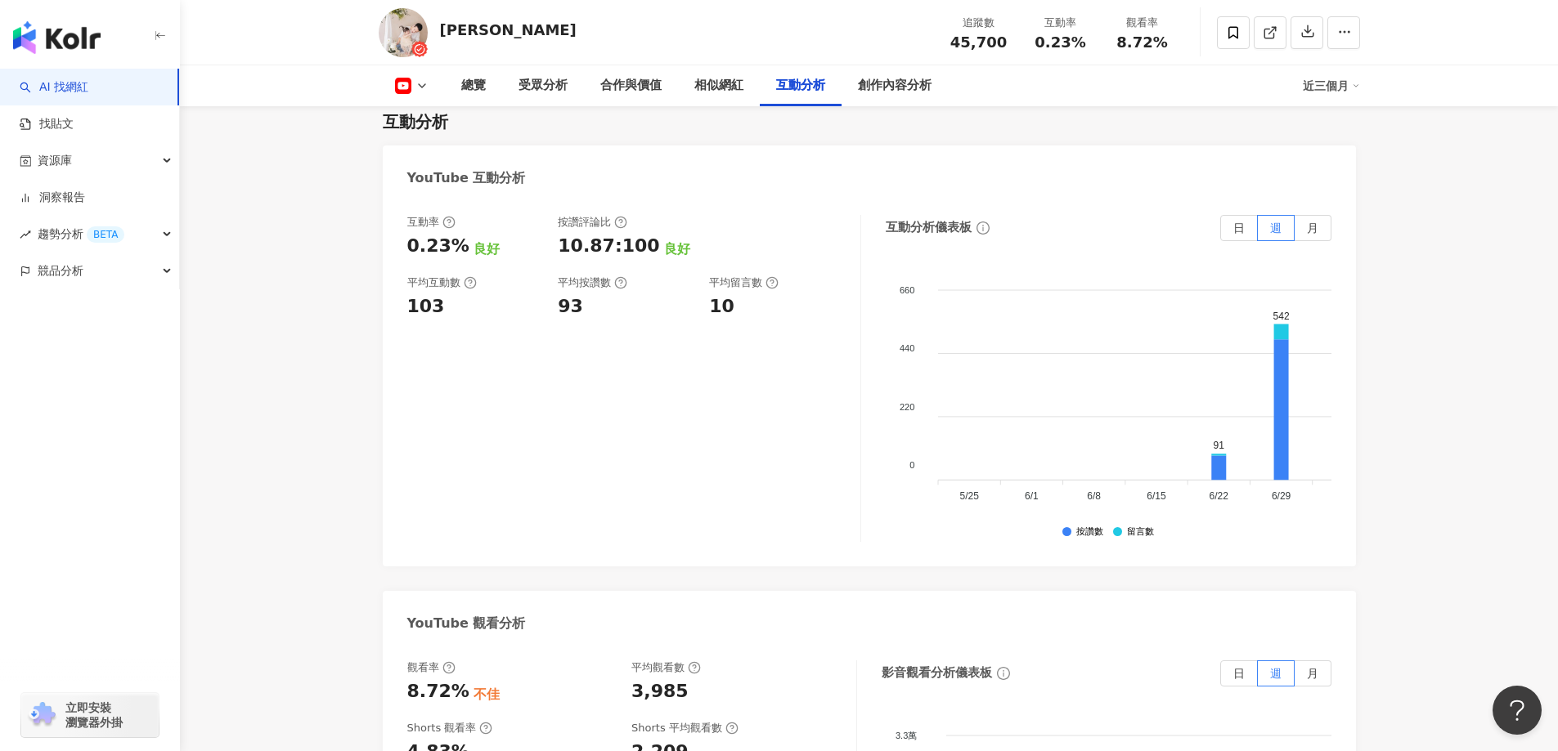
scroll to position [2643, 0]
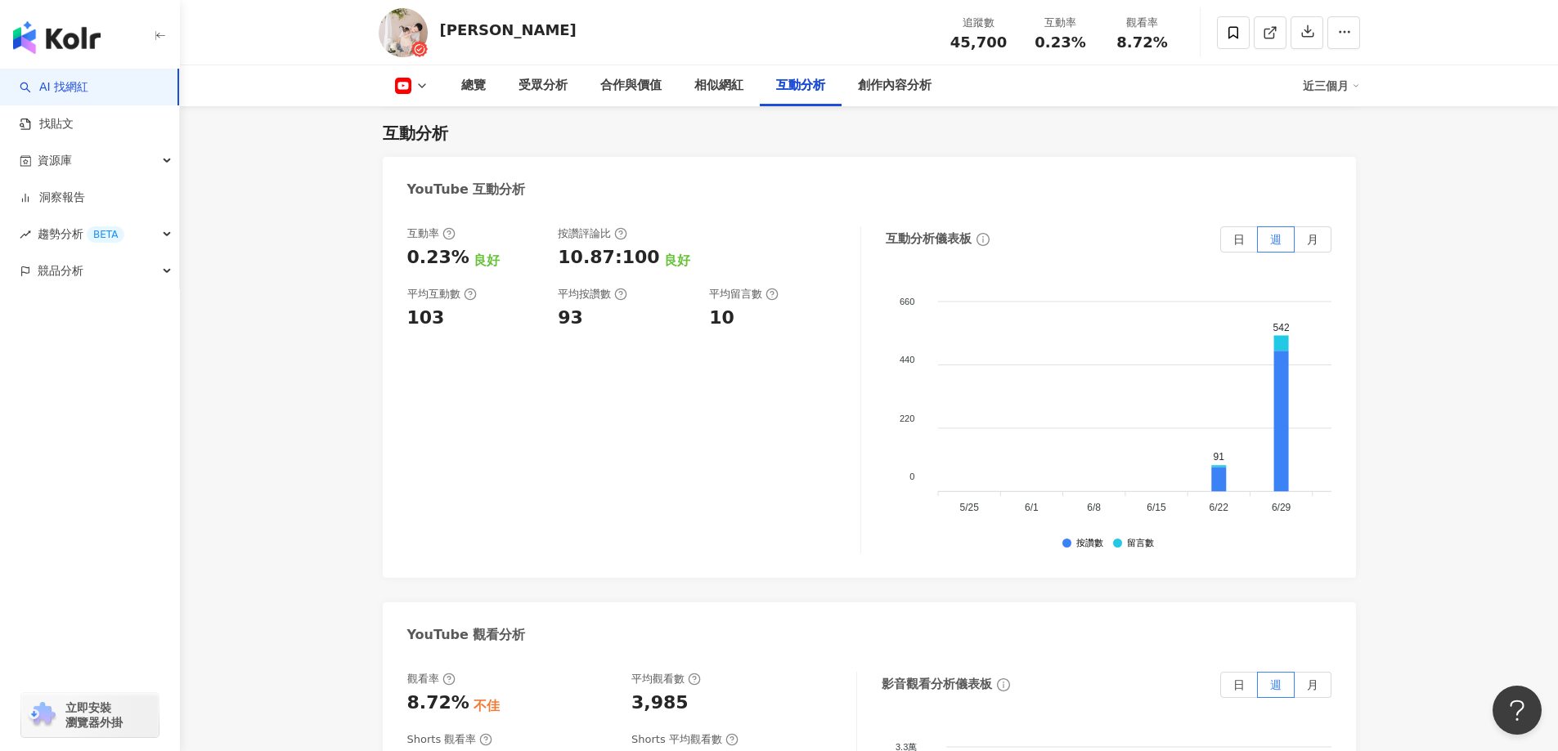
click at [359, 540] on div "總覽 最後更新日期：[DATE] 近三個月 YouTube 網紅基本資料 性別 男 主要語言 繁體中文 95.6% 網紅類型 親子旅遊 · 親子 · 玩具模型…" at bounding box center [869, 291] width 1047 height 5412
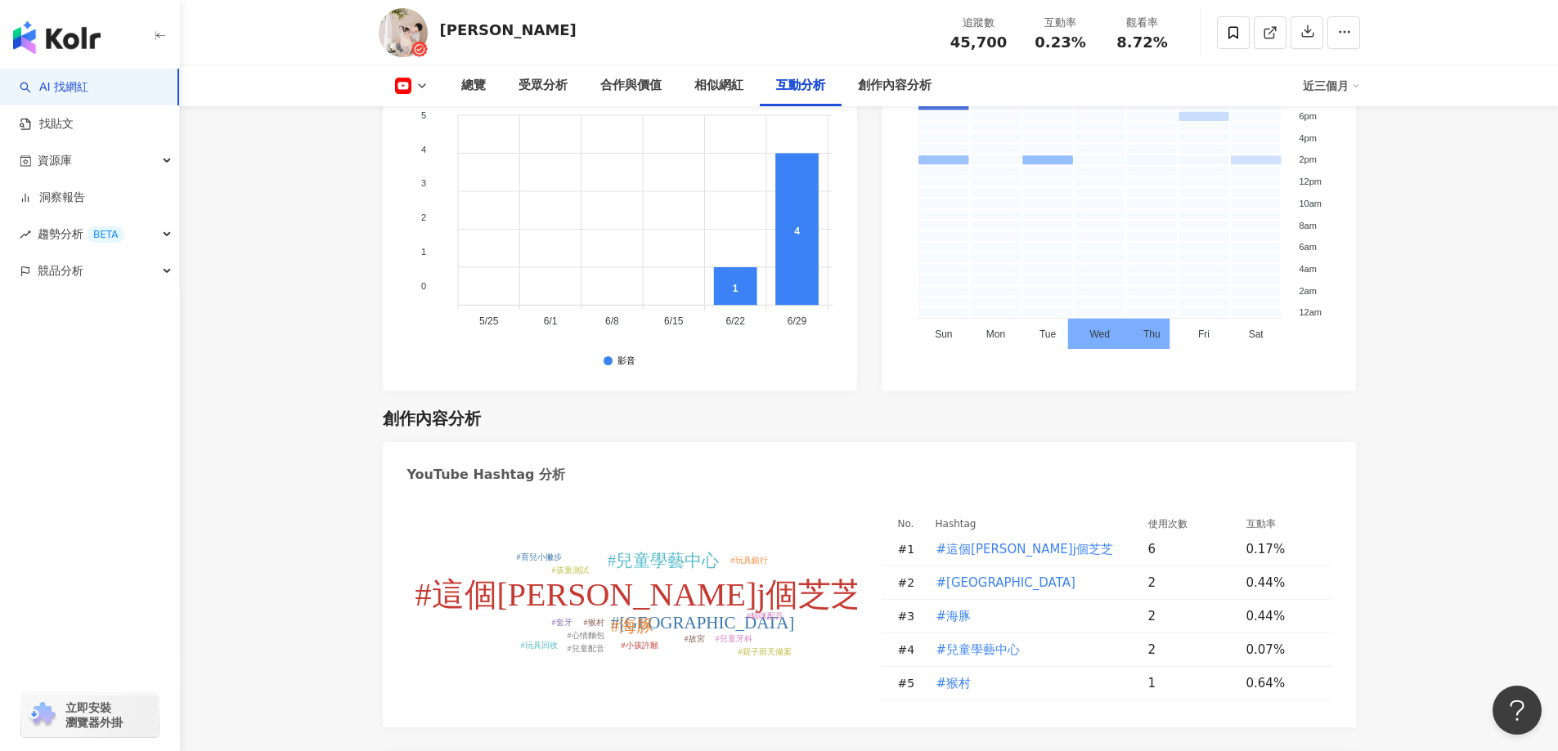
scroll to position [3788, 0]
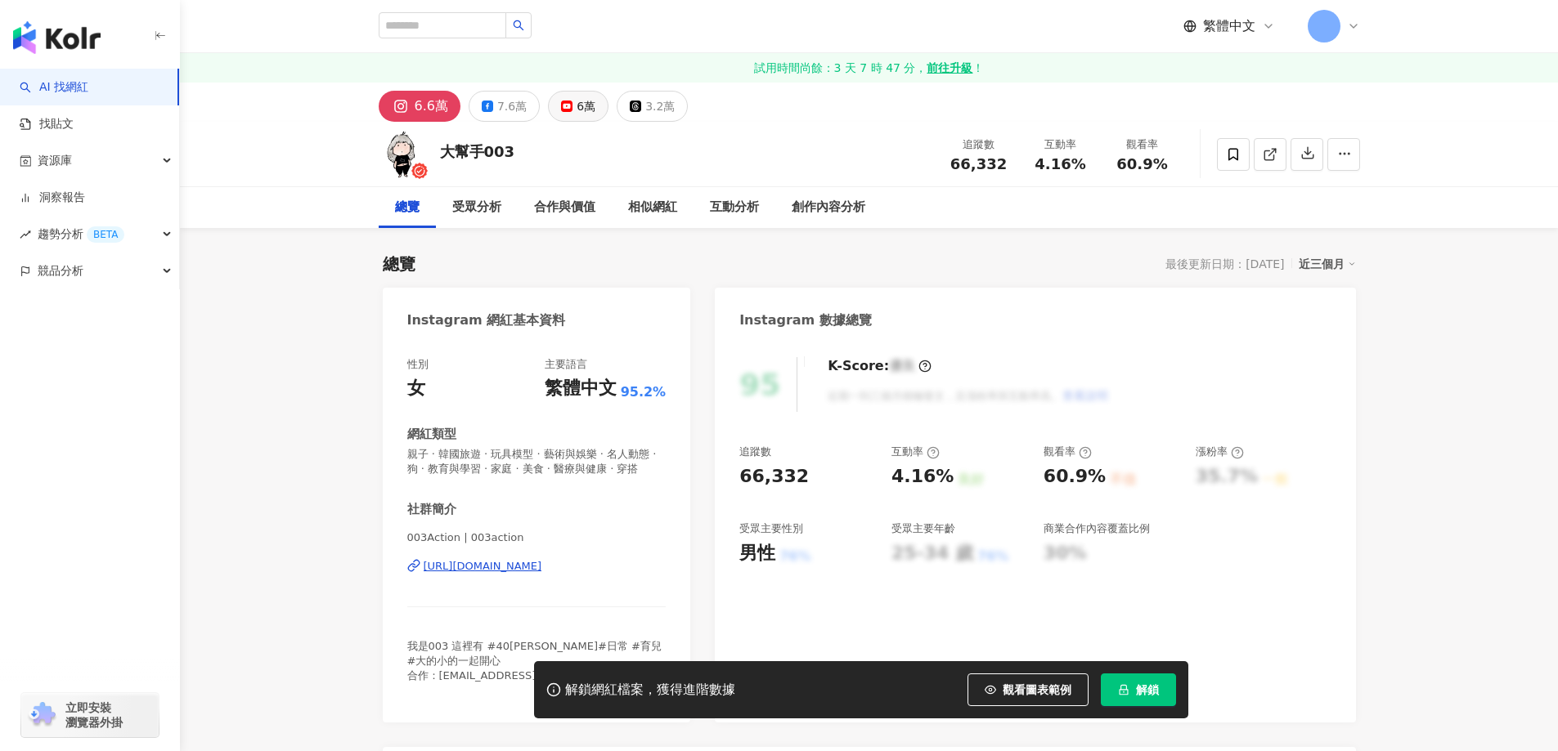
click at [574, 118] on button "6萬" at bounding box center [578, 106] width 61 height 31
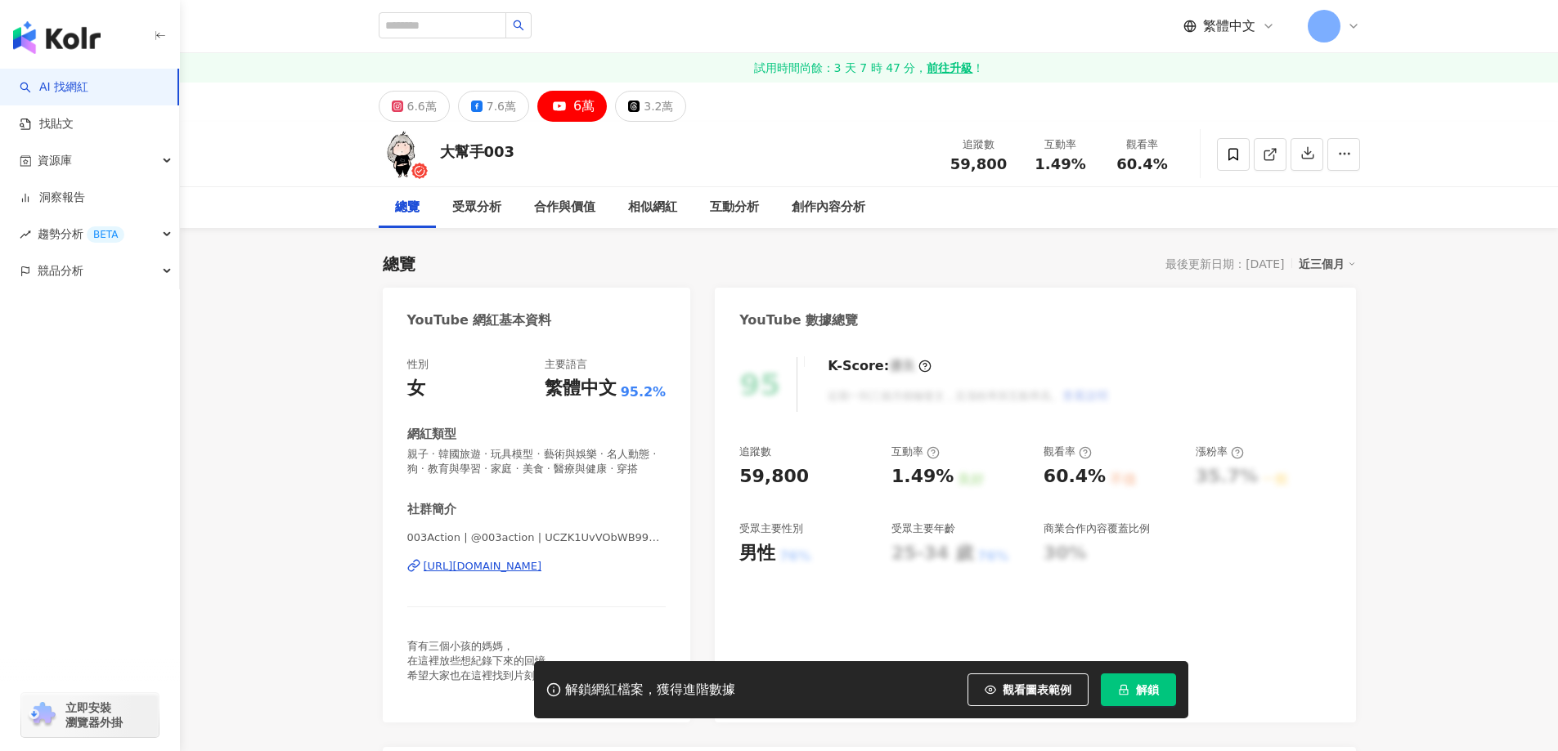
click at [533, 574] on div "[URL][DOMAIN_NAME]" at bounding box center [483, 566] width 119 height 15
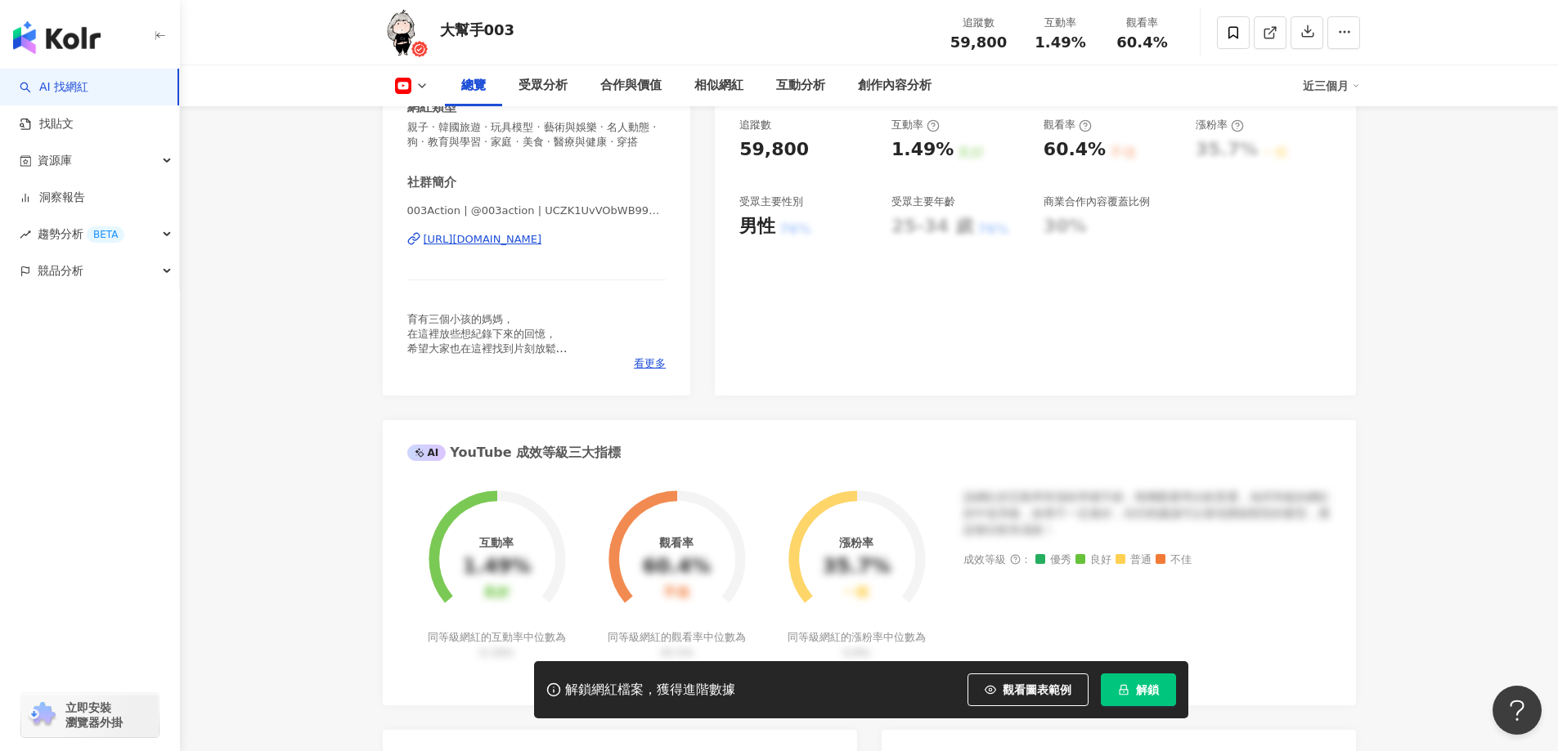
click at [1139, 696] on span "解鎖" at bounding box center [1147, 690] width 23 height 13
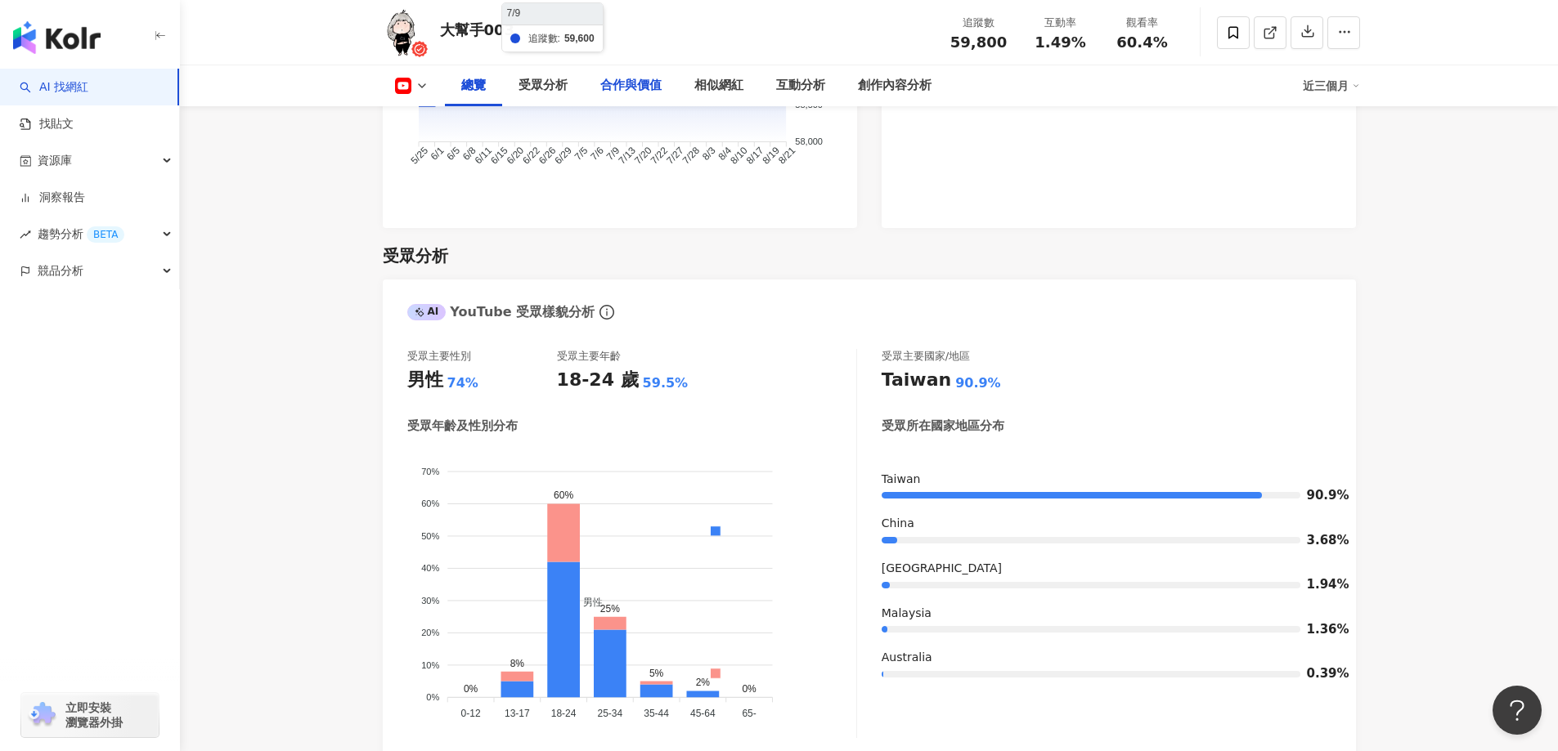
click at [613, 92] on div "合作與價值" at bounding box center [630, 86] width 61 height 20
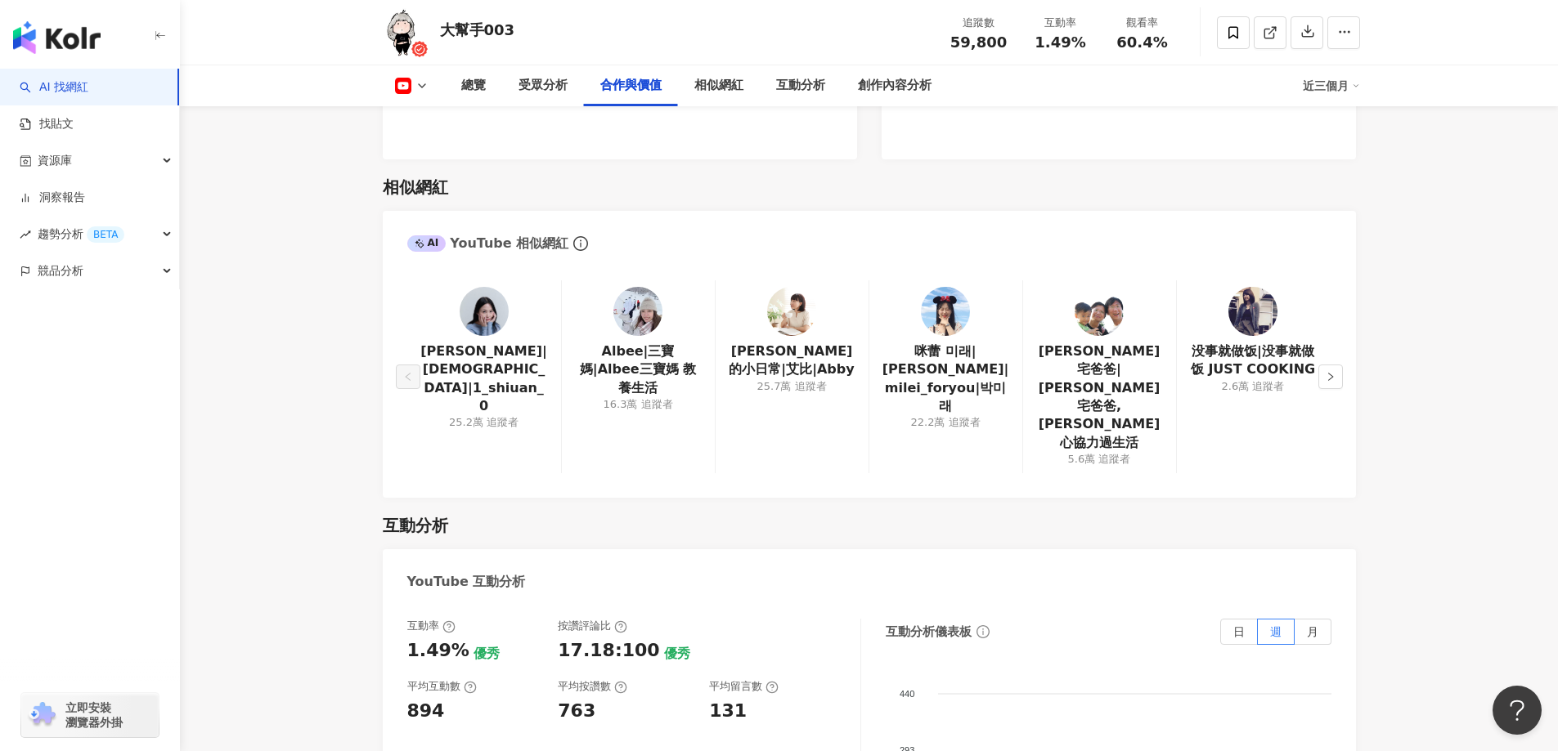
scroll to position [2364, 0]
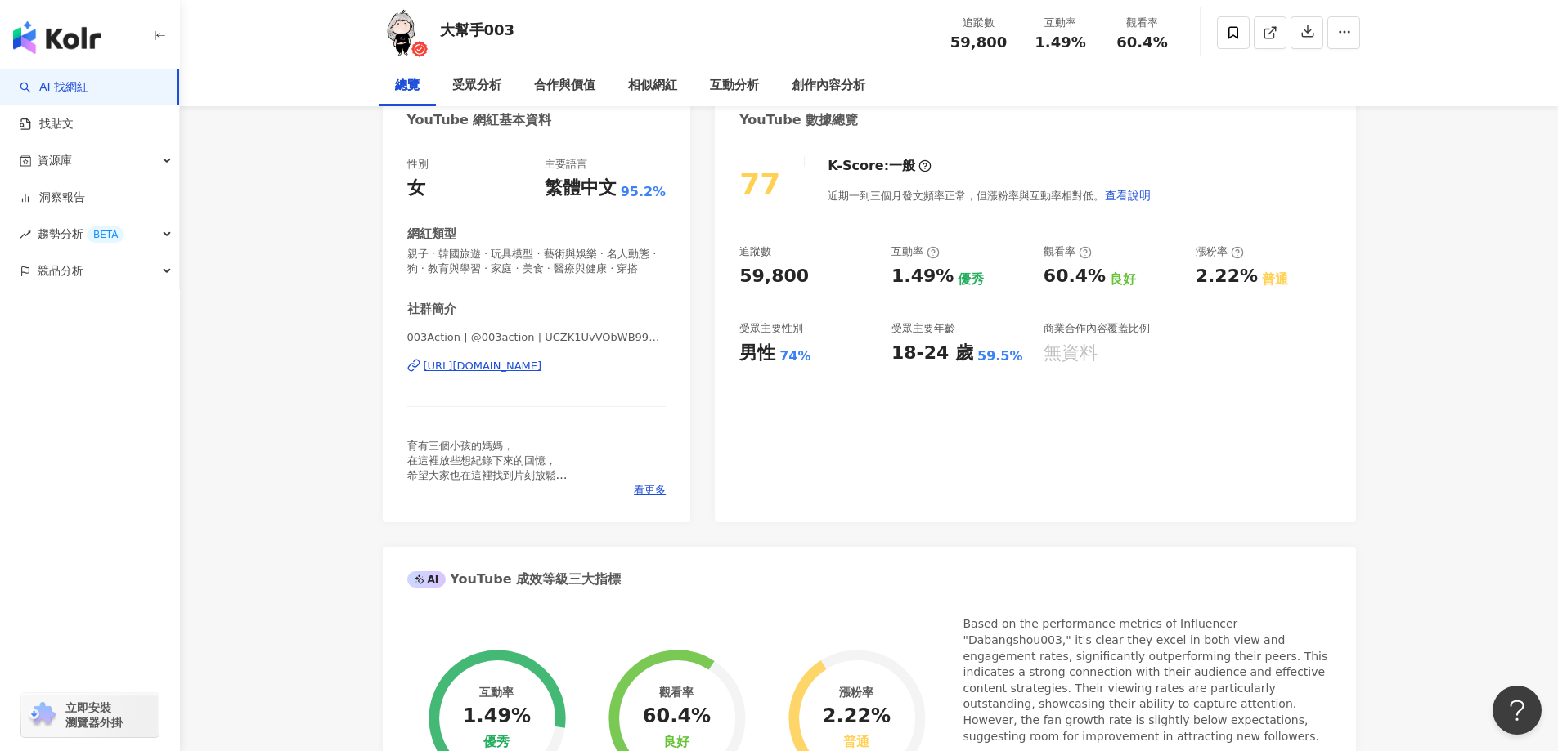
scroll to position [0, 0]
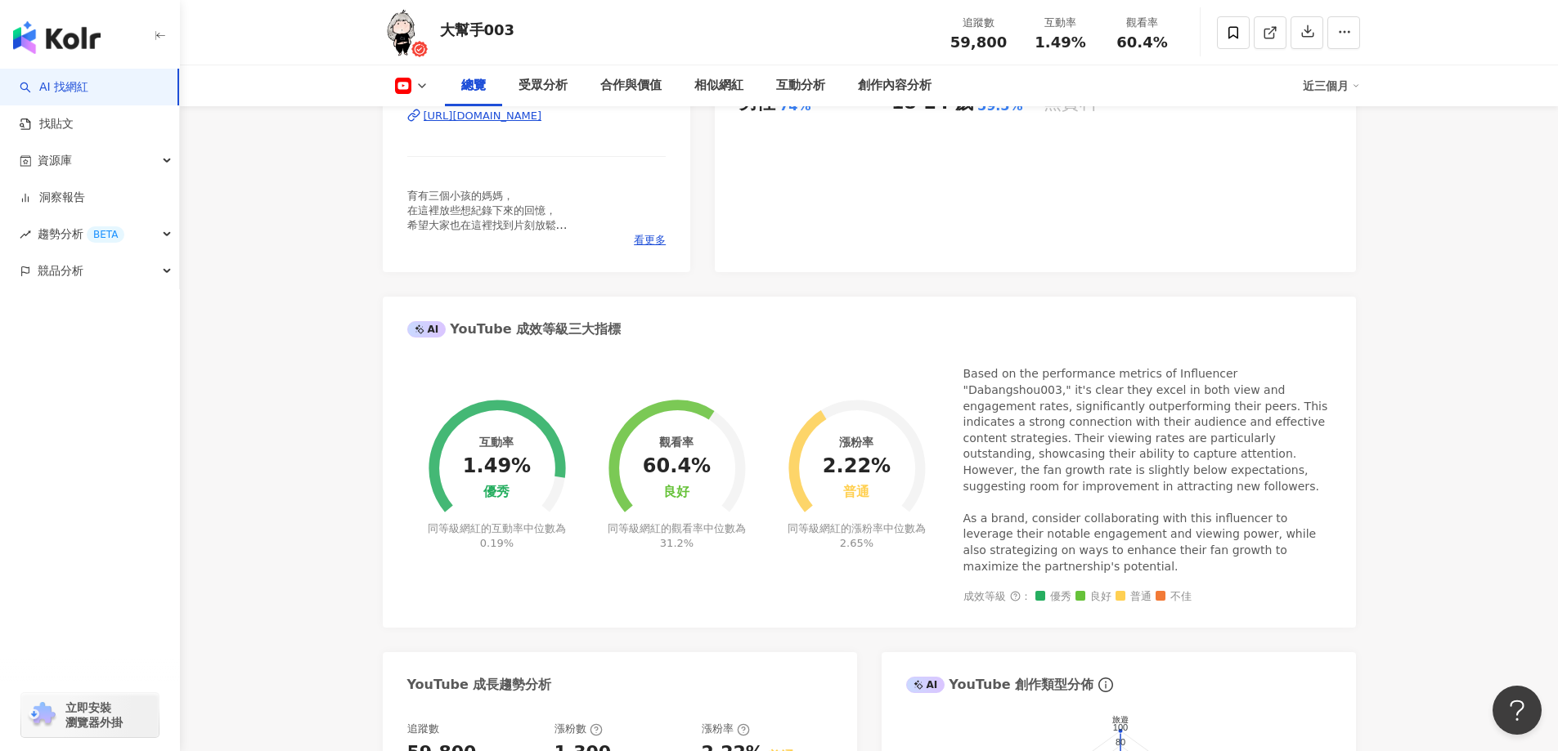
scroll to position [572, 0]
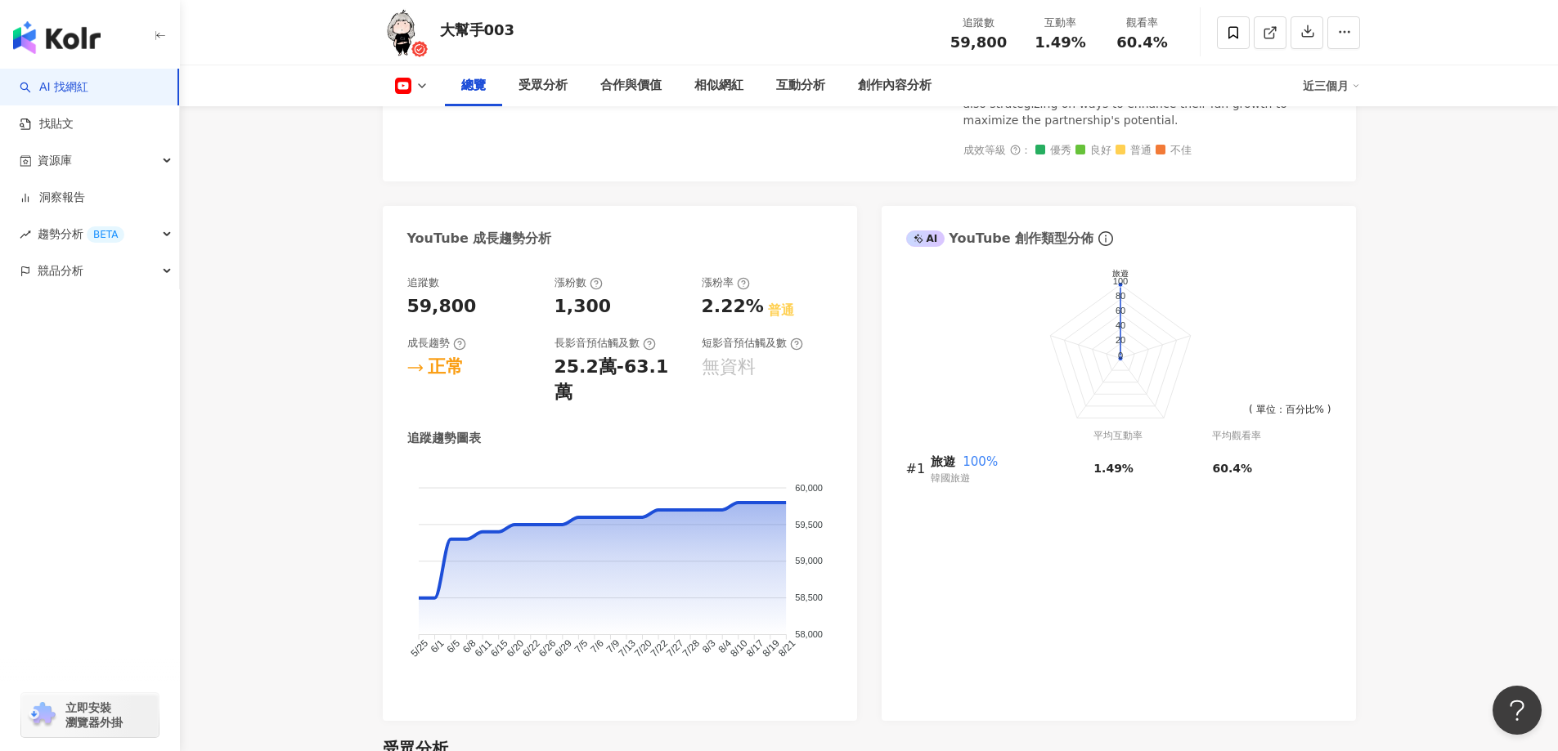
scroll to position [899, 0]
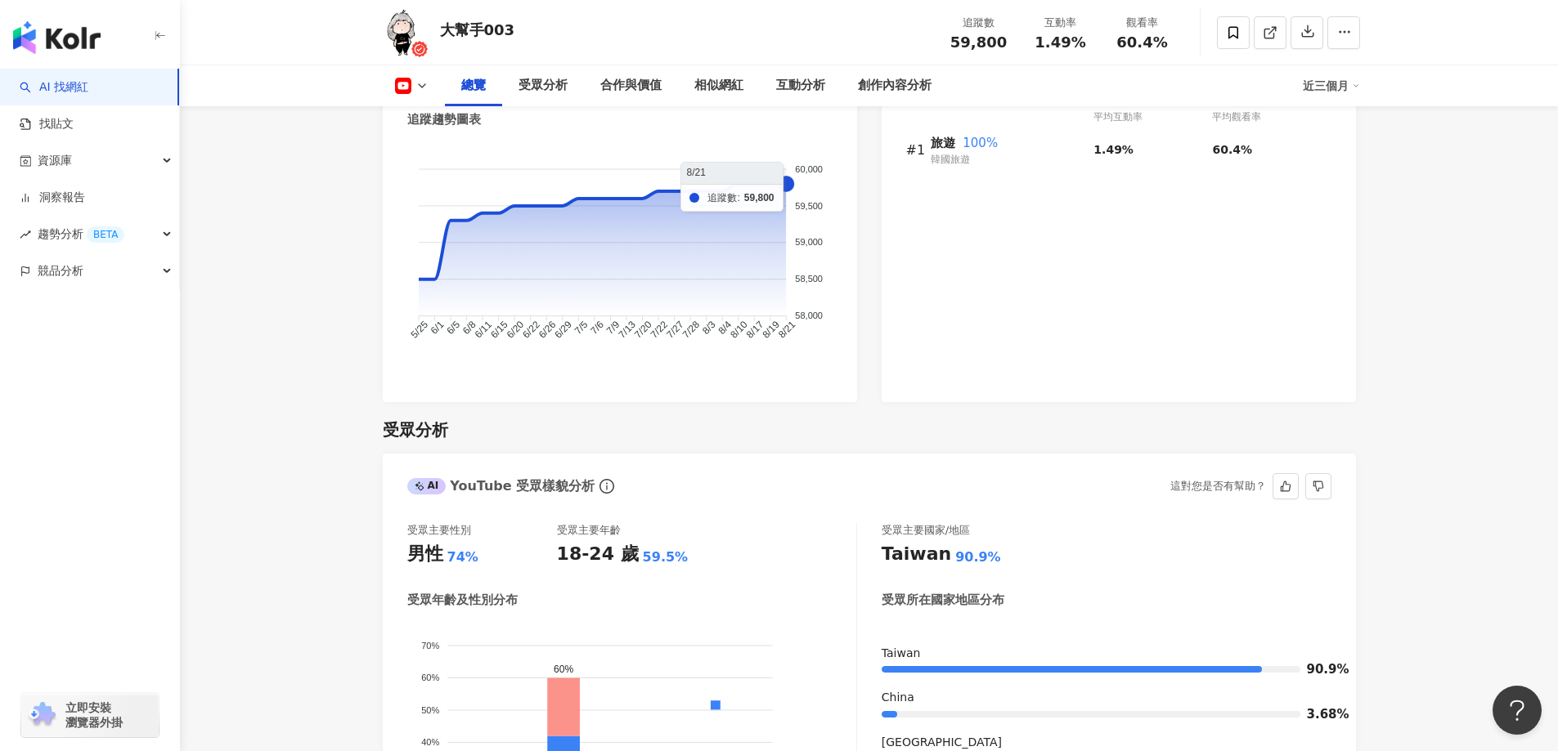
scroll to position [1226, 0]
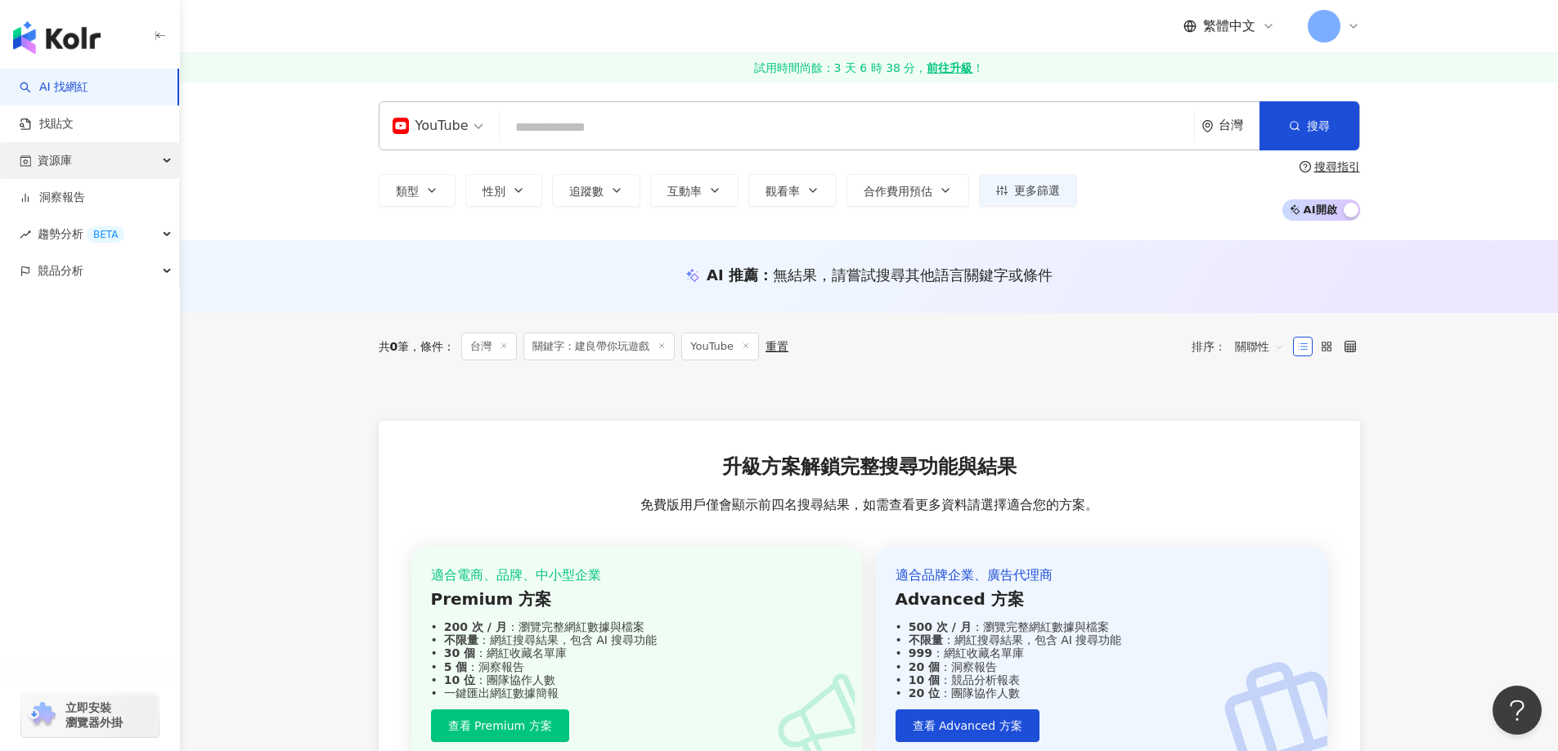
click at [71, 162] on span "資源庫" at bounding box center [55, 160] width 34 height 37
click at [85, 190] on link "網紅管理" at bounding box center [62, 198] width 46 height 16
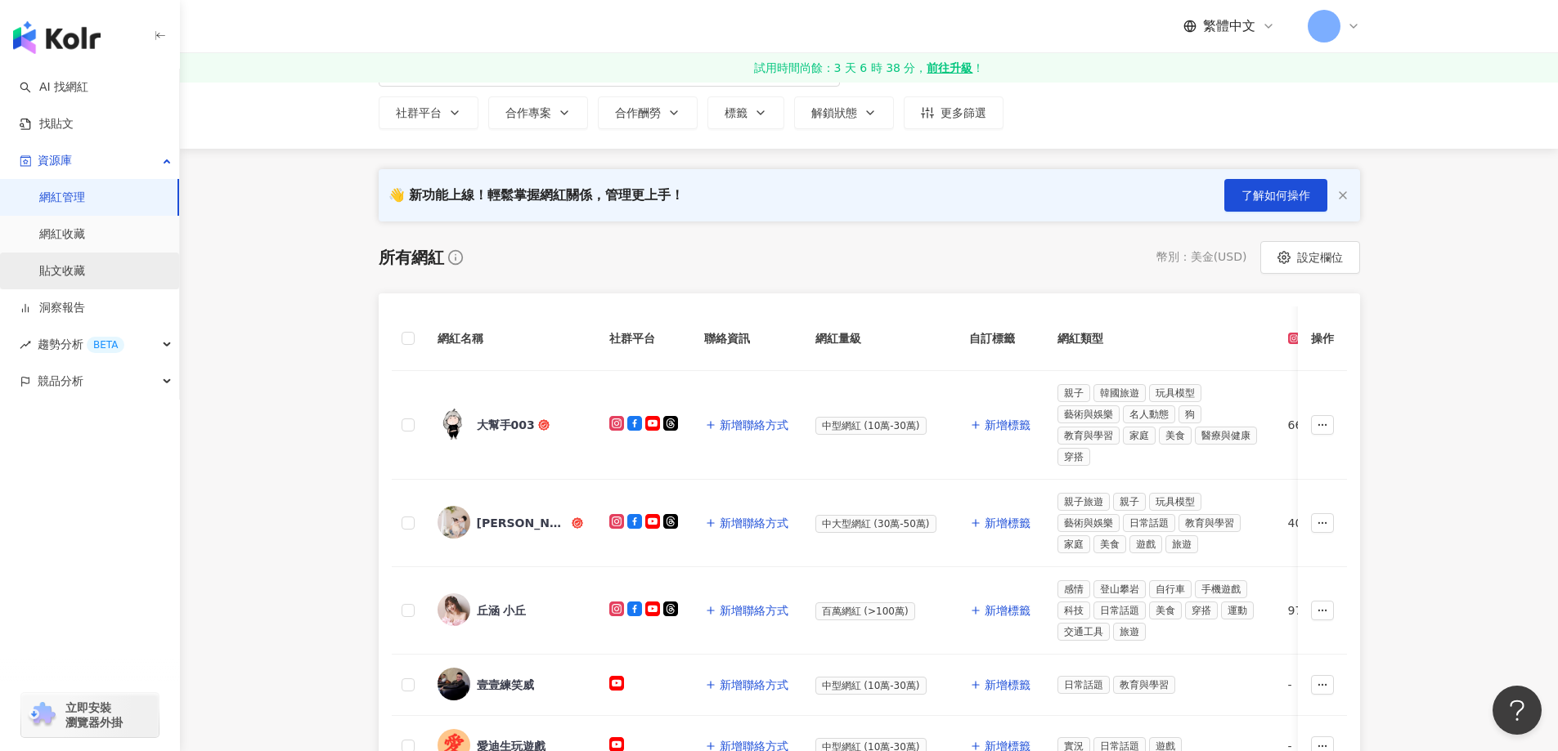
scroll to position [245, 0]
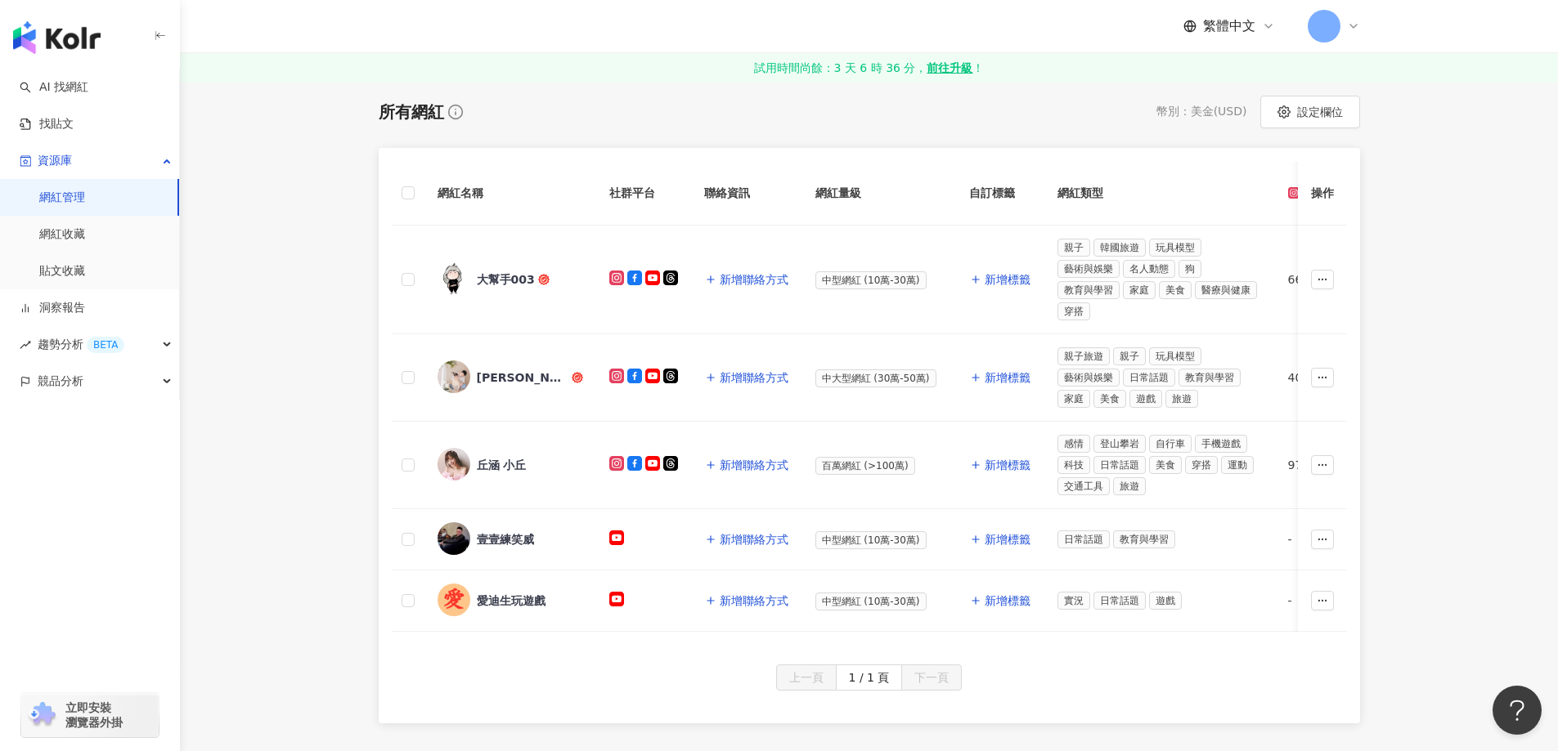
click at [288, 448] on main "網紅管理 加入網紅 社群平台 合作專案 合作酬勞 標籤 解鎖狀態 更多篩選 👋 新功能上線！輕鬆掌握網紅關係，管理更上手！ 了解如何操作 所有網紅 幣別 ： …" at bounding box center [869, 279] width 1378 height 887
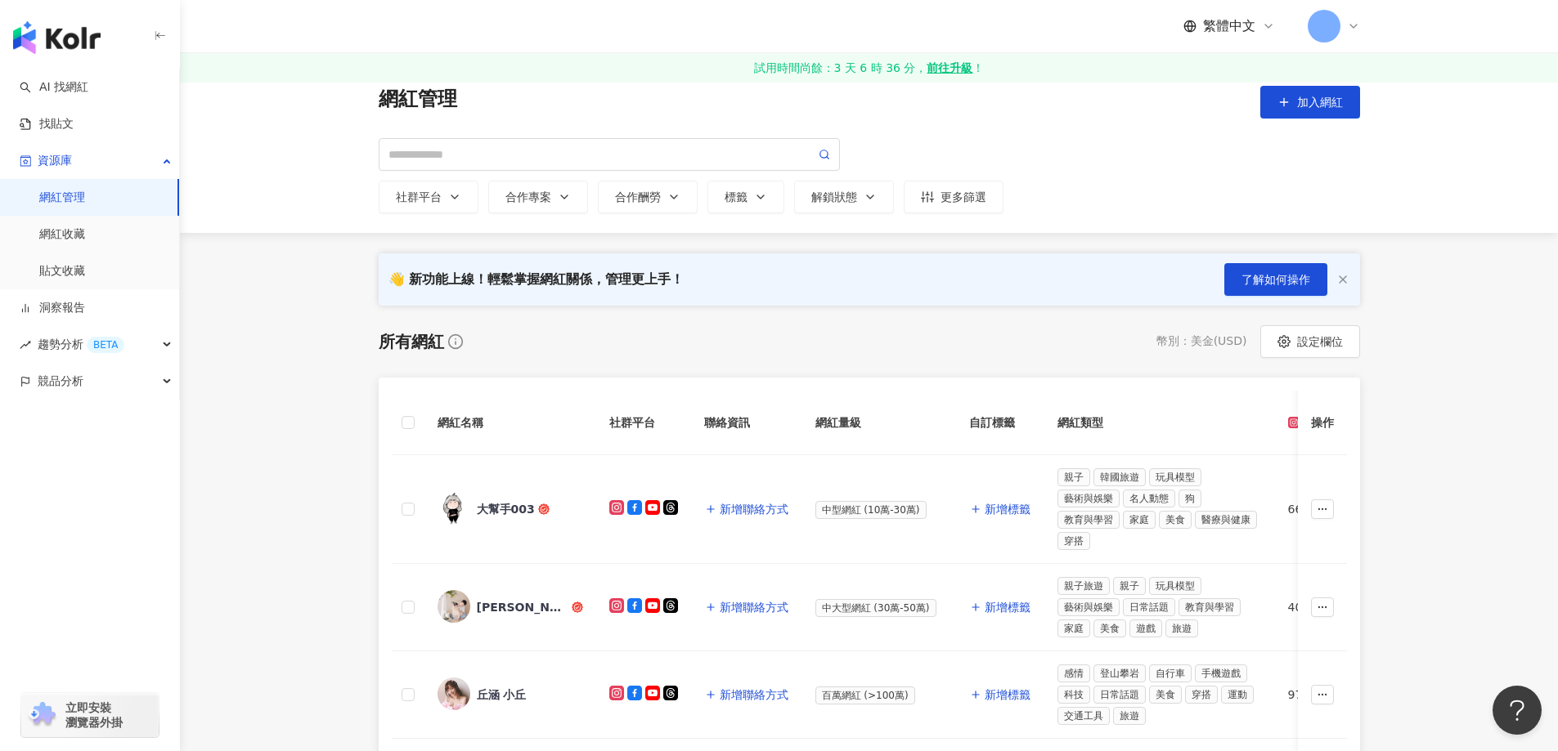
scroll to position [0, 0]
